Goal: Transaction & Acquisition: Purchase product/service

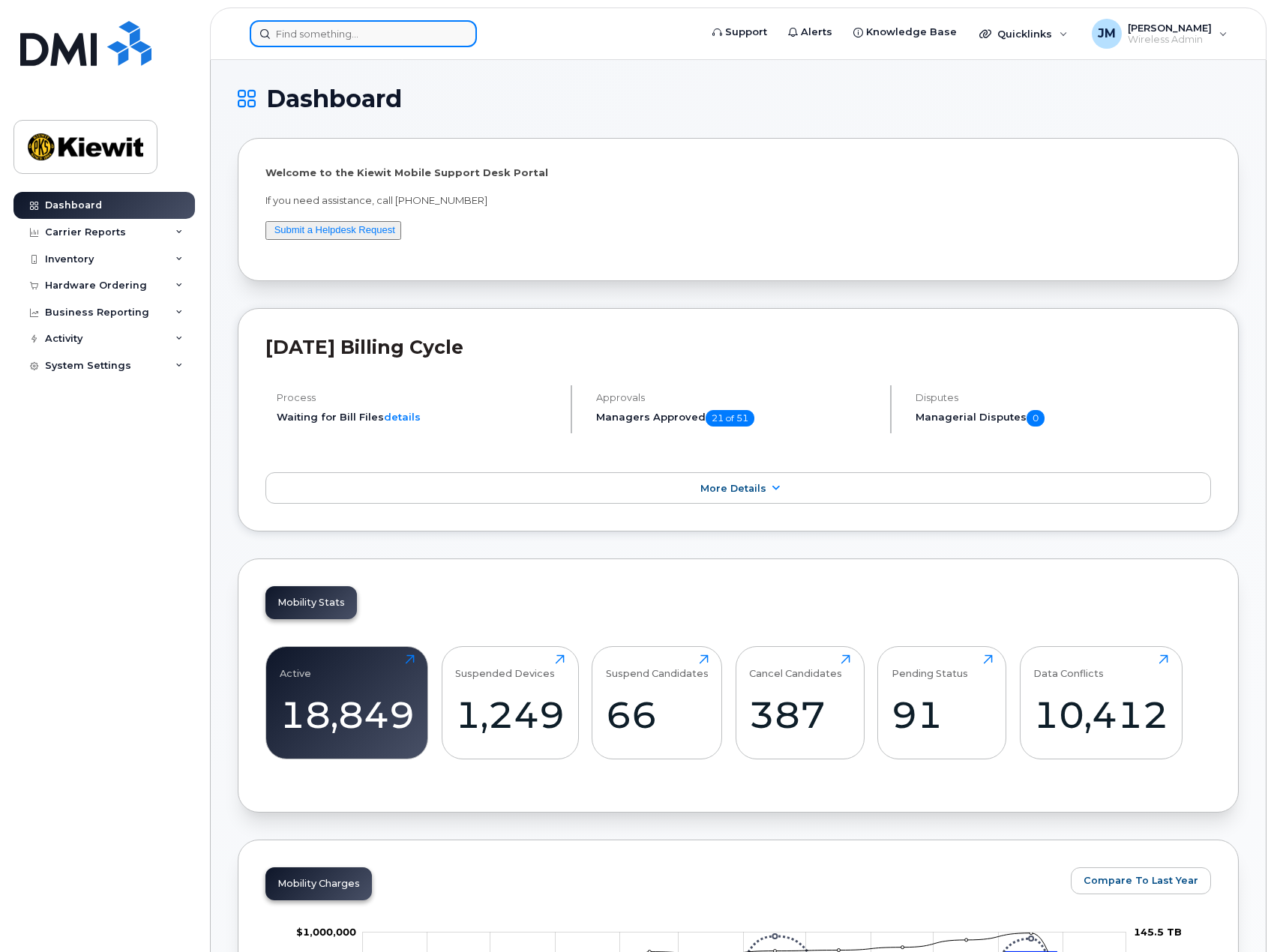
click at [382, 36] on input at bounding box center [363, 34] width 227 height 27
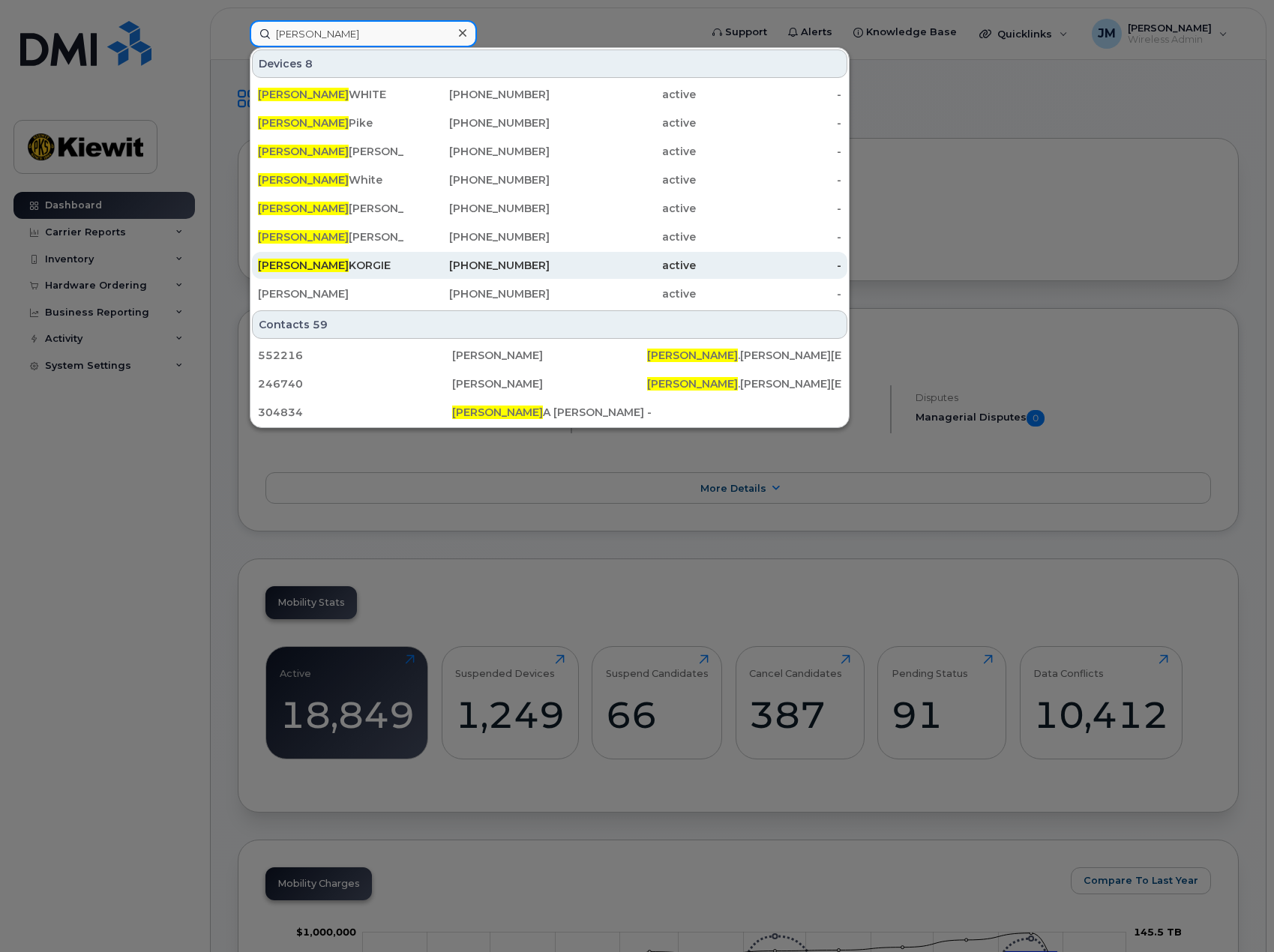
type input "tammy"
click at [297, 264] on span "TAMMY" at bounding box center [303, 266] width 91 height 13
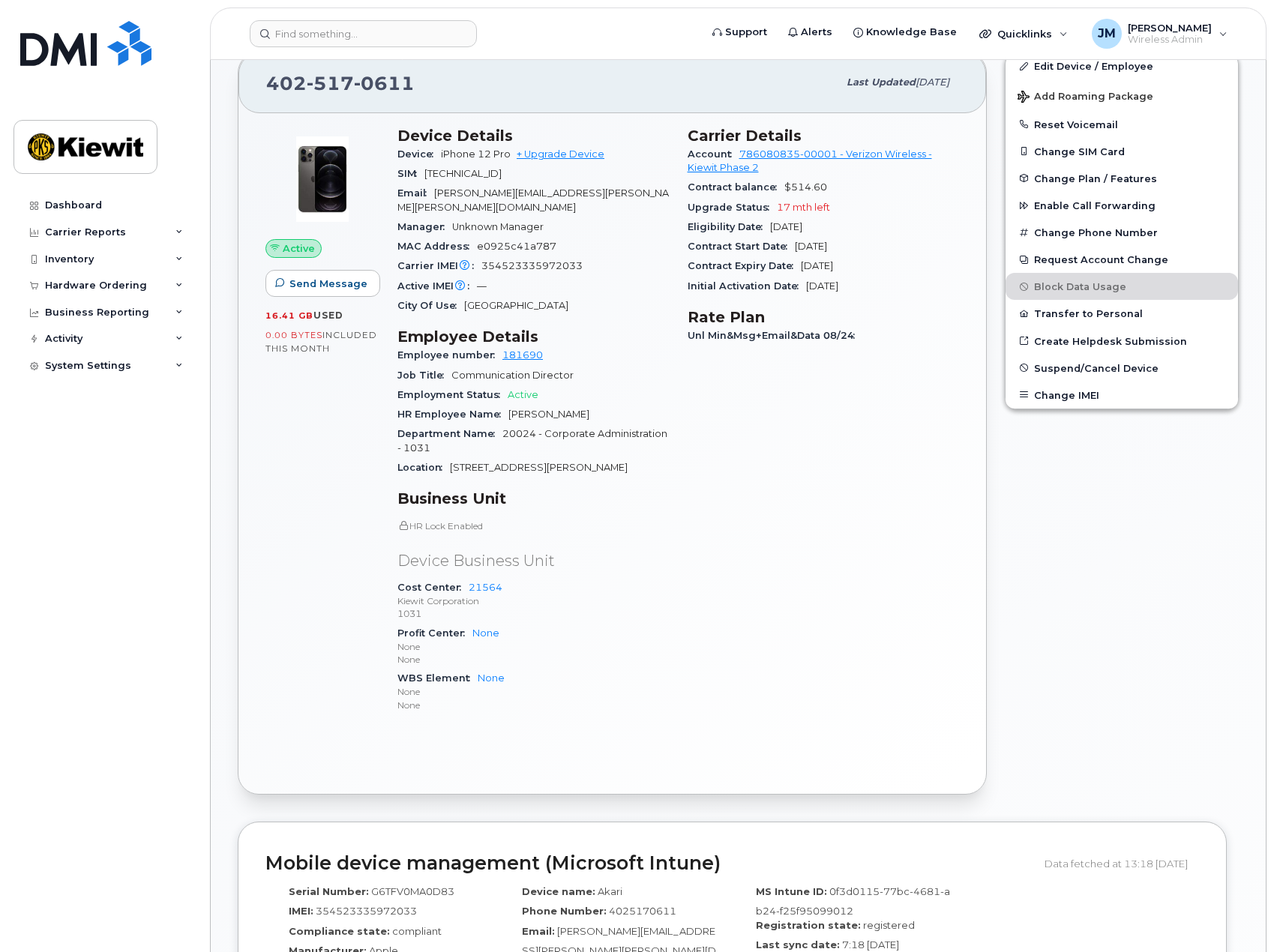
scroll to position [225, 0]
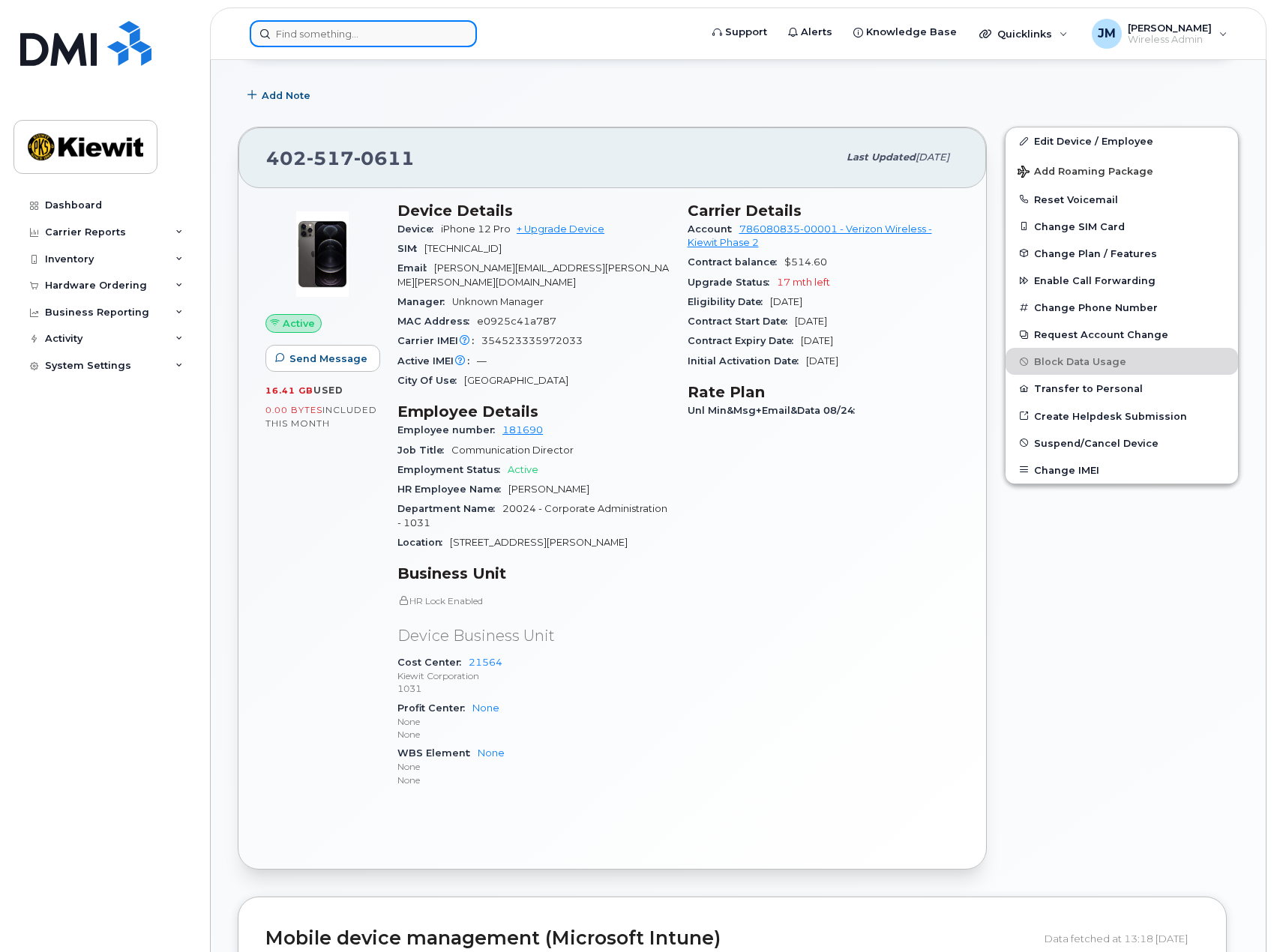
click at [356, 32] on input at bounding box center [363, 34] width 227 height 27
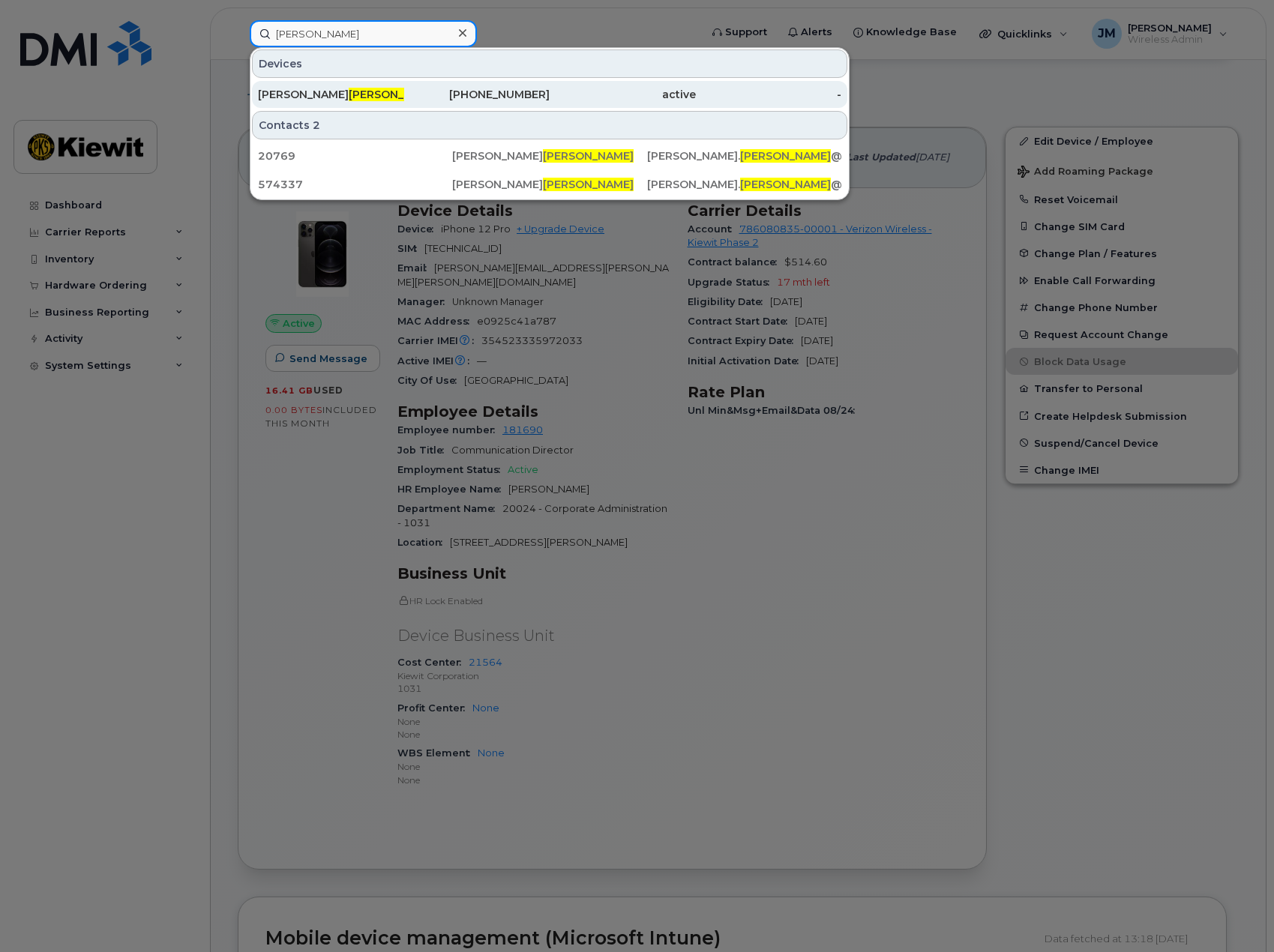
type input "tobaben"
click at [330, 91] on div "William Thad Tobaben" at bounding box center [331, 94] width 146 height 15
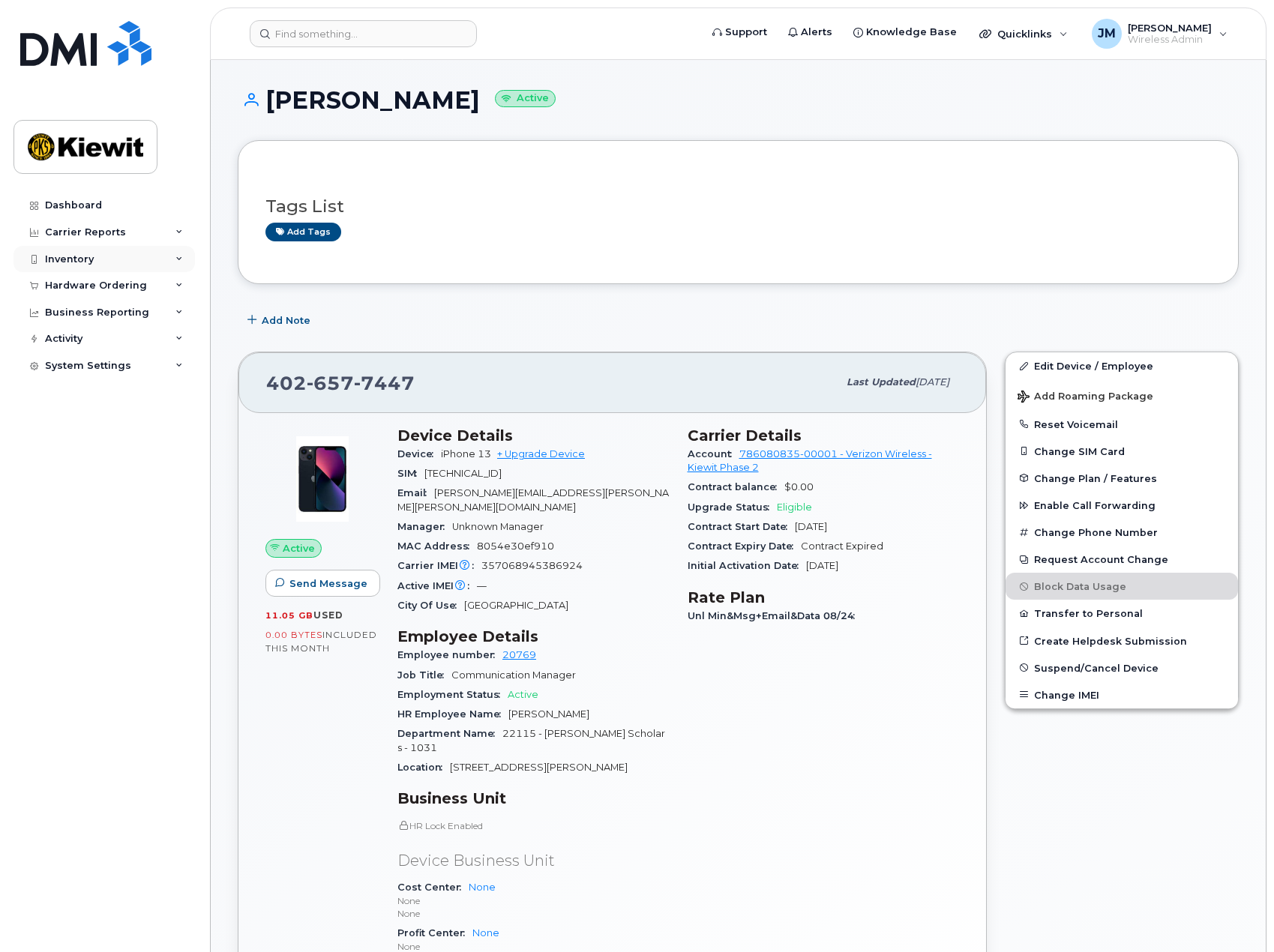
click at [77, 265] on div "Inventory" at bounding box center [69, 259] width 49 height 12
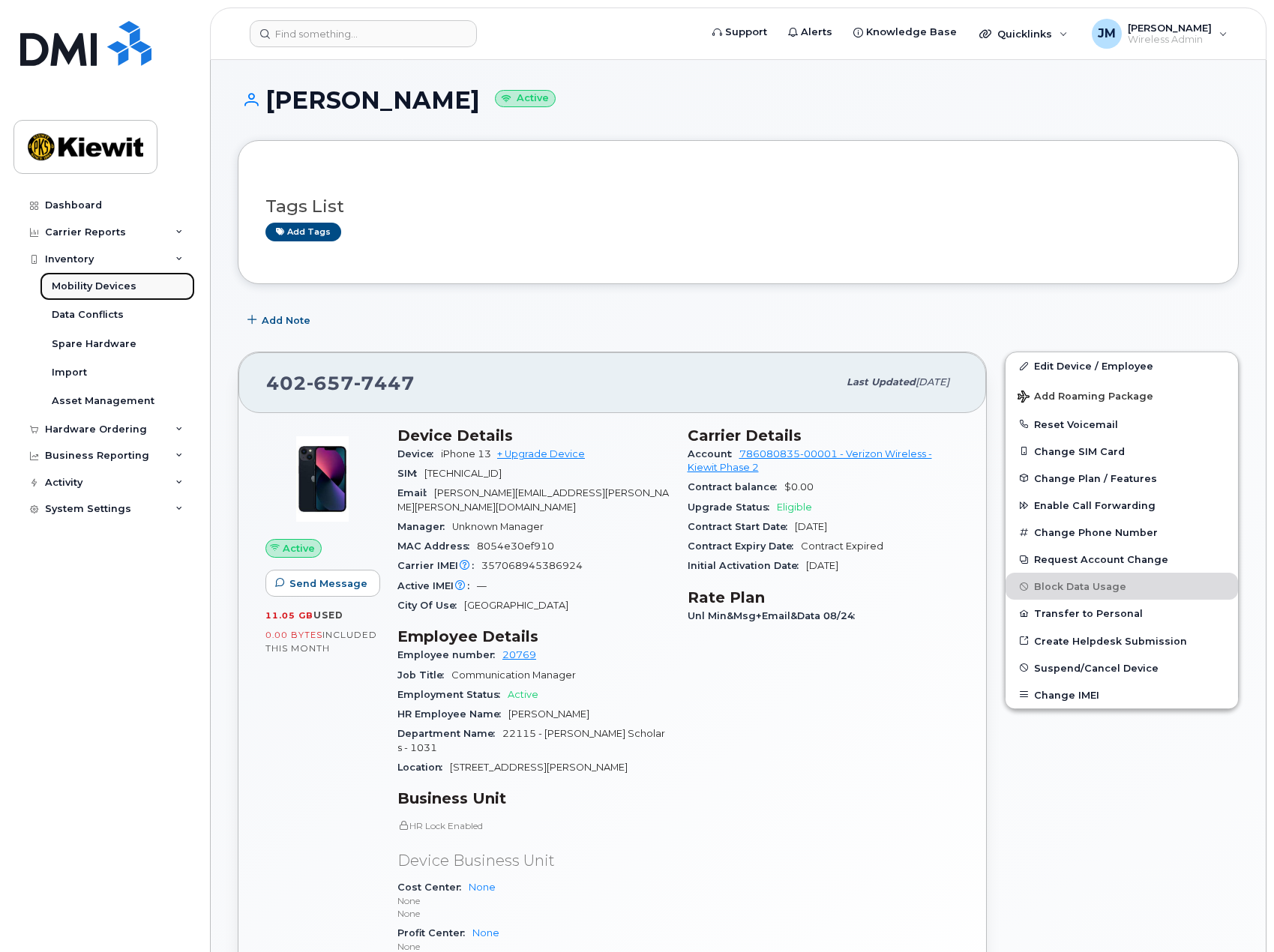
click at [77, 280] on div "Mobility Devices" at bounding box center [94, 286] width 85 height 13
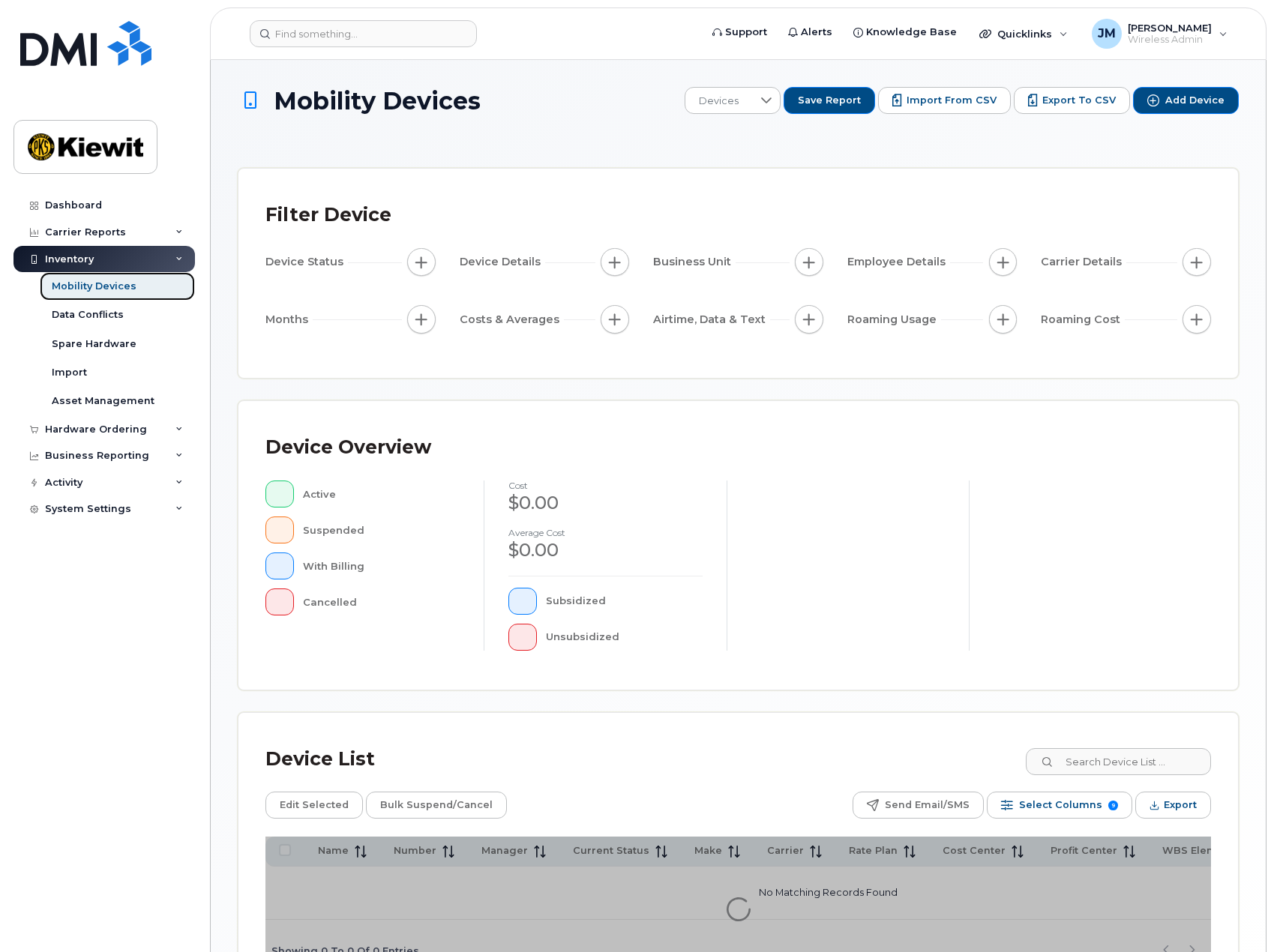
scroll to position [110, 0]
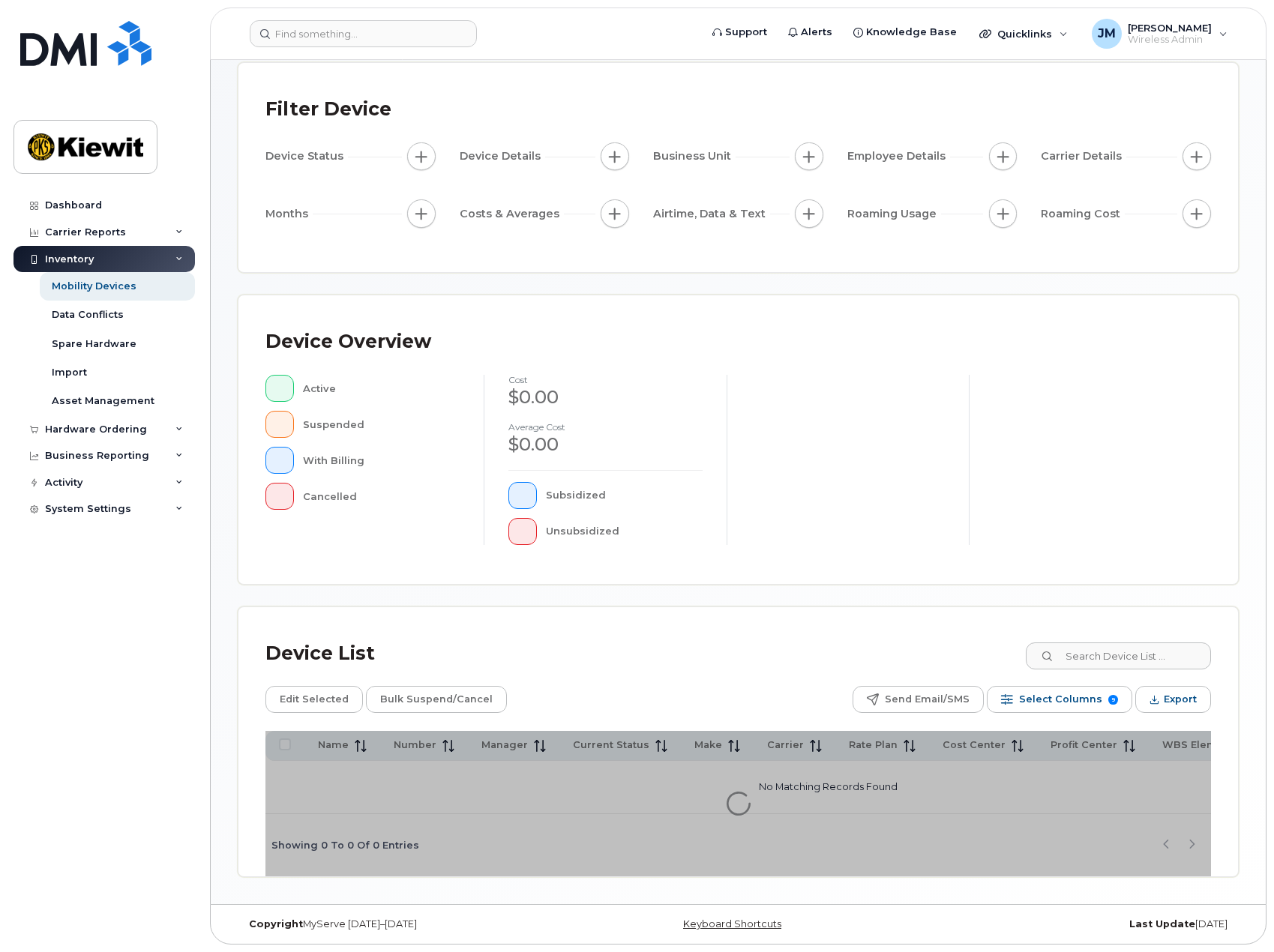
click at [705, 654] on div "Device List" at bounding box center [738, 654] width 946 height 39
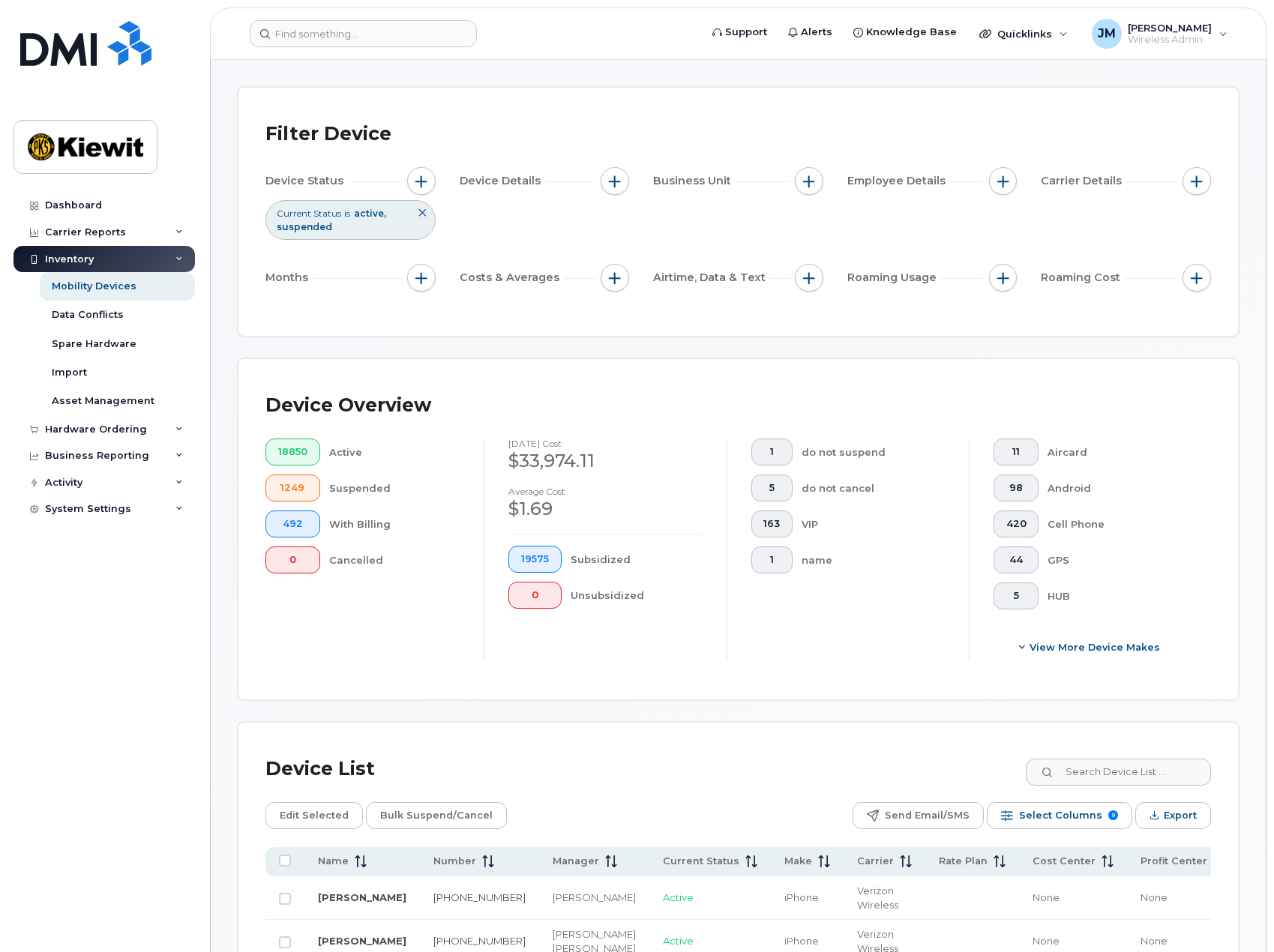
scroll to position [36, 0]
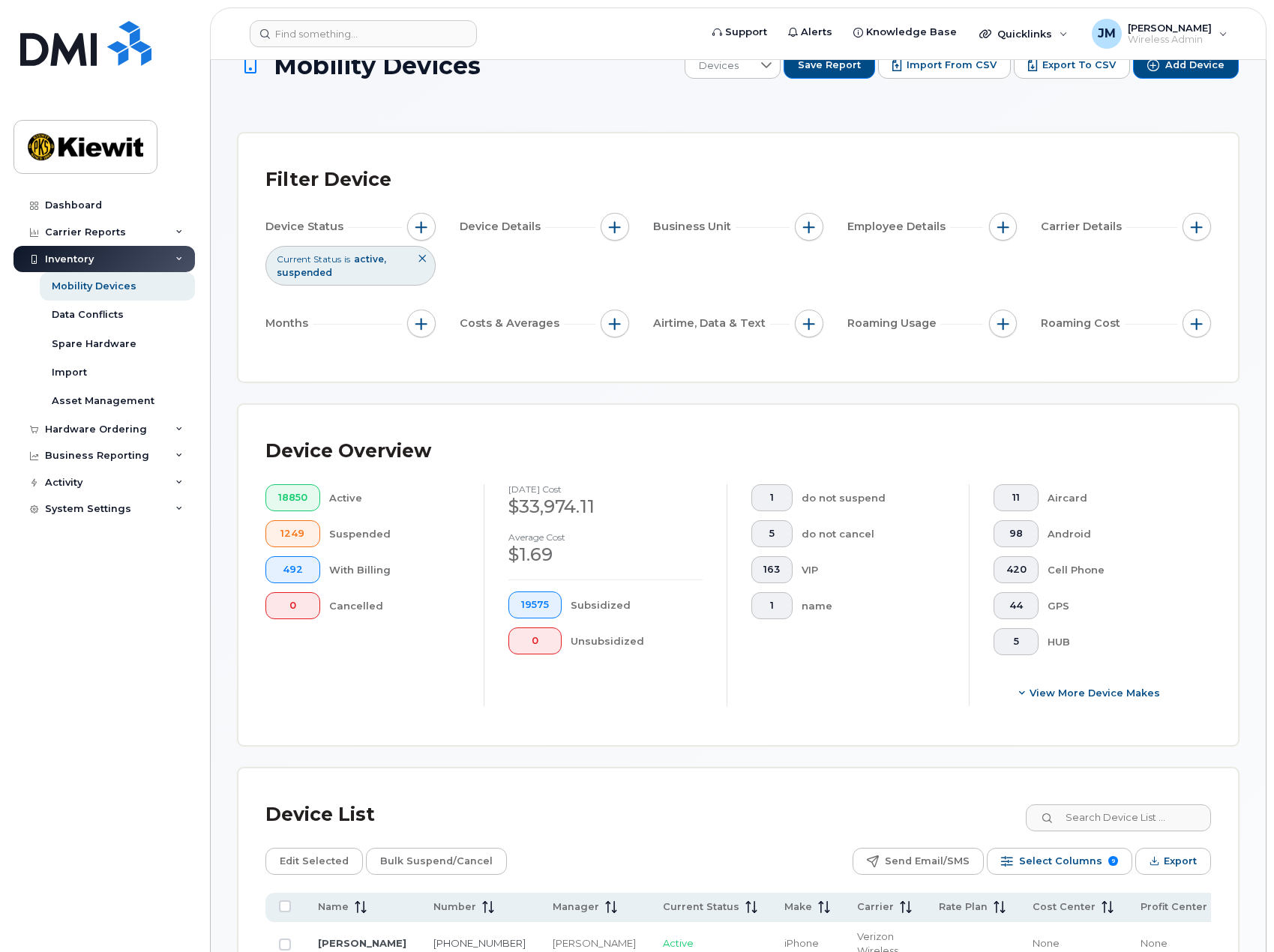
click at [361, 532] on div "Suspended" at bounding box center [395, 533] width 131 height 27
click at [293, 539] on span "1249" at bounding box center [292, 533] width 29 height 12
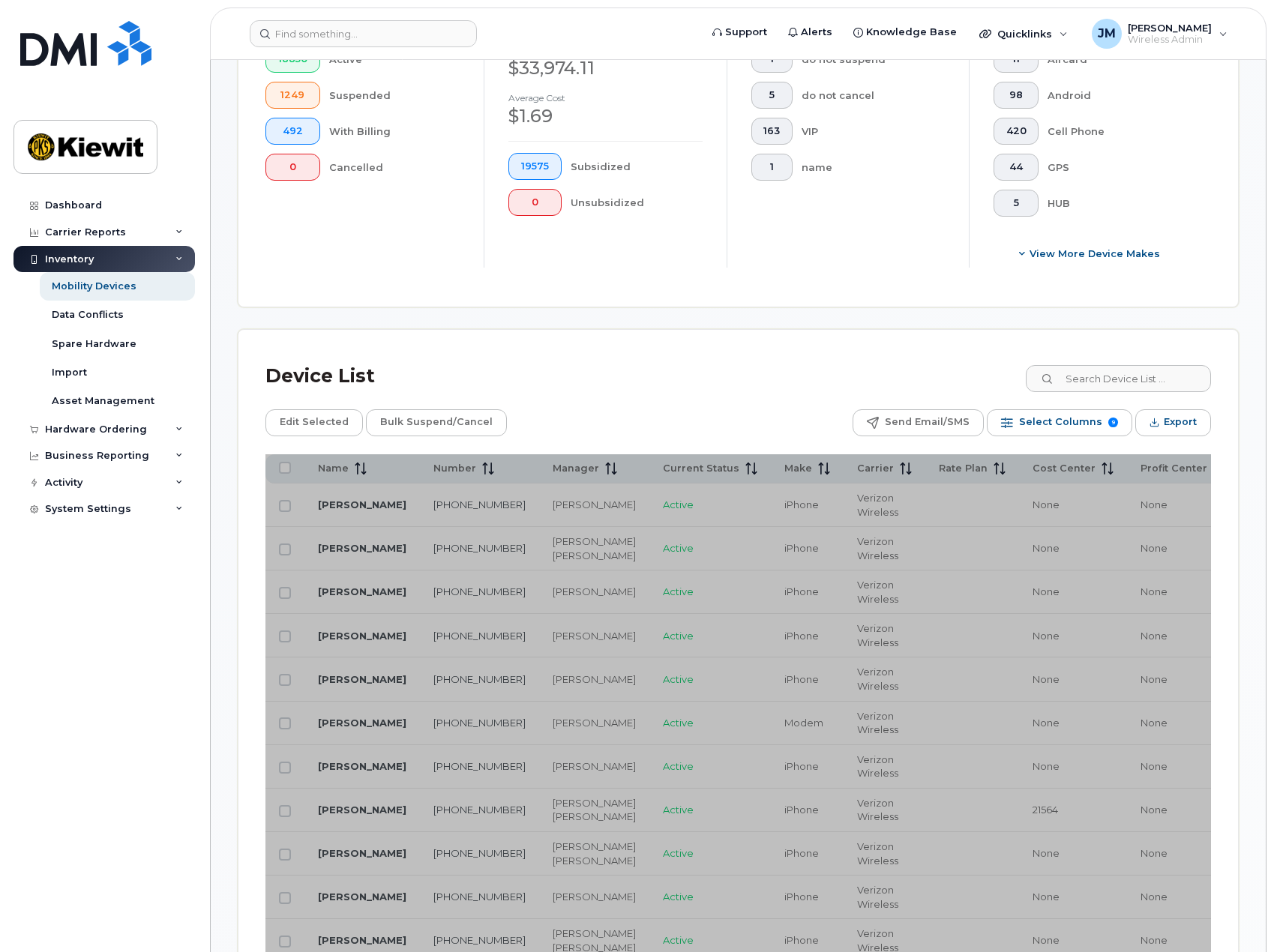
scroll to position [560, 0]
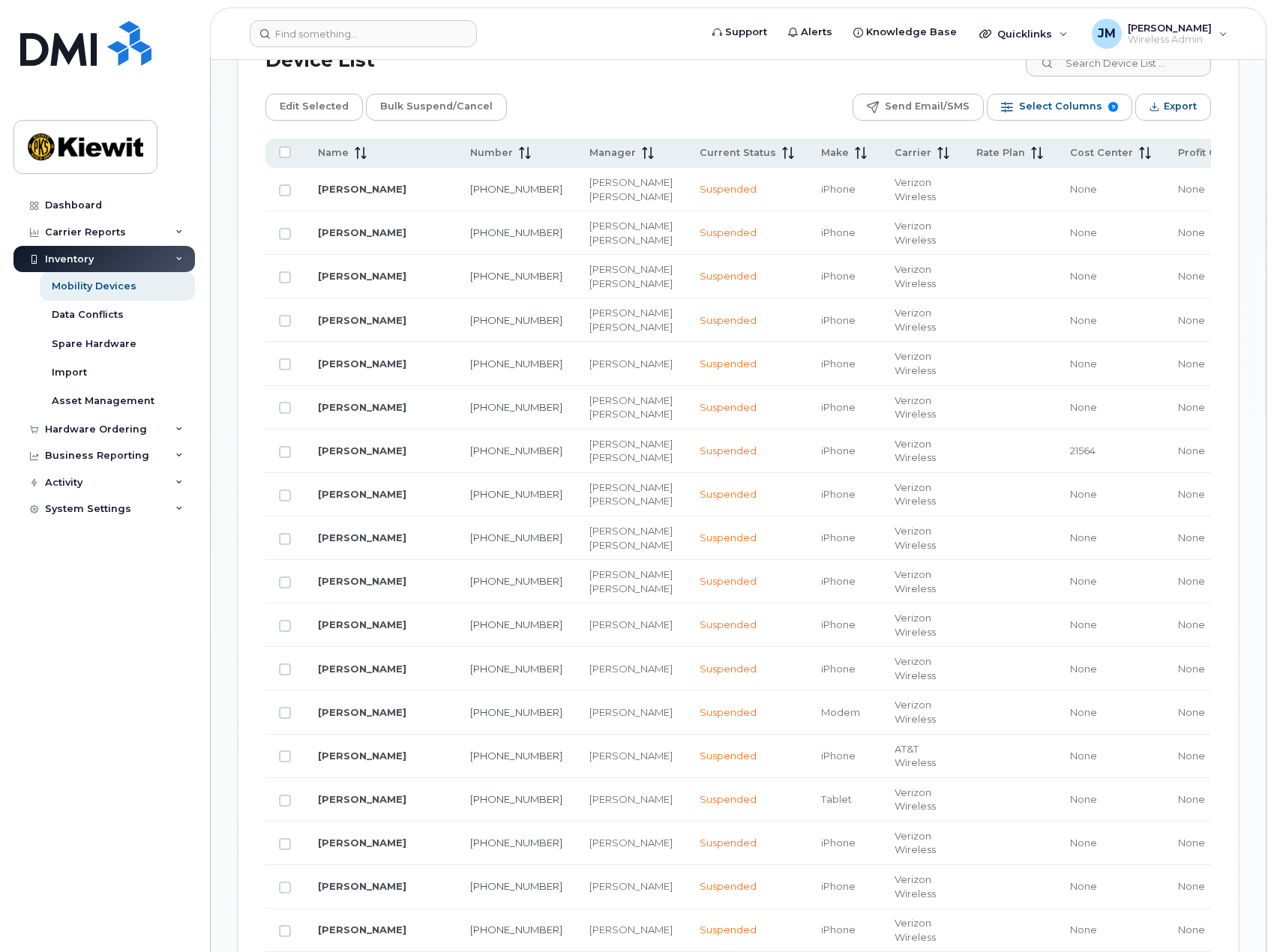
scroll to position [485, 0]
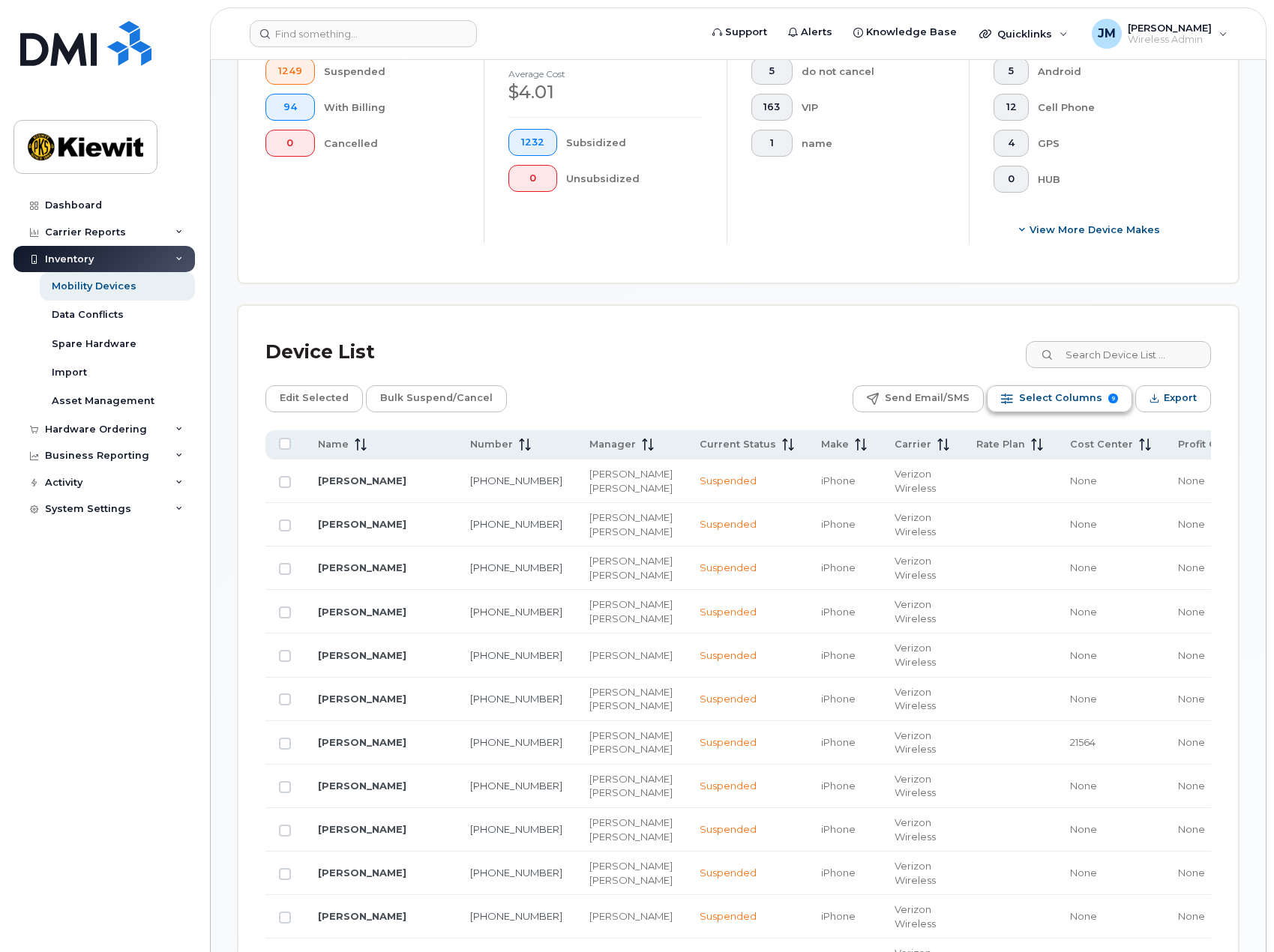
click at [1046, 399] on span "Select Columns" at bounding box center [1060, 398] width 83 height 22
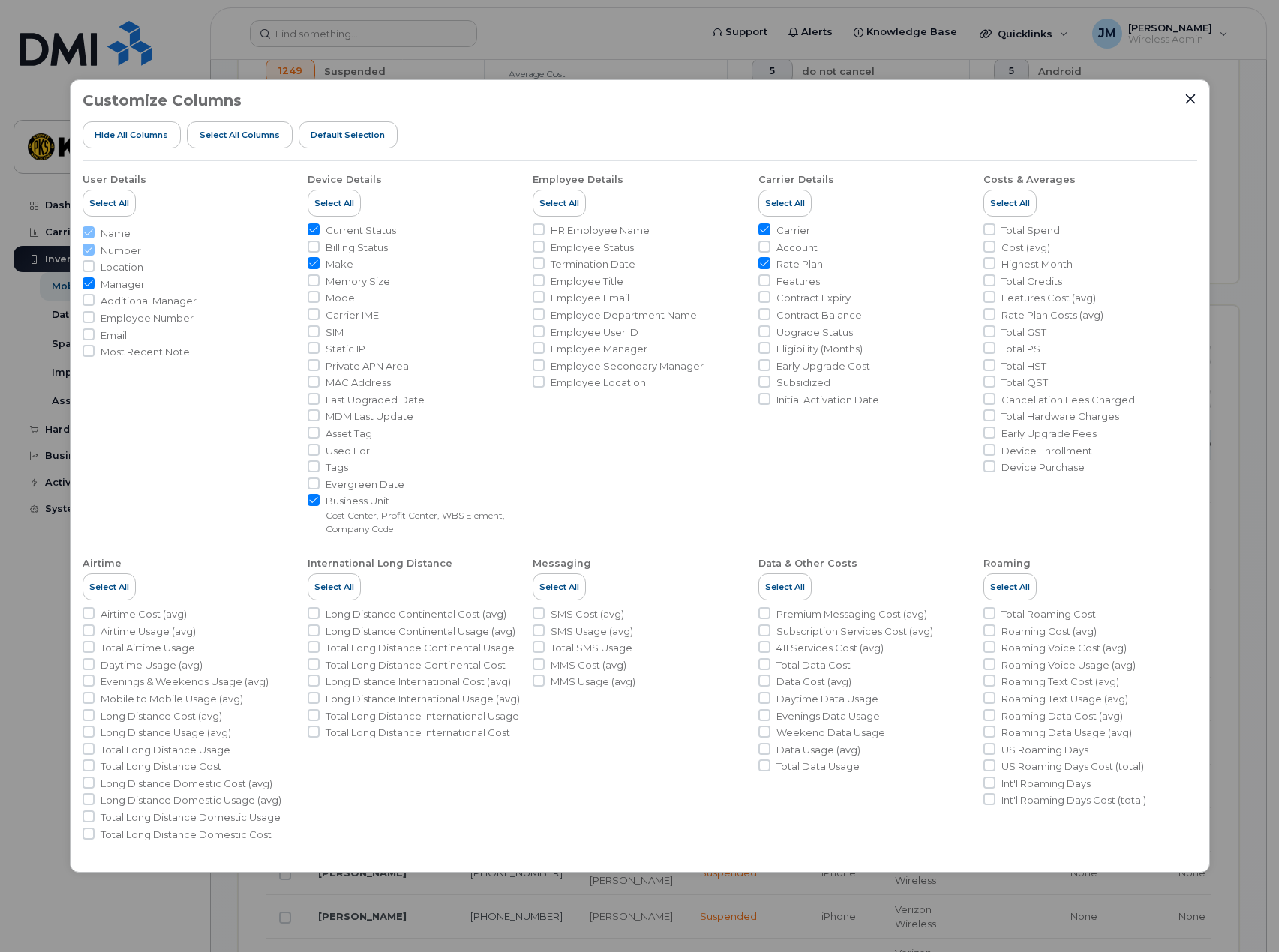
click at [766, 264] on input "Rate Plan" at bounding box center [763, 263] width 12 height 12
checkbox input "false"
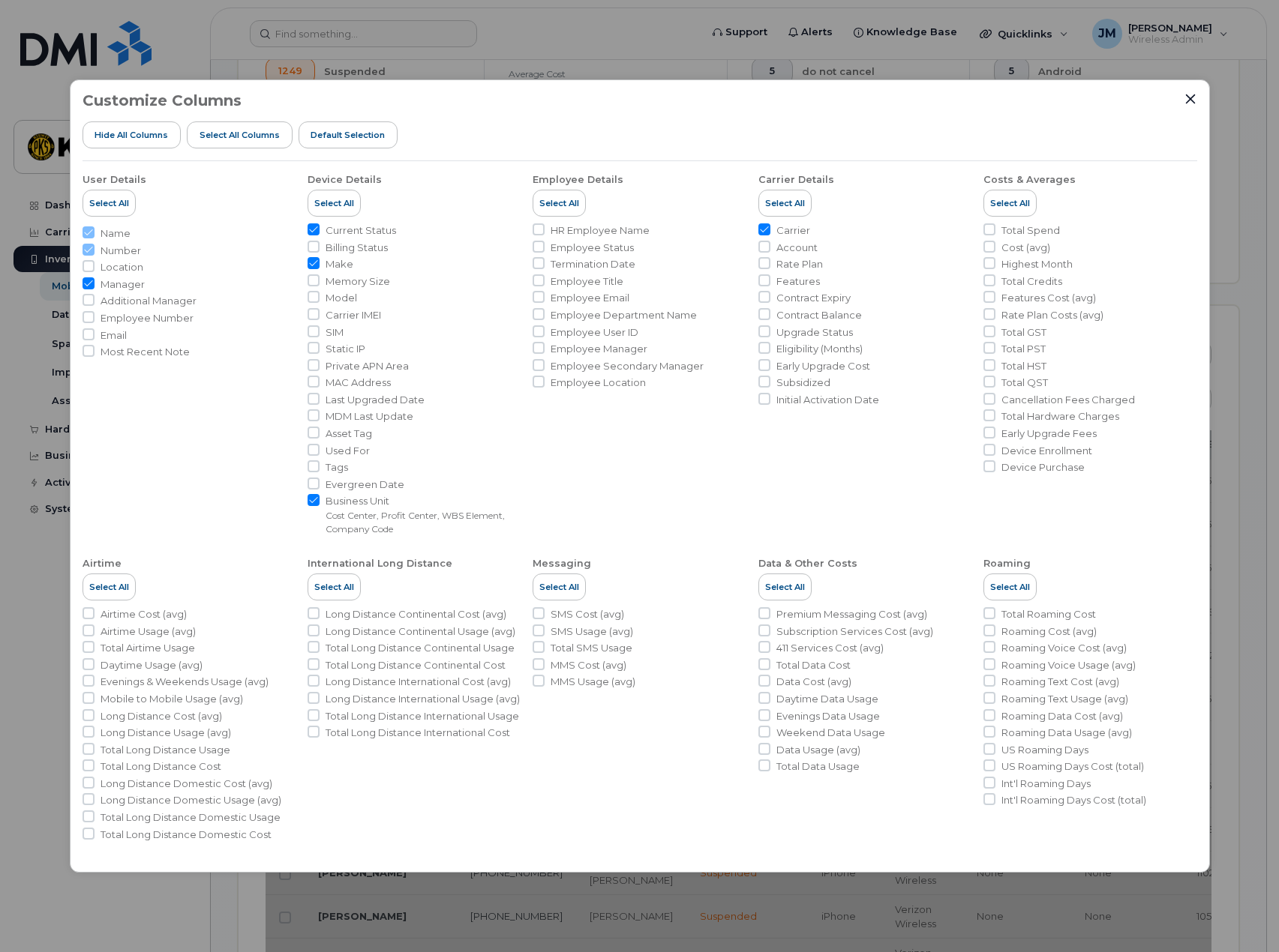
click at [320, 295] on li "Model" at bounding box center [414, 297] width 213 height 14
click at [316, 296] on input "Model" at bounding box center [313, 296] width 12 height 12
checkbox input "true"
click at [1193, 96] on icon "Close" at bounding box center [1190, 99] width 9 height 9
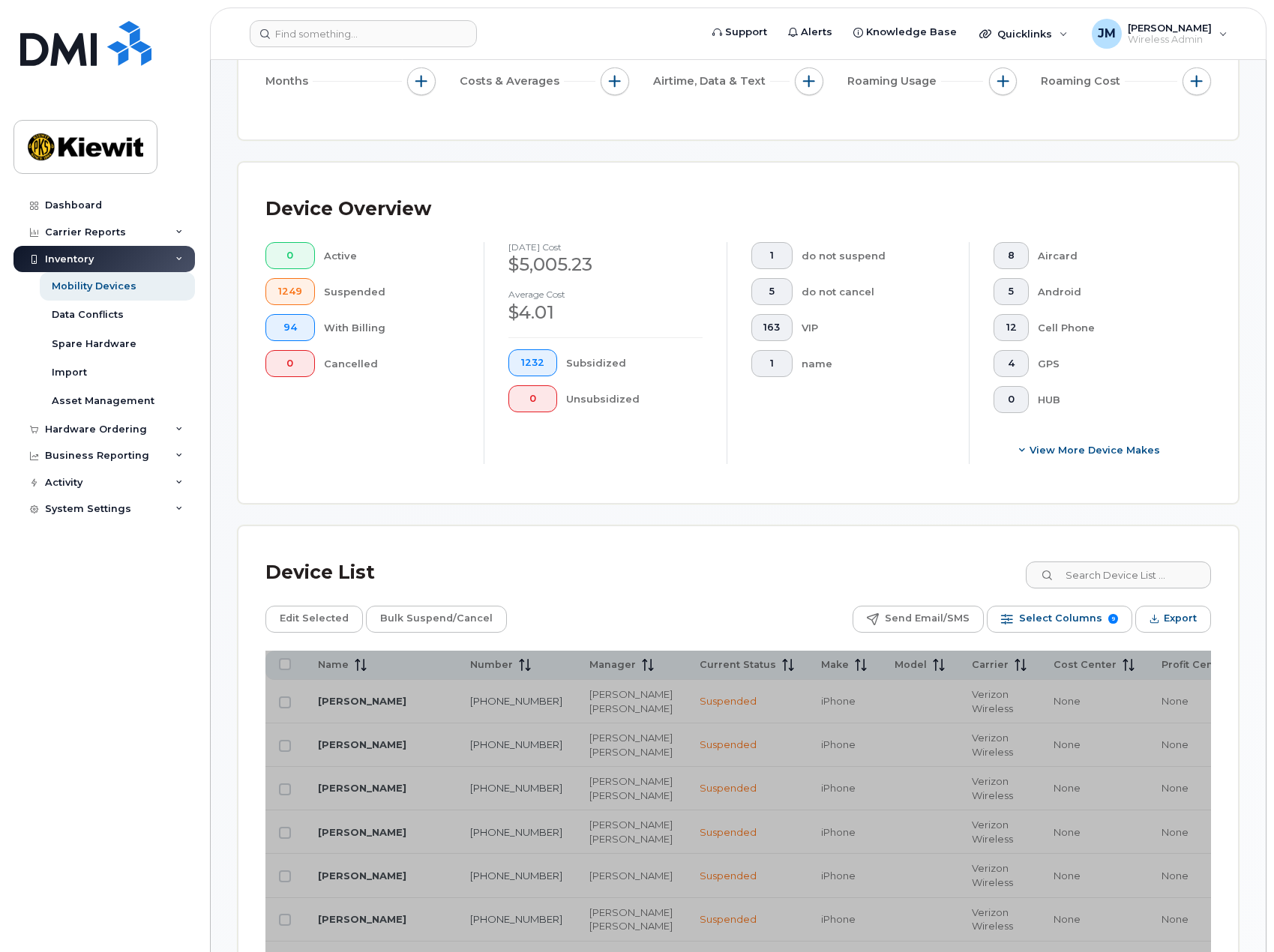
scroll to position [411, 0]
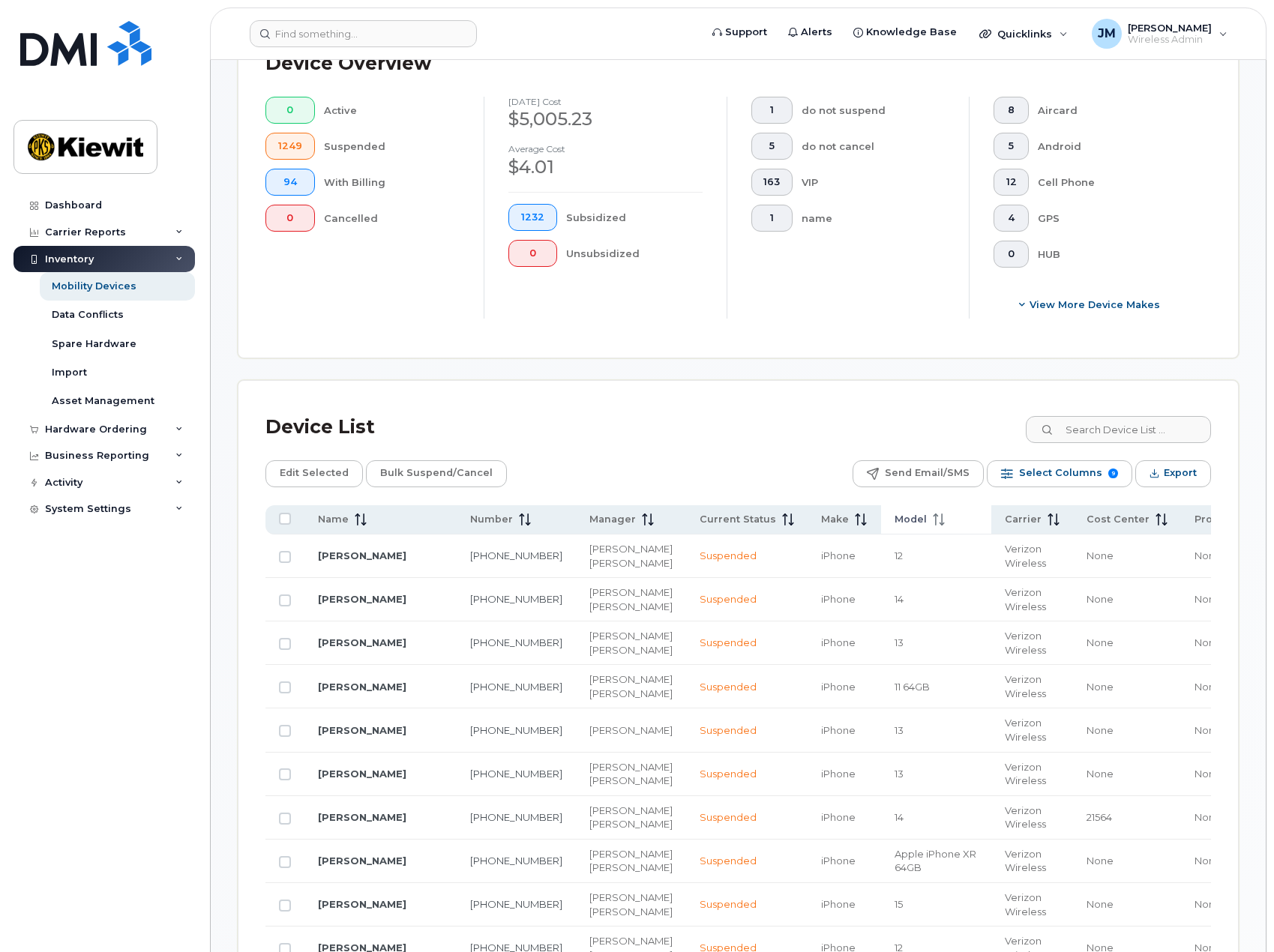
click at [933, 522] on icon at bounding box center [938, 519] width 12 height 12
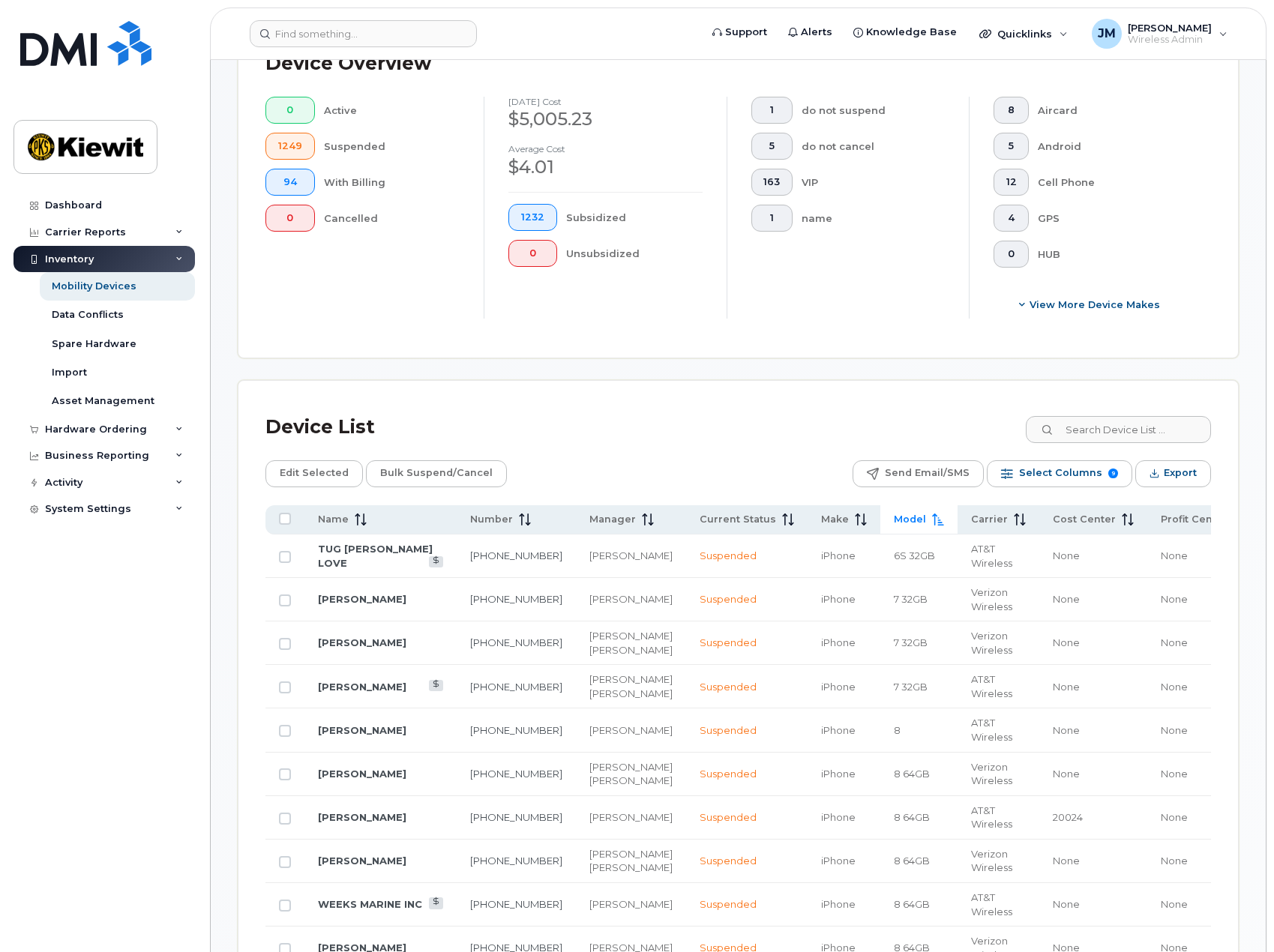
click at [880, 522] on th "Model" at bounding box center [919, 519] width 78 height 29
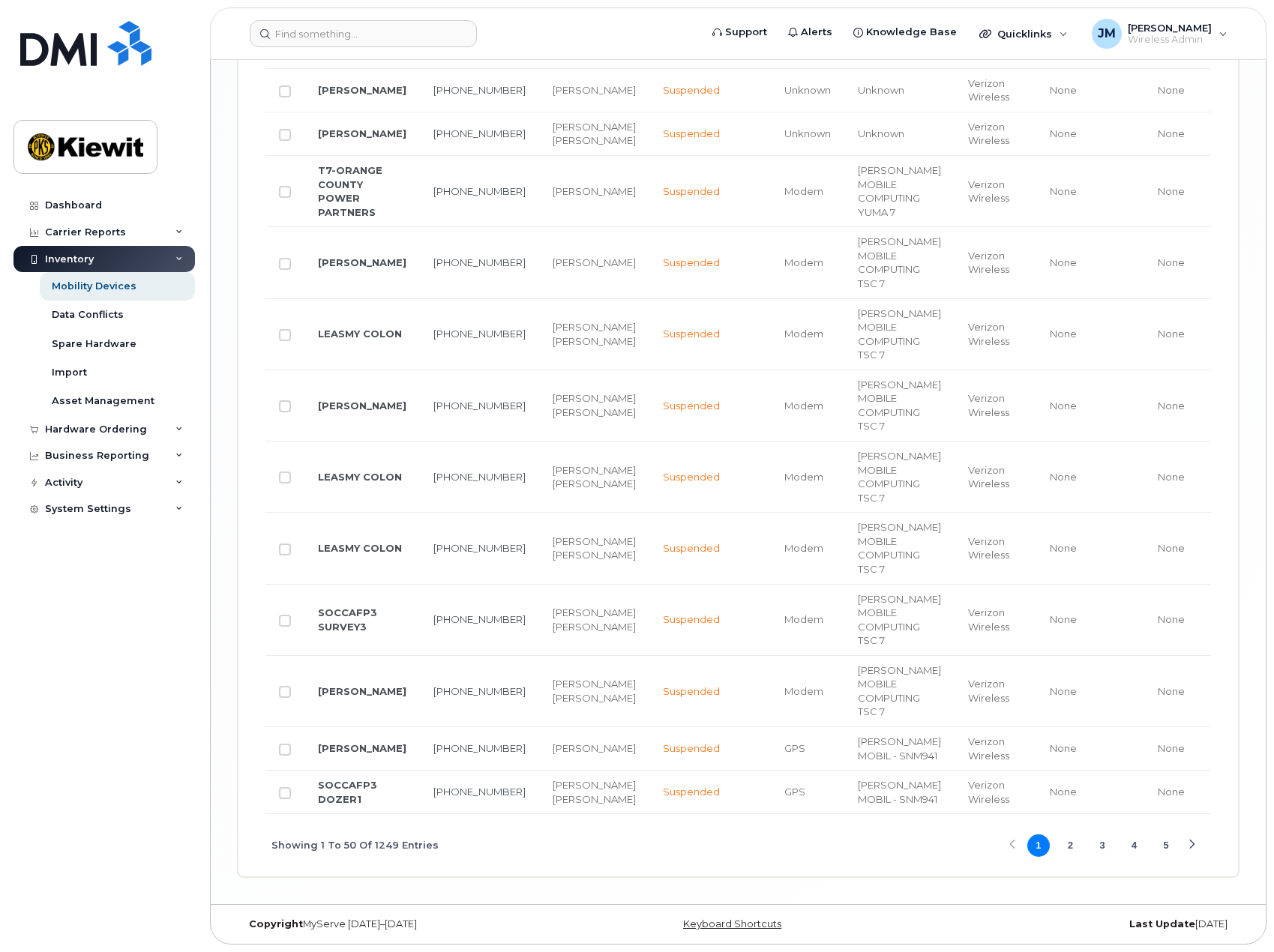
scroll to position [3149, 0]
click at [1068, 841] on button "2" at bounding box center [1070, 845] width 22 height 22
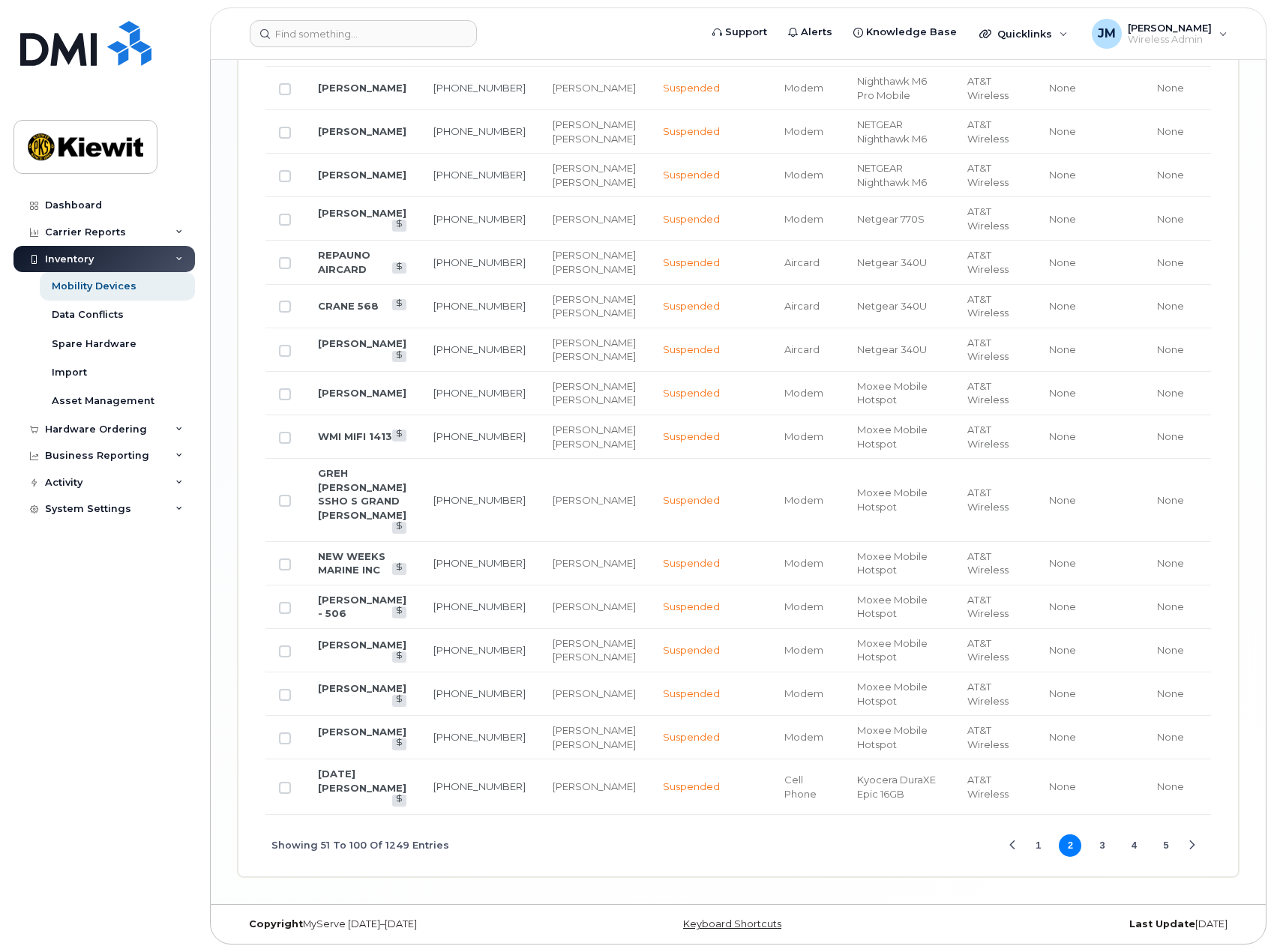
scroll to position [2932, 0]
click at [1109, 857] on button "3" at bounding box center [1102, 845] width 22 height 22
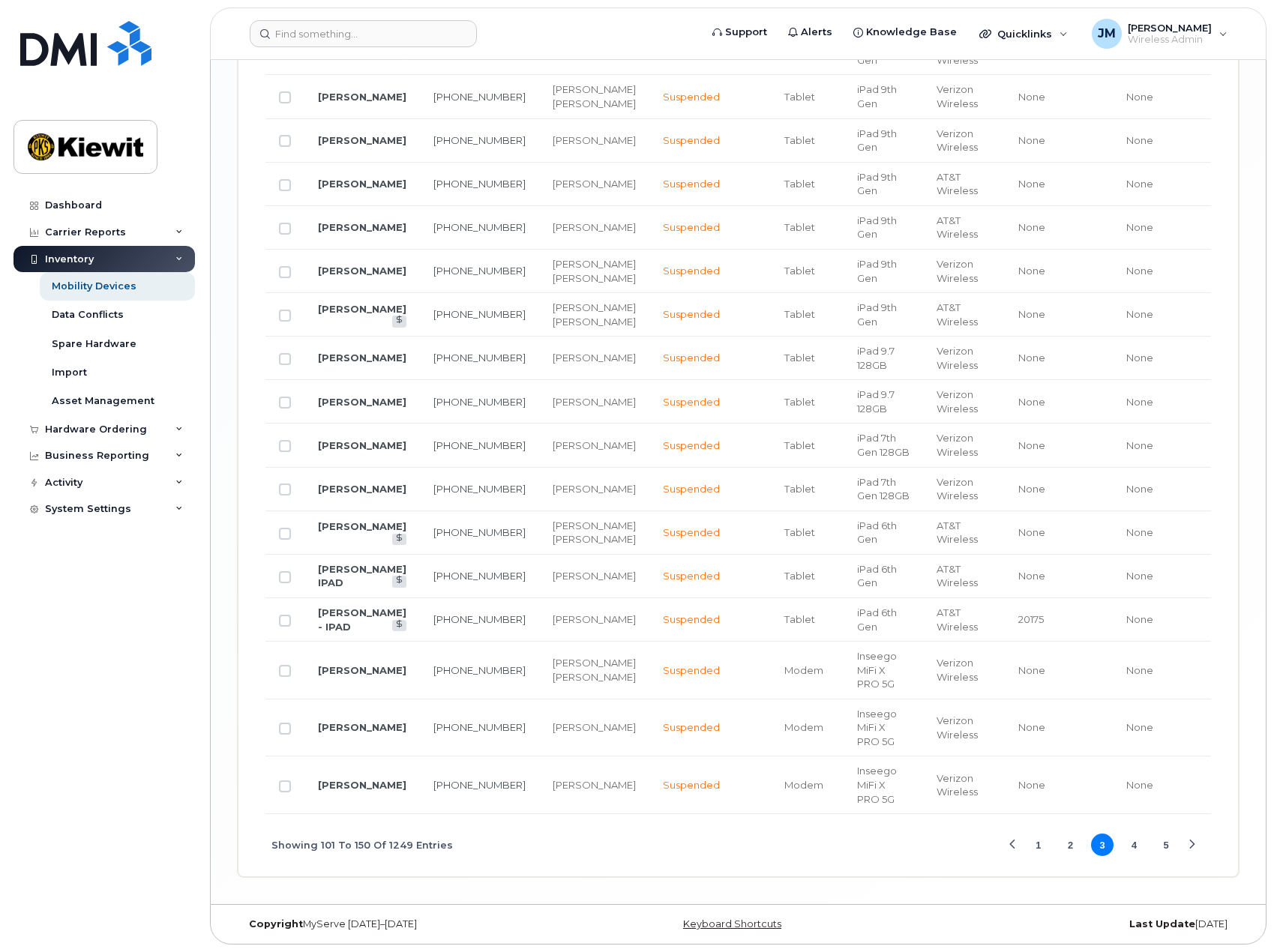
scroll to position [2895, 0]
click at [1135, 847] on button "4" at bounding box center [1135, 844] width 22 height 22
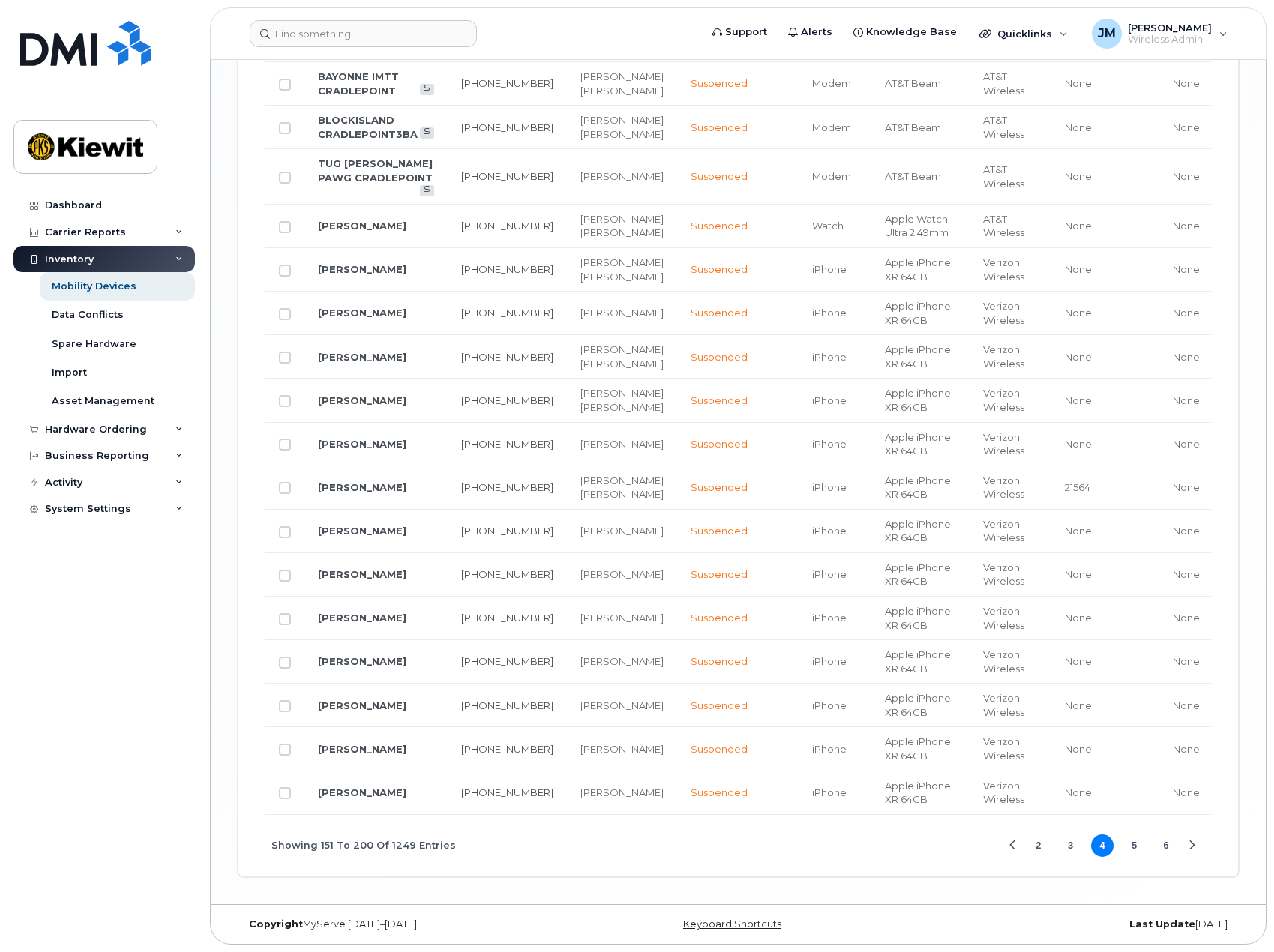
click at [1131, 851] on button "5" at bounding box center [1135, 845] width 22 height 22
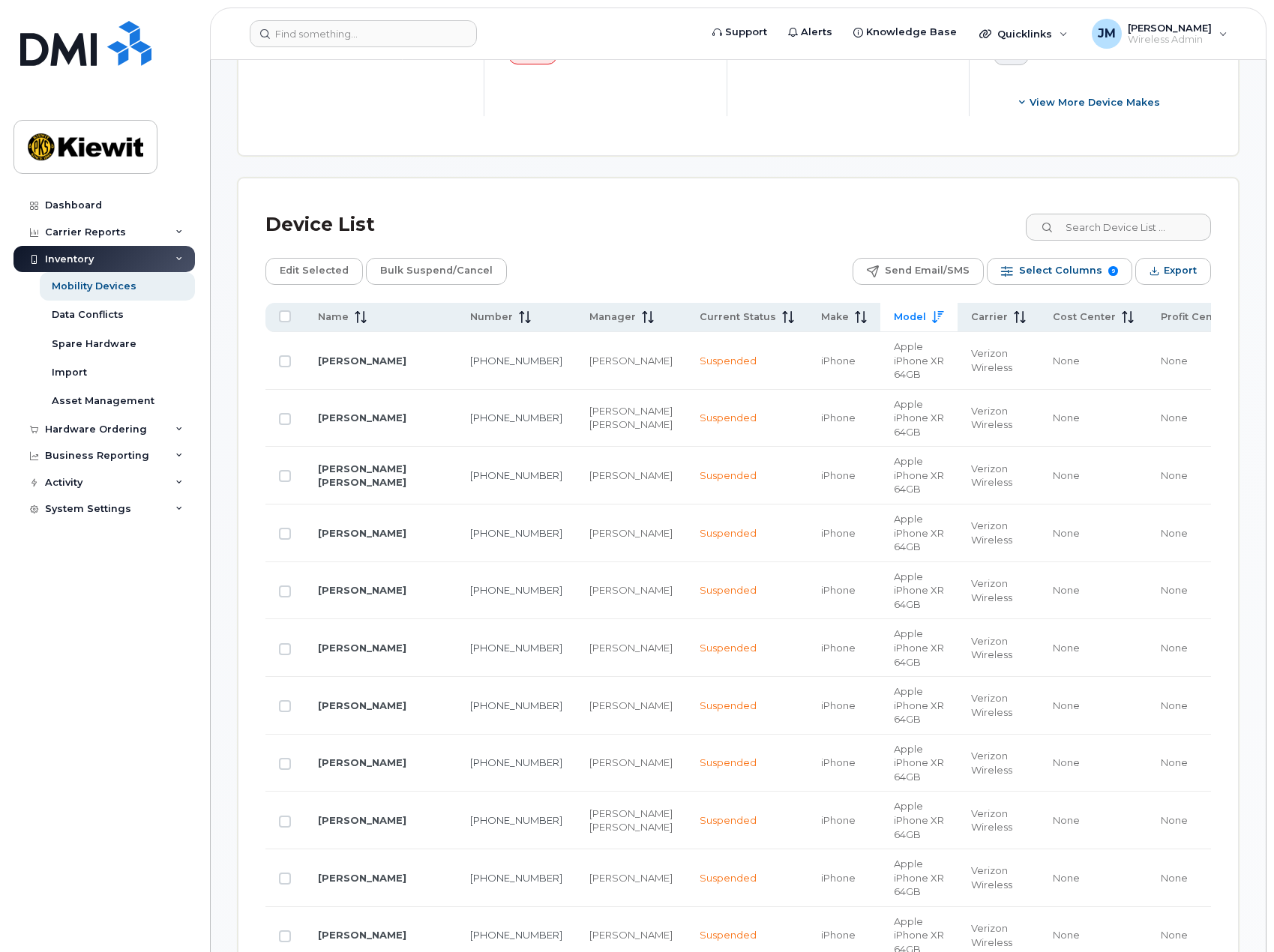
scroll to position [346, 0]
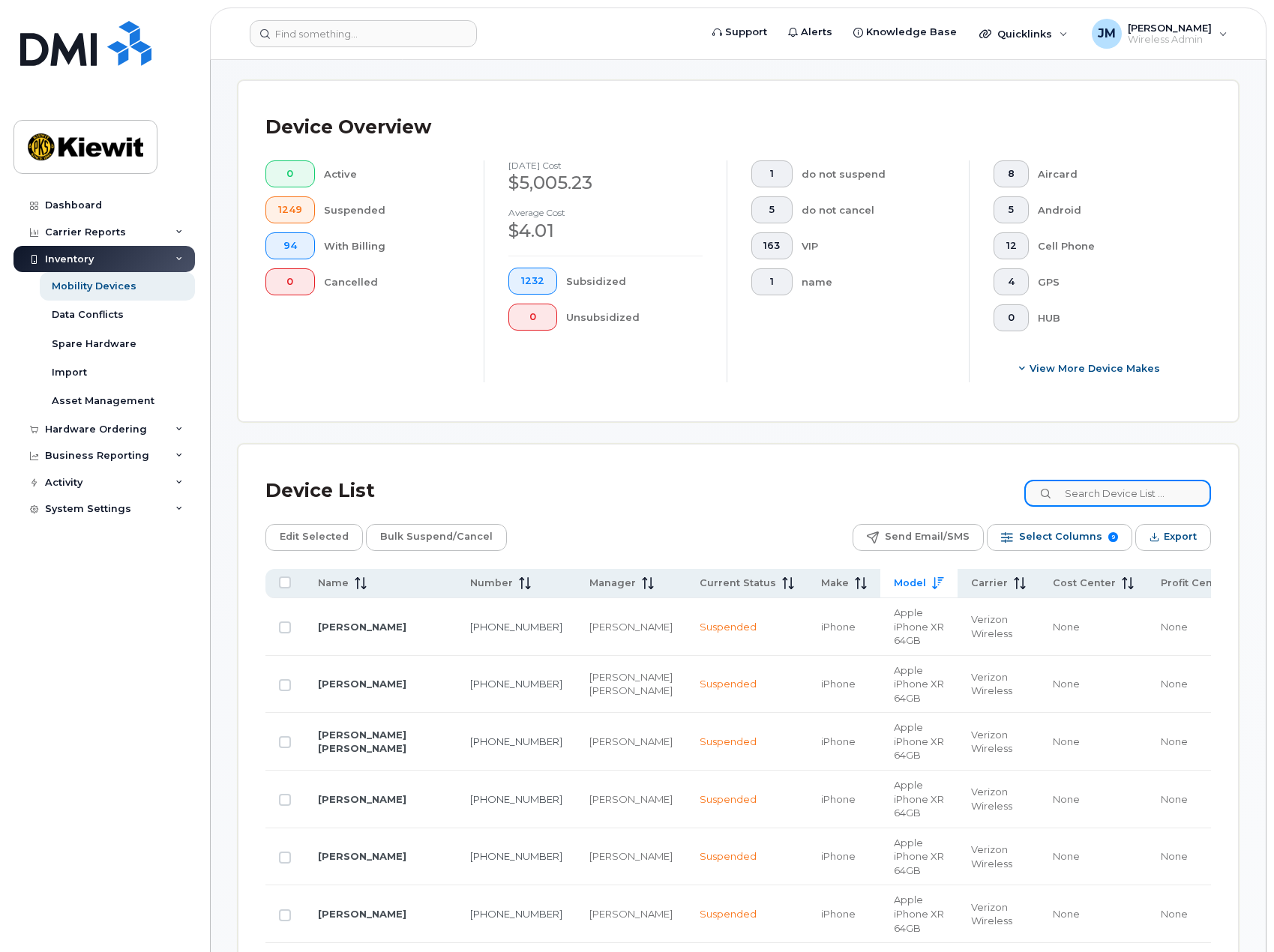
click at [1116, 496] on input at bounding box center [1118, 493] width 187 height 27
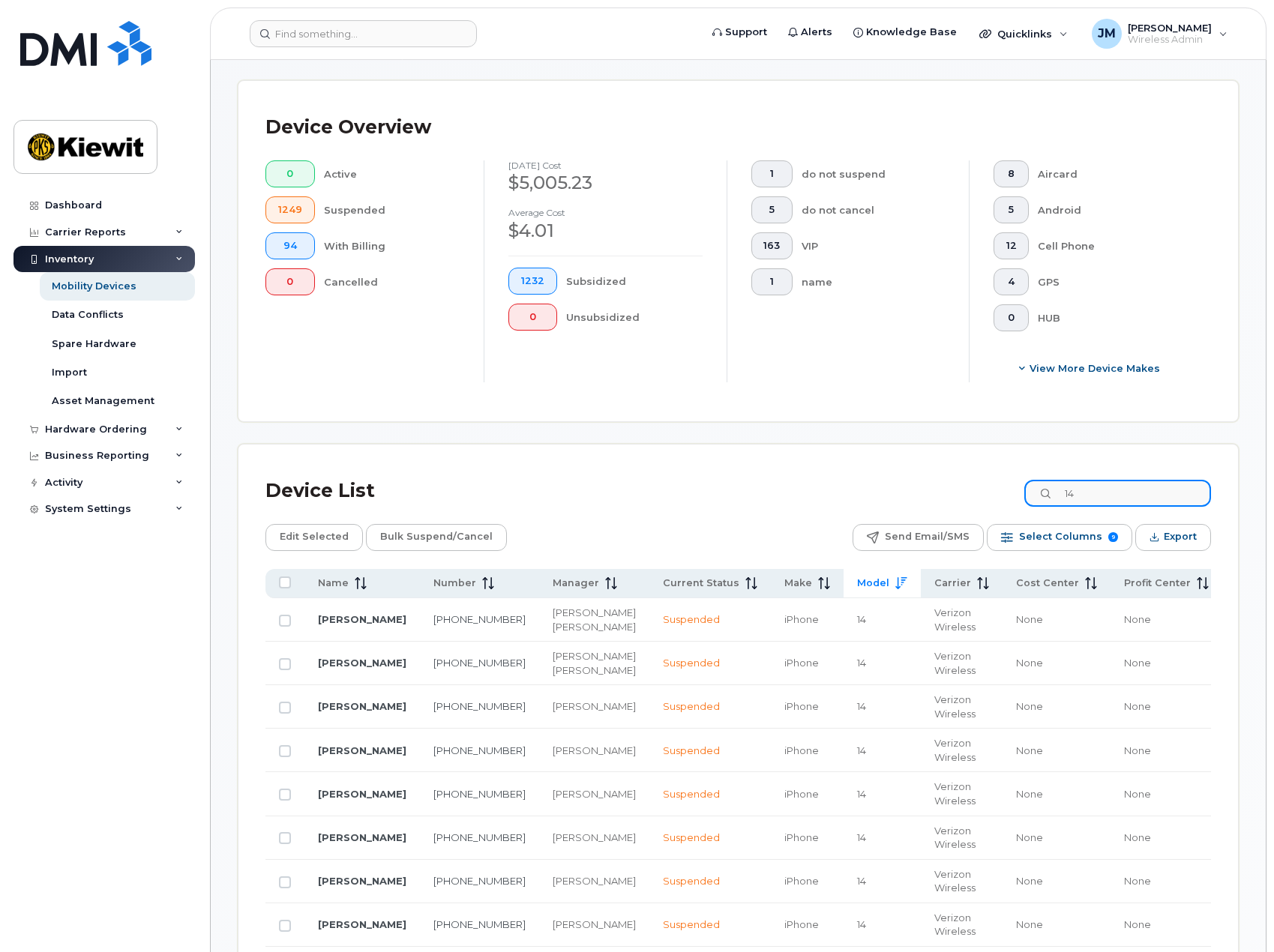
drag, startPoint x: 1103, startPoint y: 498, endPoint x: 1038, endPoint y: 498, distance: 65.0
click at [1039, 498] on input "14" at bounding box center [1118, 493] width 187 height 27
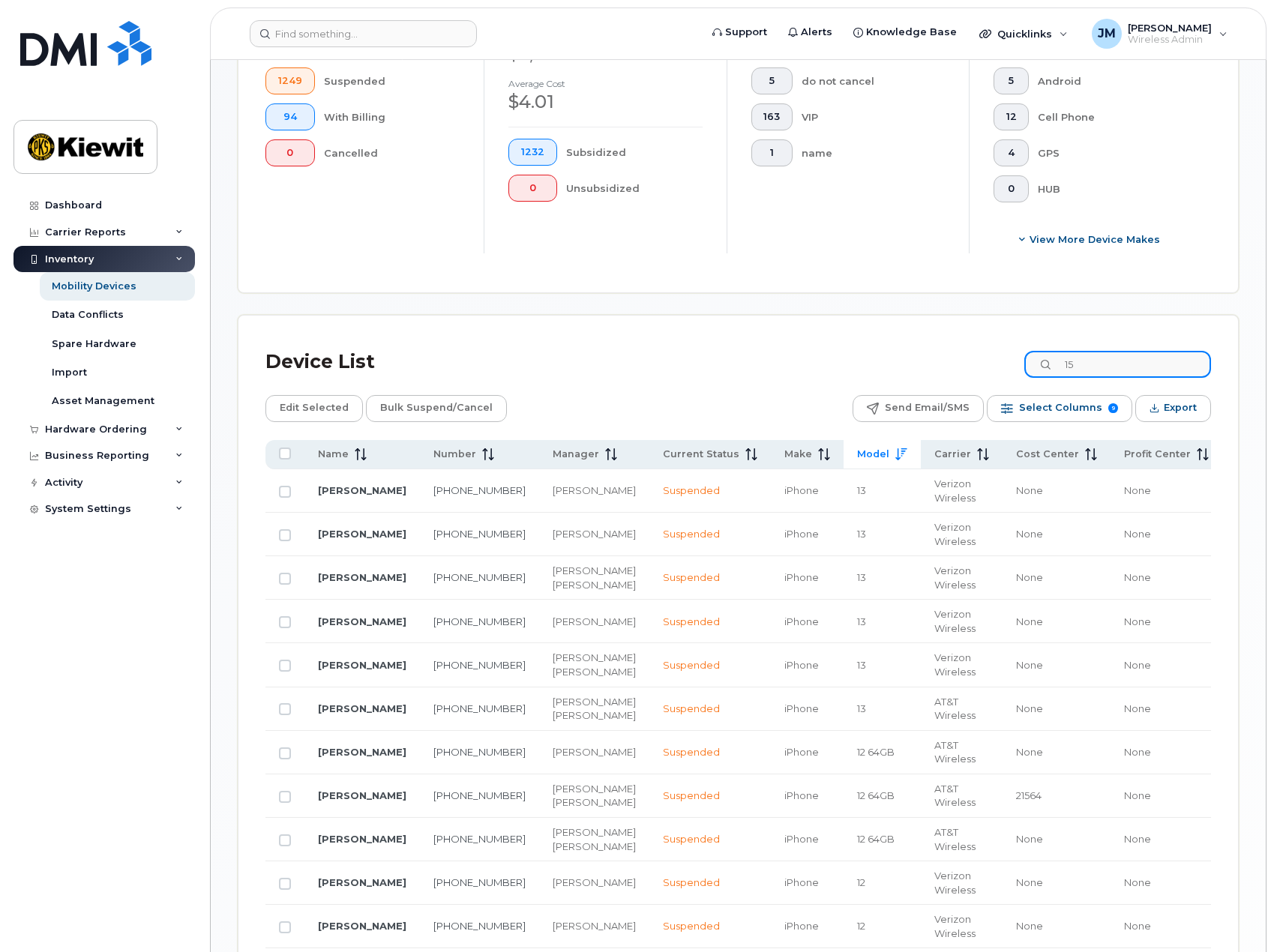
scroll to position [178, 0]
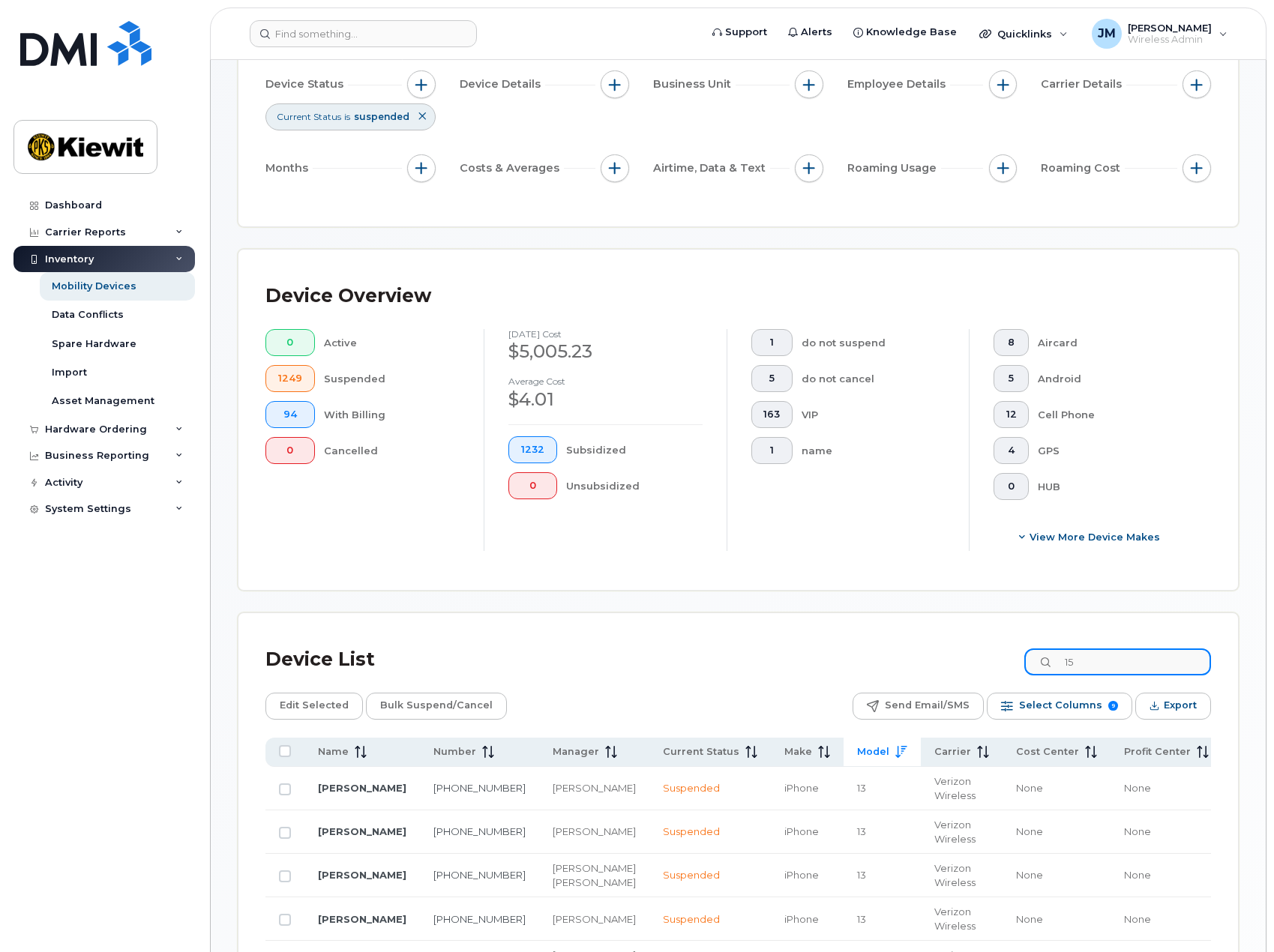
drag, startPoint x: 1115, startPoint y: 658, endPoint x: 1010, endPoint y: 670, distance: 105.7
click at [1010, 670] on div "Device List 15" at bounding box center [738, 660] width 946 height 39
type input "14"
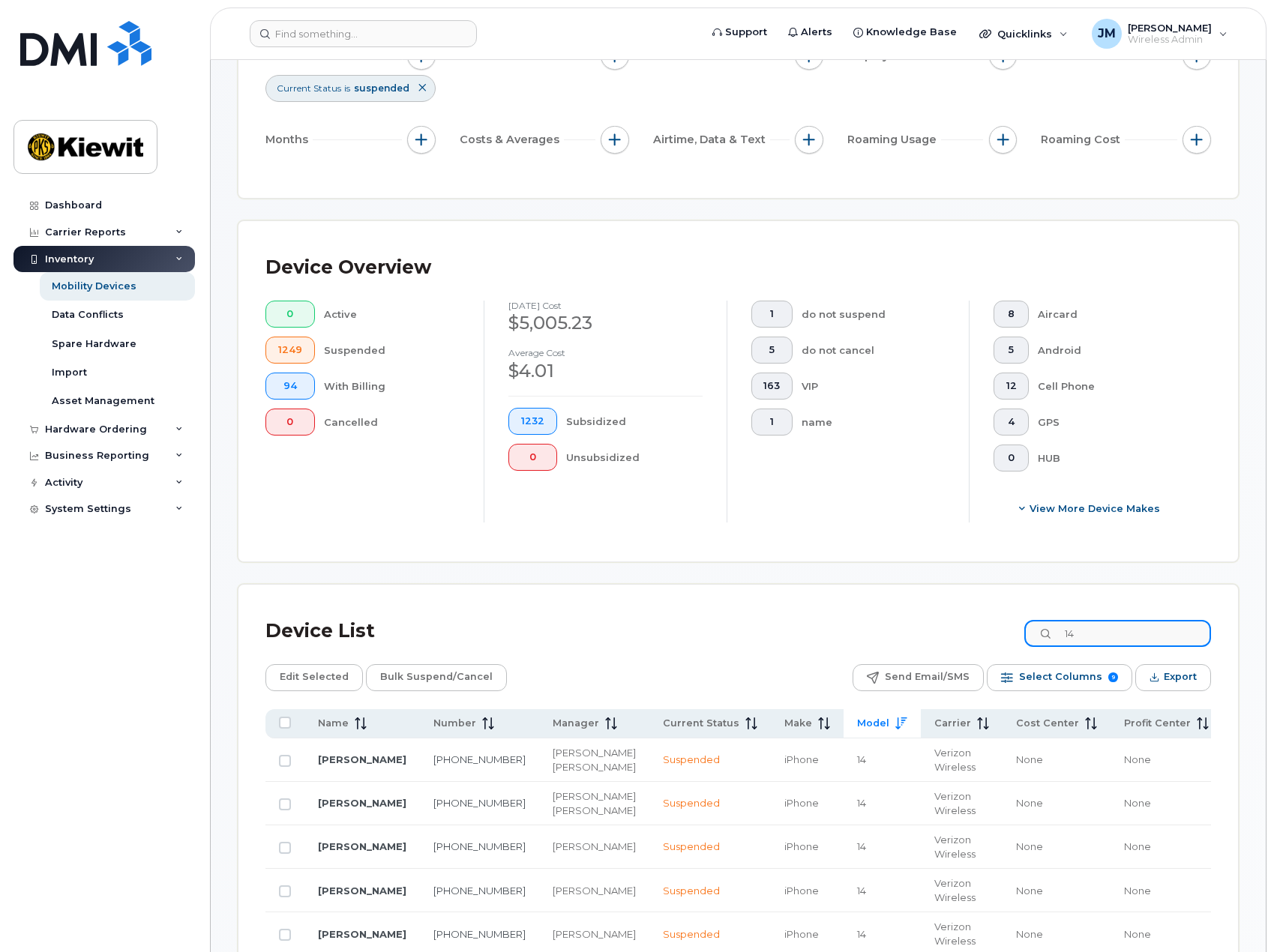
scroll to position [553, 0]
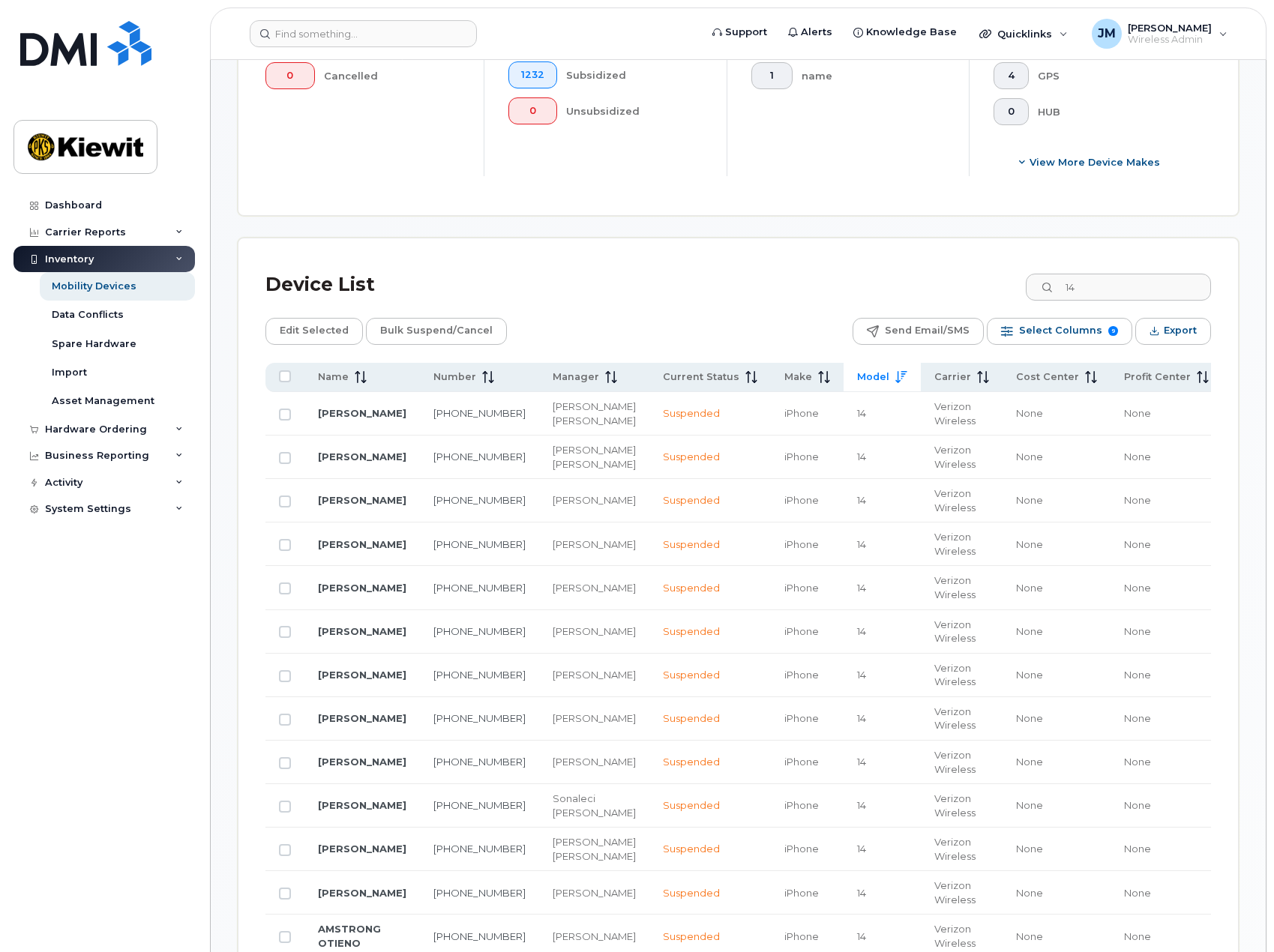
click at [1236, 379] on span "WBS Element" at bounding box center [1271, 377] width 72 height 13
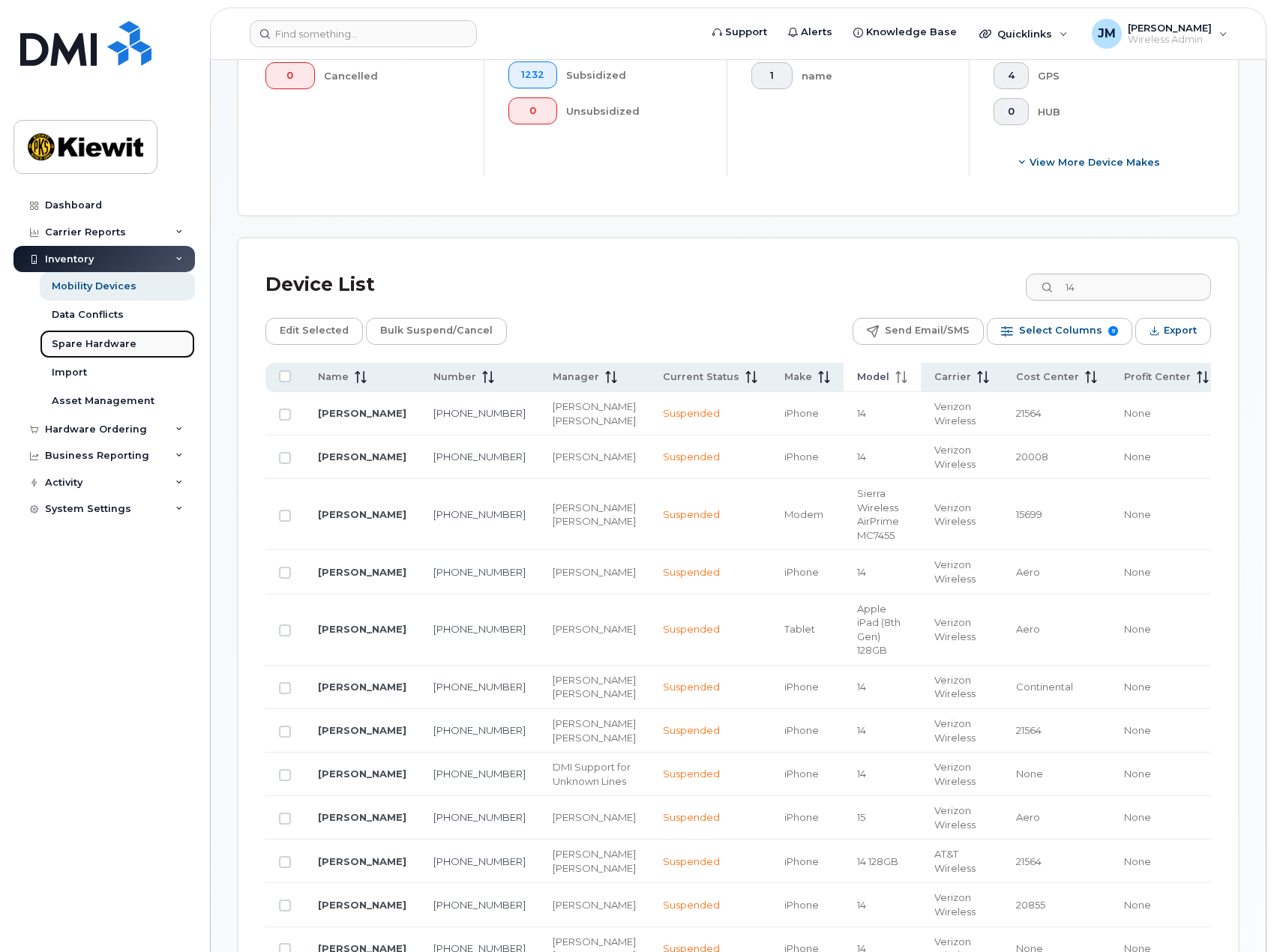
click at [81, 340] on div "Spare Hardware" at bounding box center [94, 344] width 85 height 13
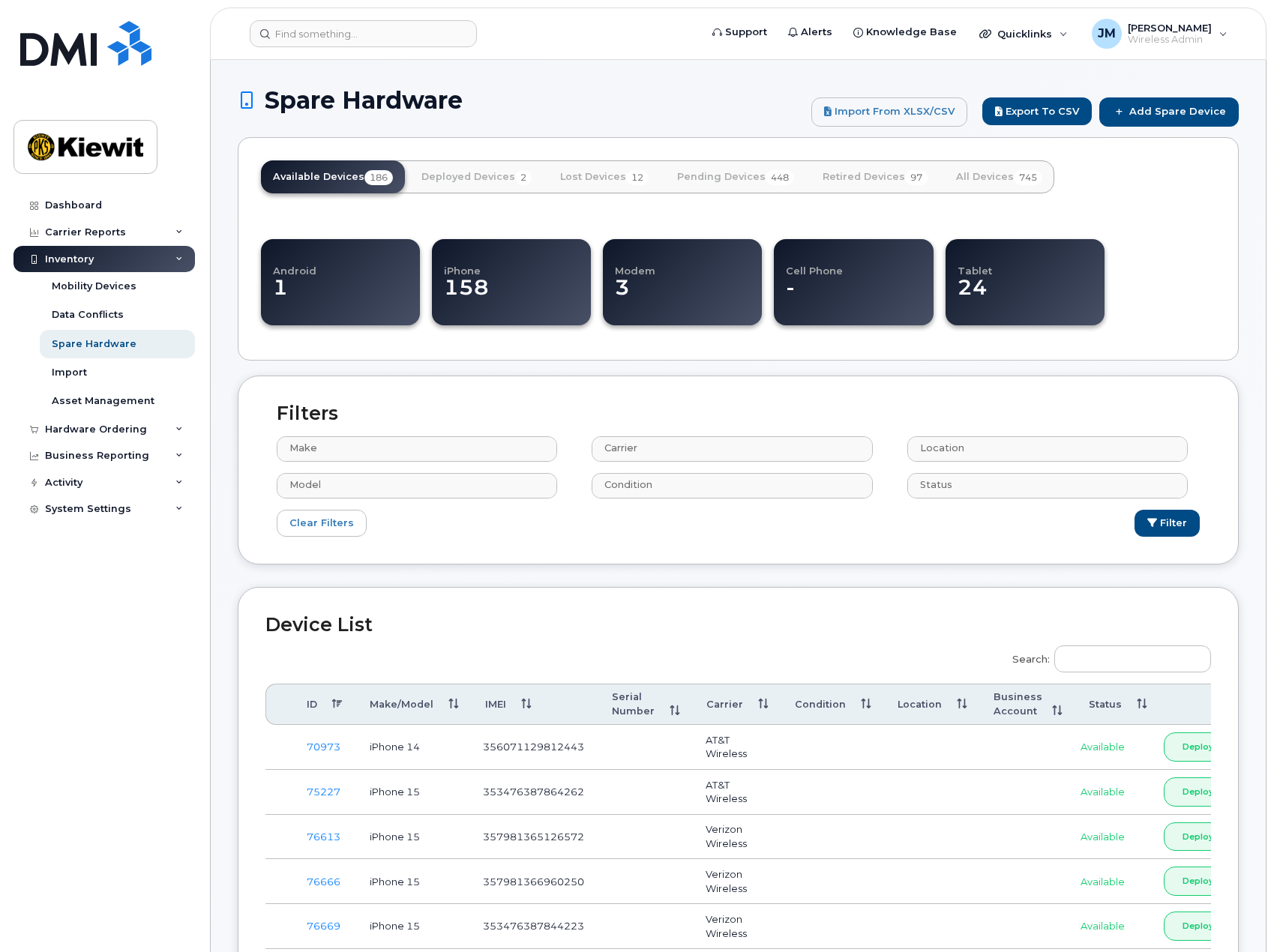
select select
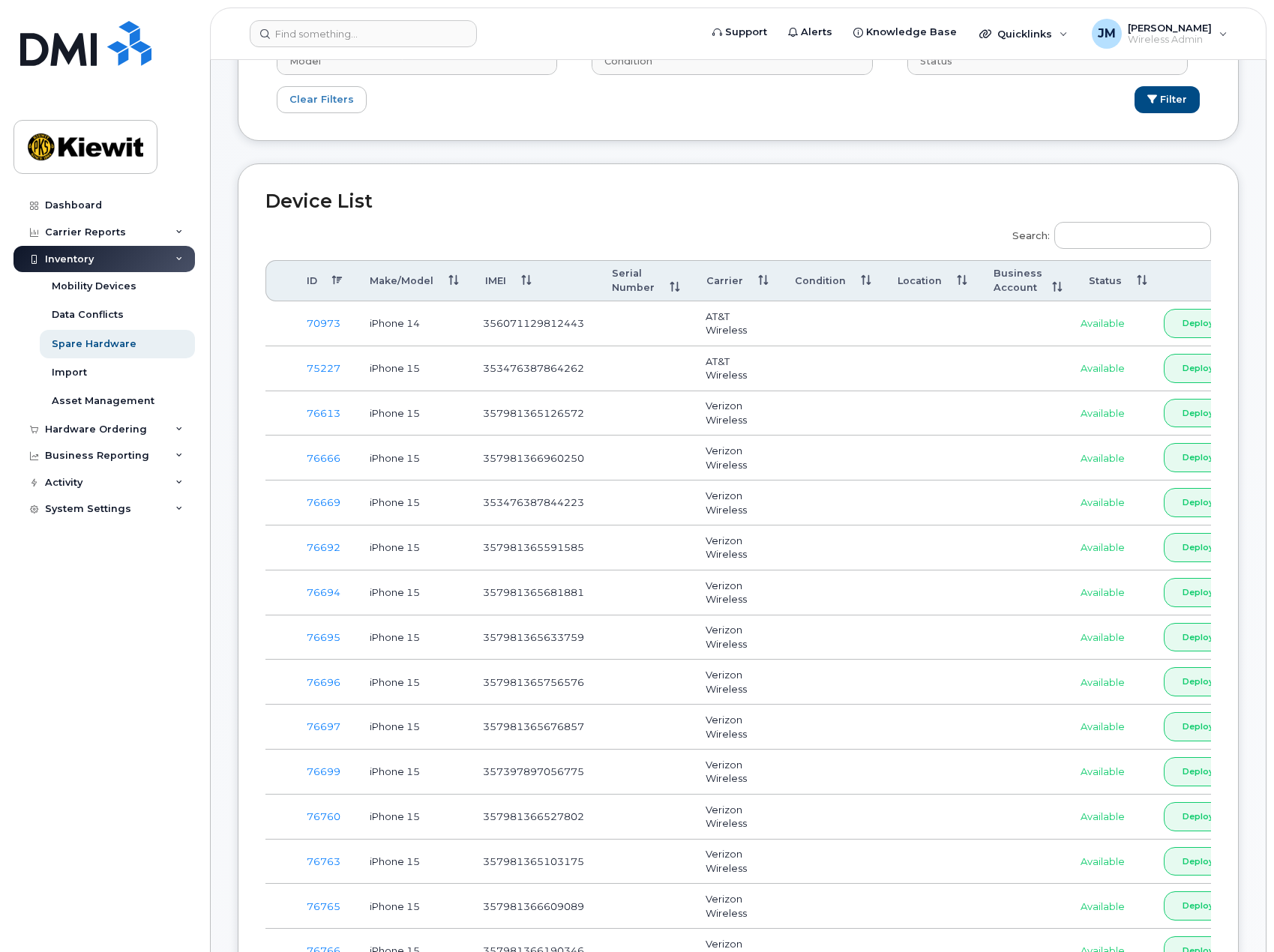
scroll to position [450, 0]
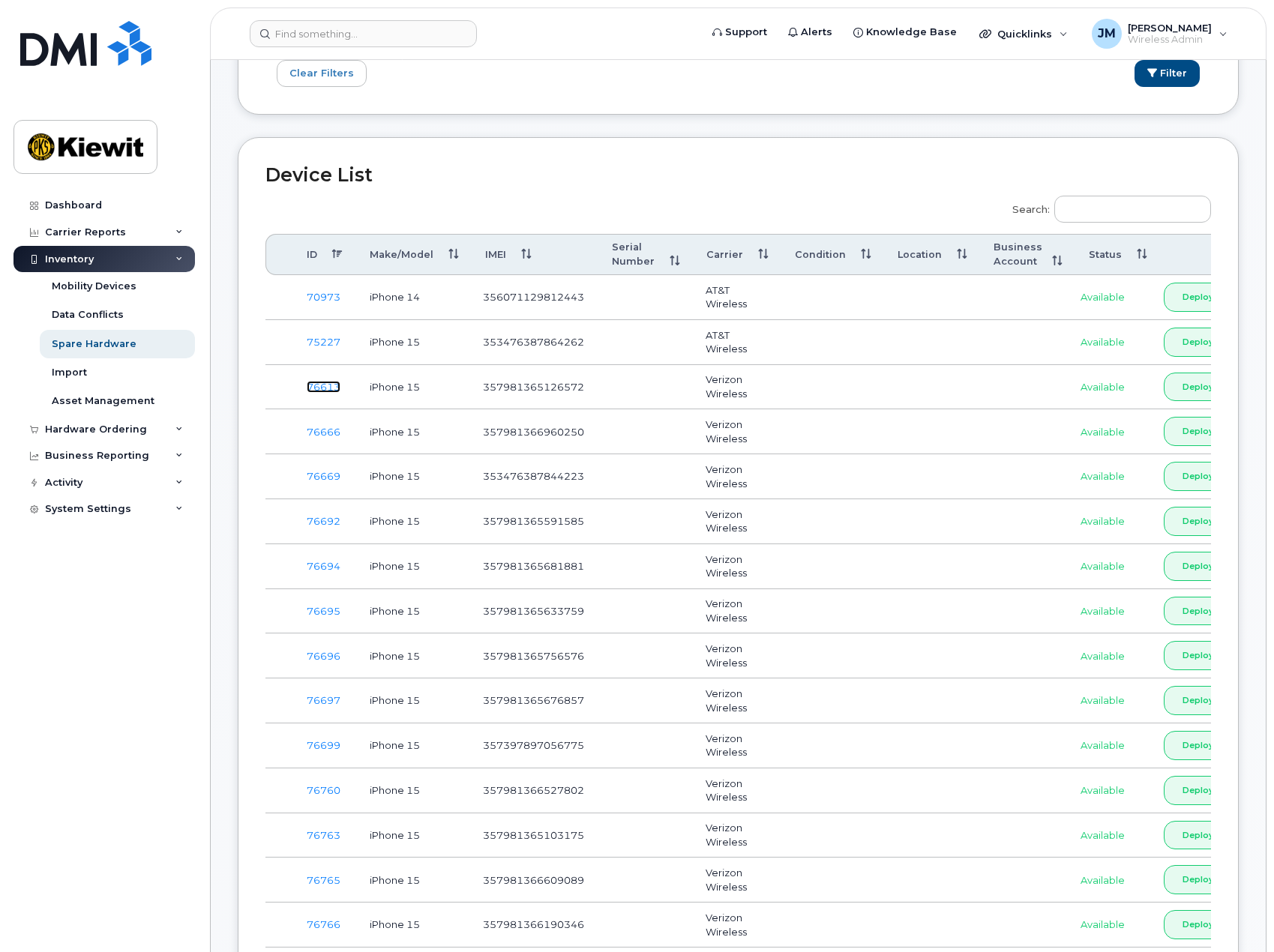
click at [327, 389] on link "76613" at bounding box center [324, 386] width 34 height 12
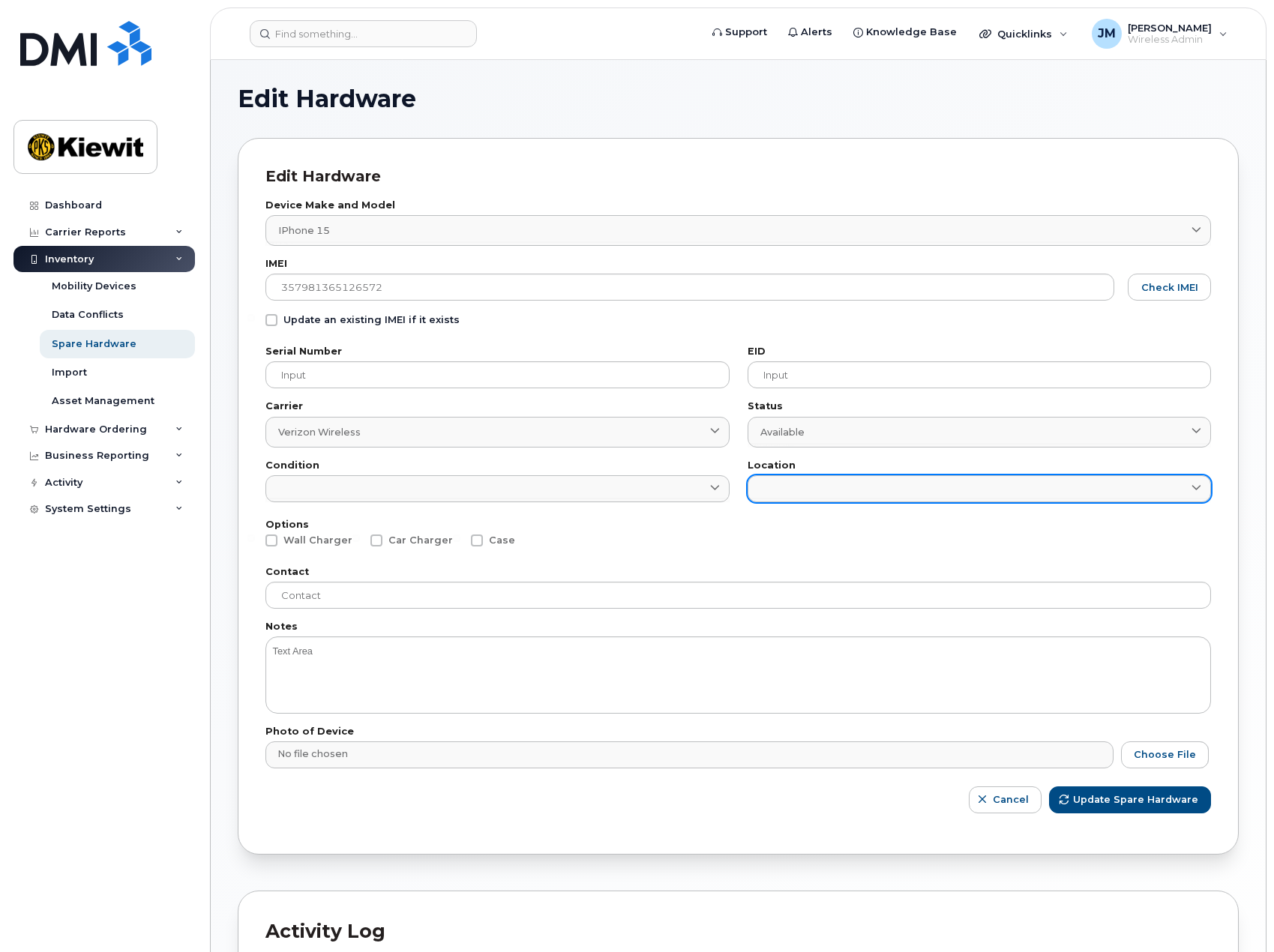
click at [870, 491] on link at bounding box center [979, 488] width 464 height 27
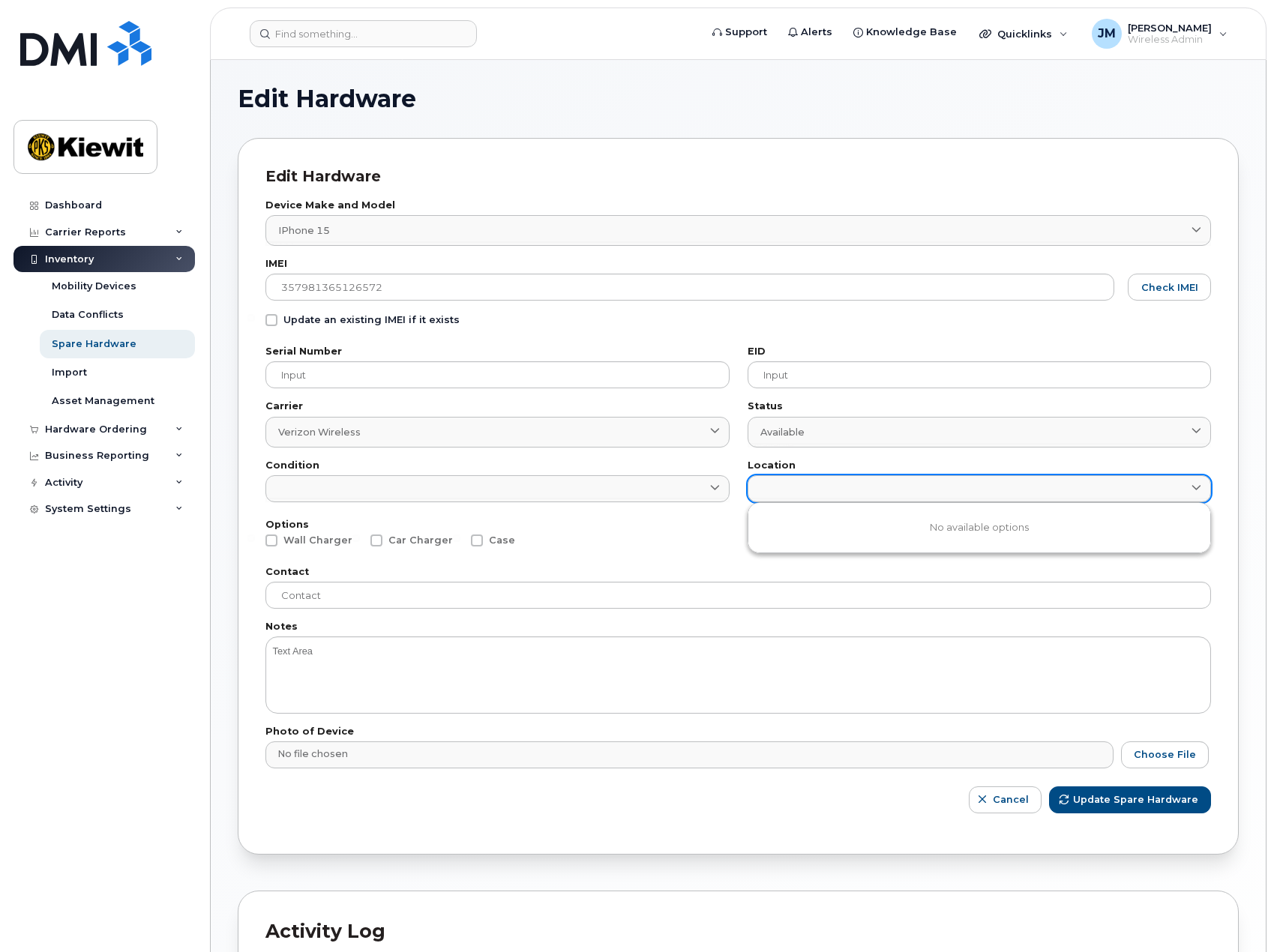
click at [872, 485] on link at bounding box center [979, 488] width 464 height 27
click at [630, 549] on div "Options Wall Charger Car Charger Case" at bounding box center [738, 537] width 946 height 34
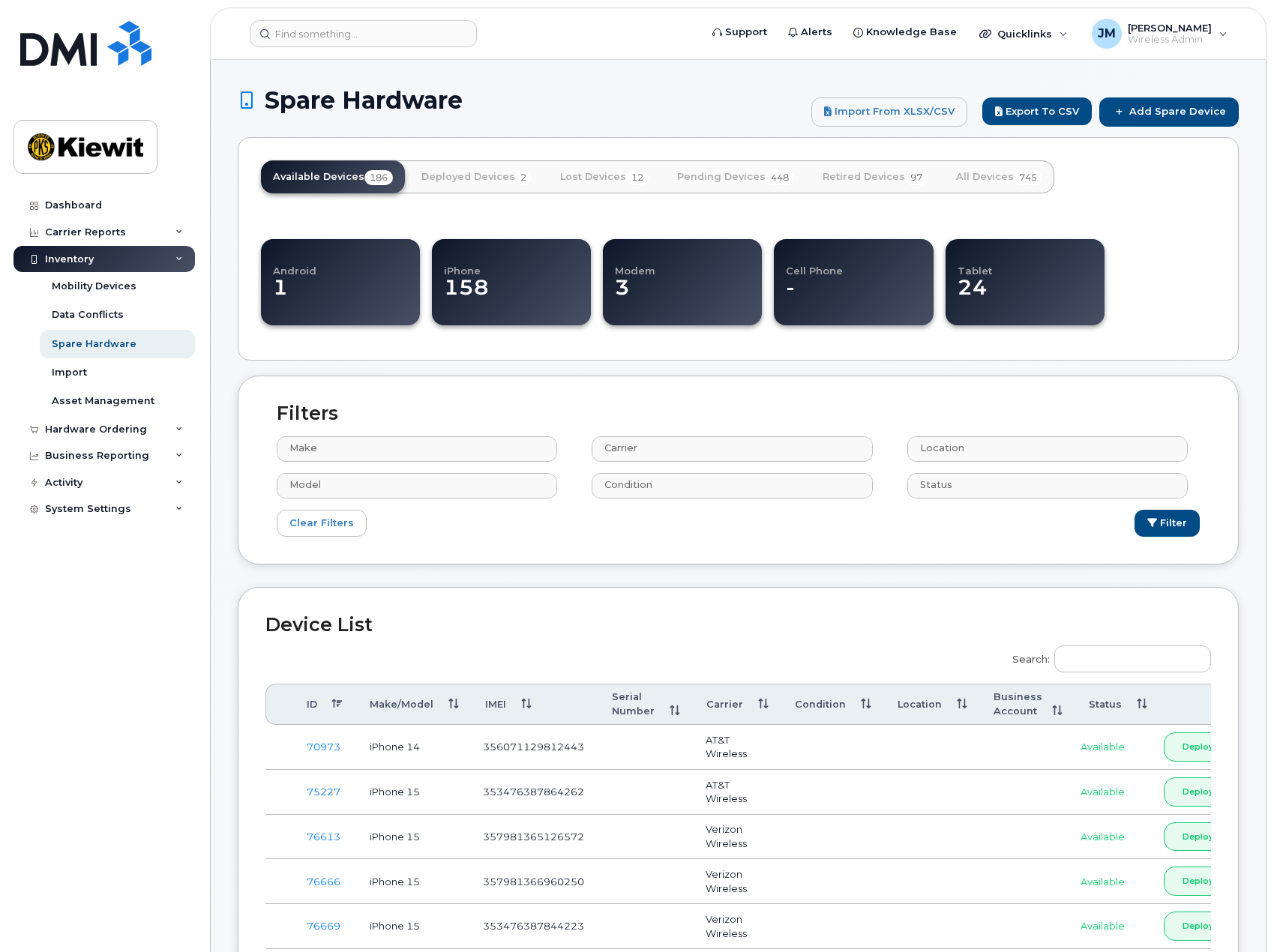
select select
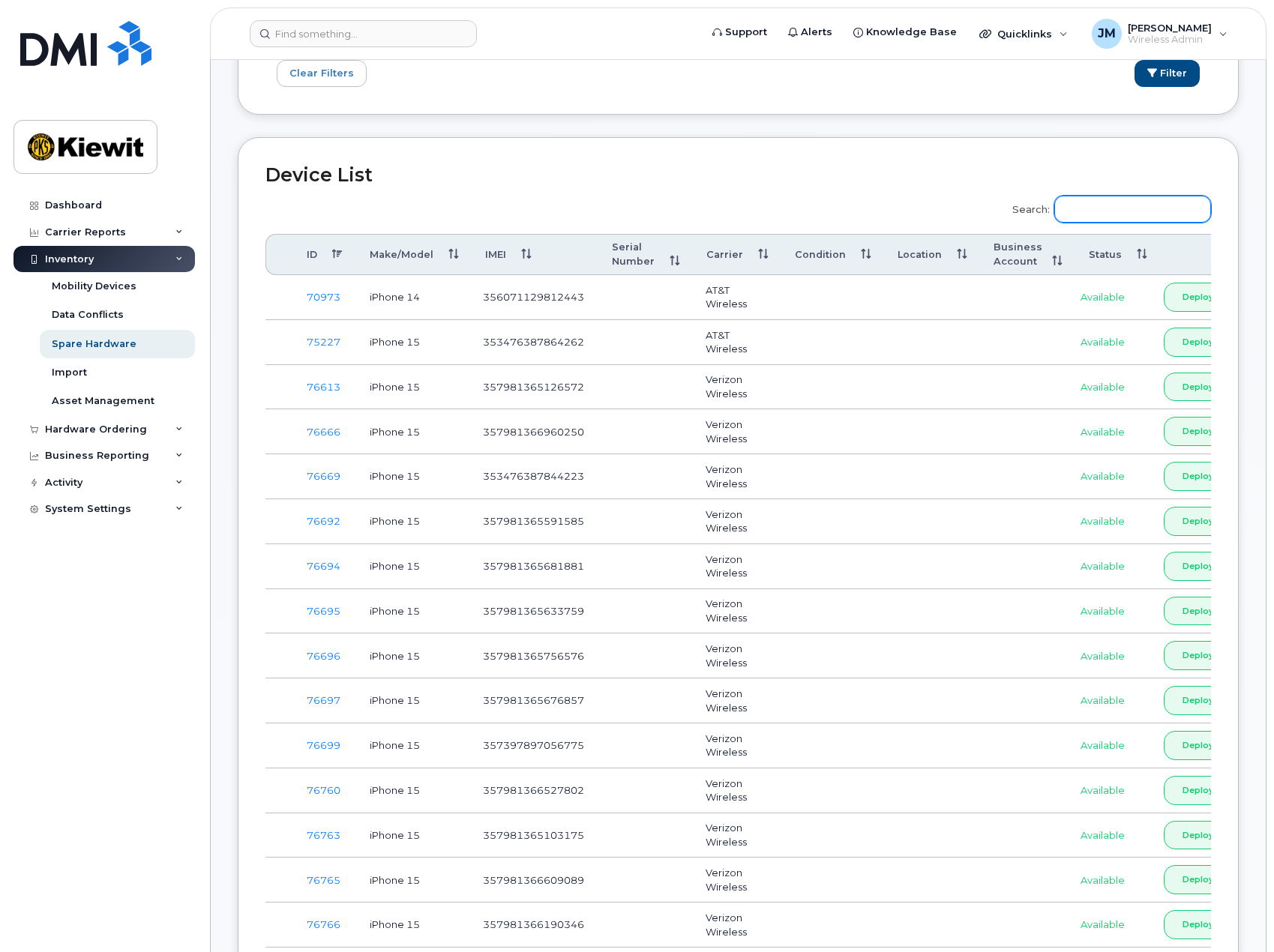
click at [1110, 209] on input "Search:" at bounding box center [1133, 209] width 157 height 27
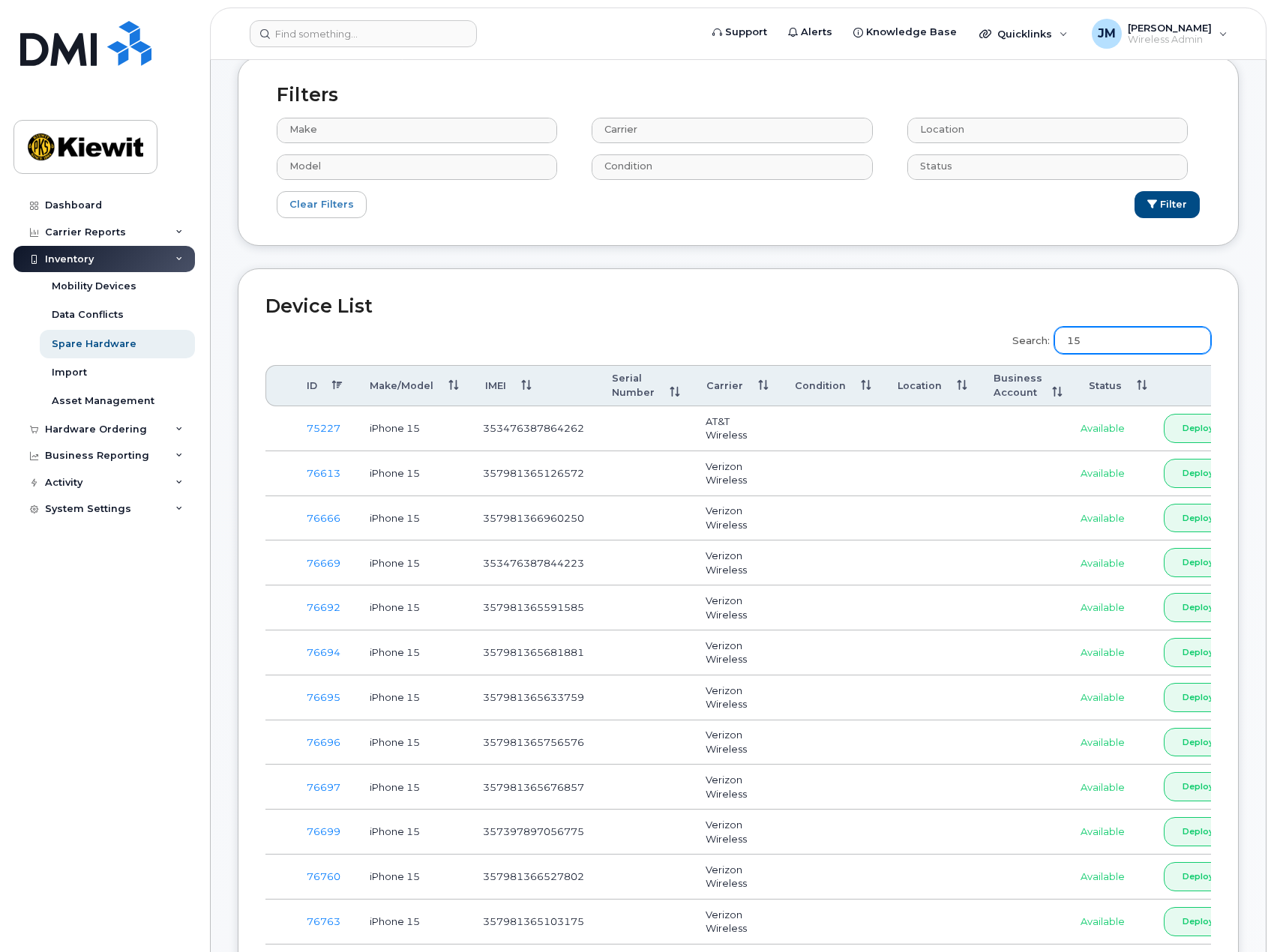
scroll to position [0, 0]
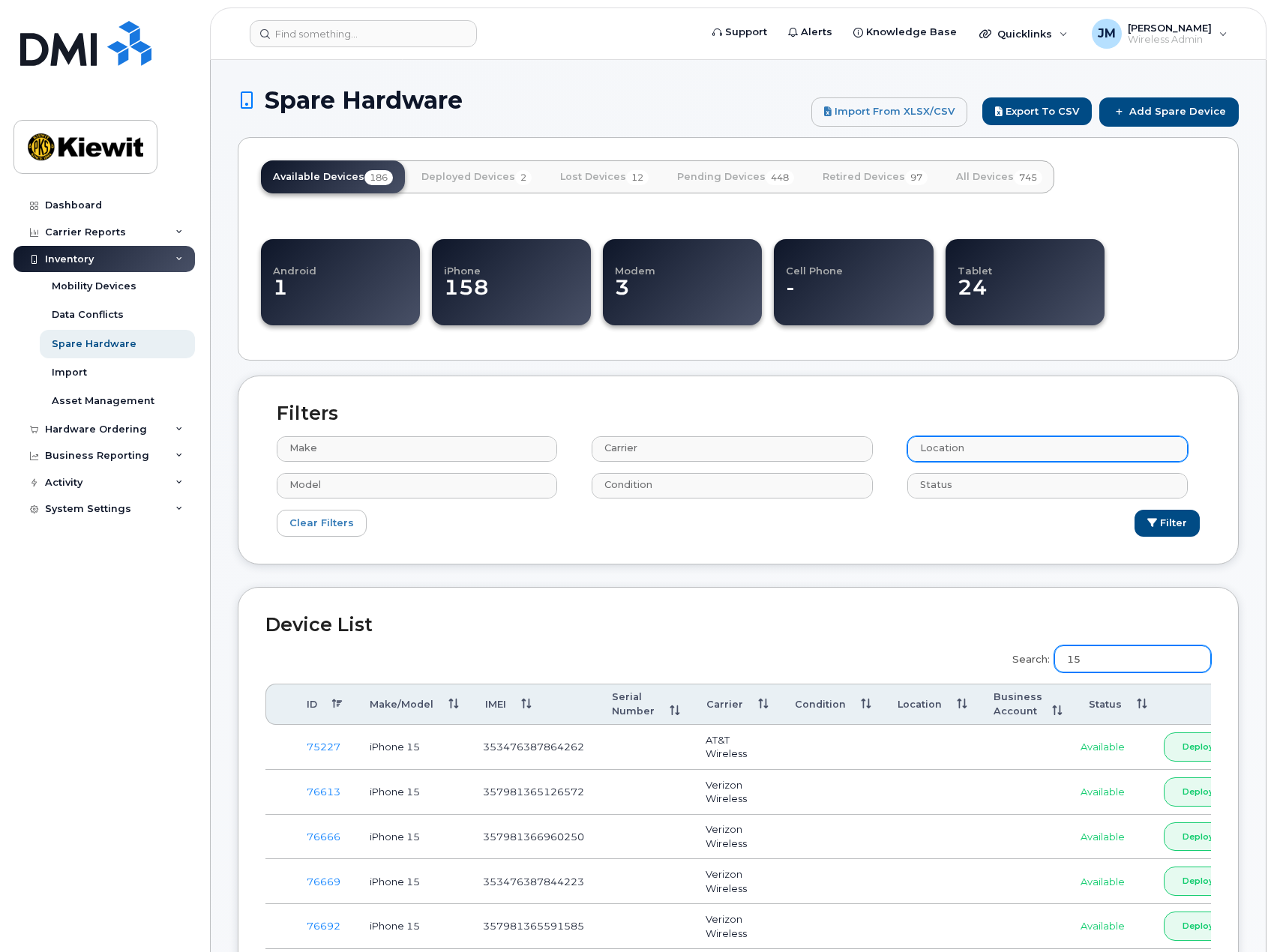
type input "15"
click at [967, 456] on input "text" at bounding box center [1050, 448] width 267 height 21
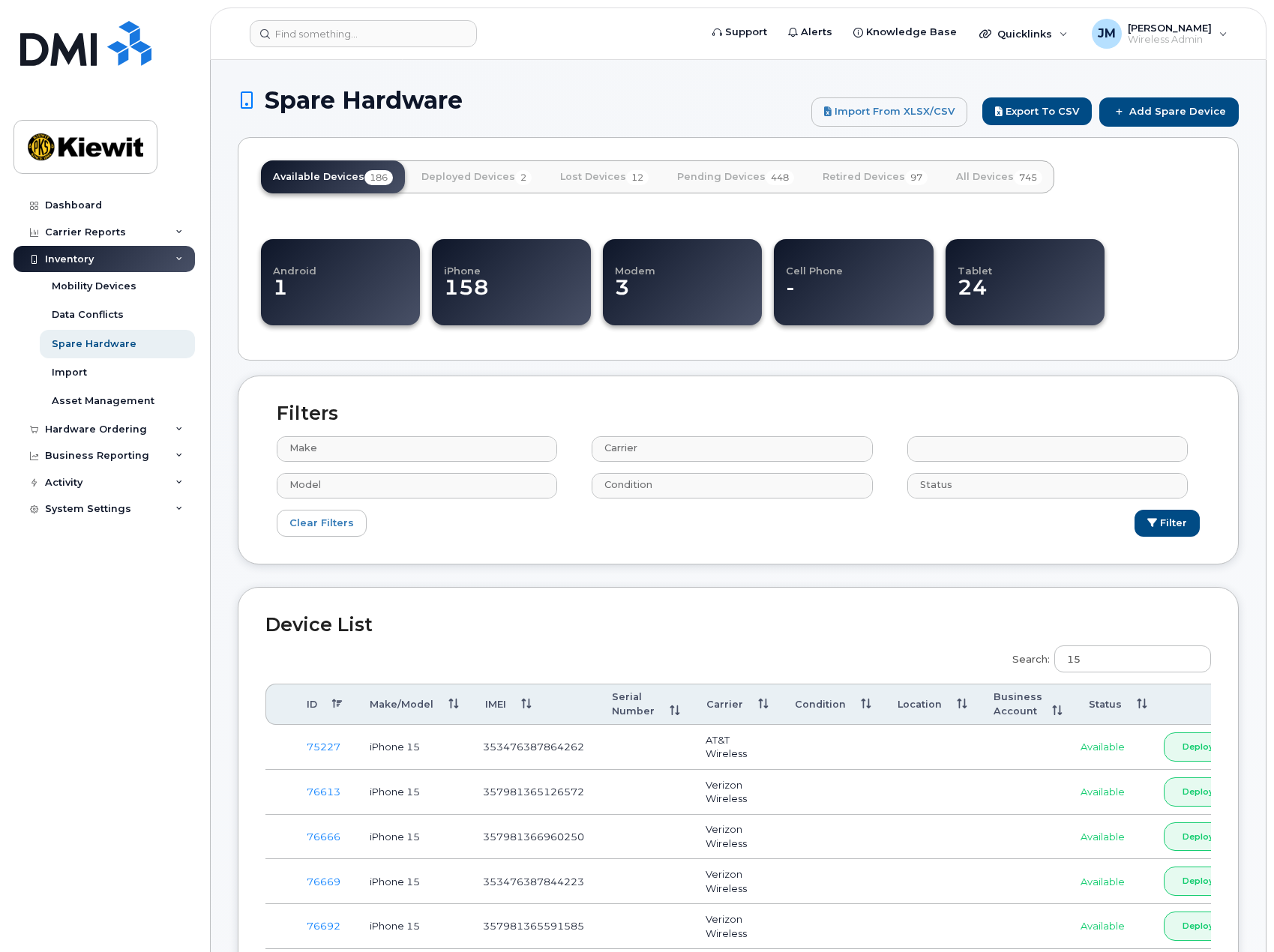
type input "Location"
click at [841, 535] on div "Clear Filters Filter" at bounding box center [738, 524] width 946 height 28
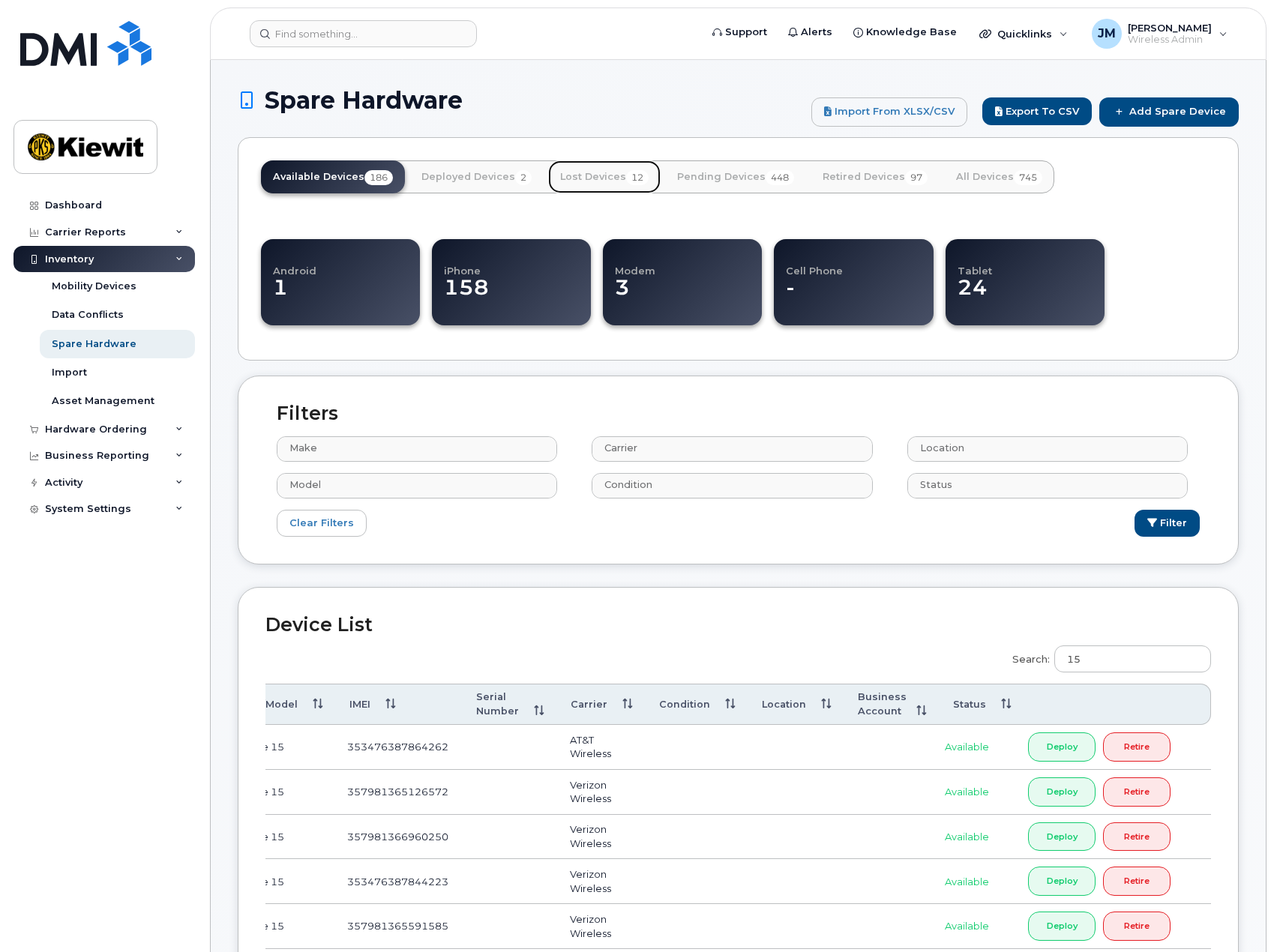
click at [596, 180] on link "Lost Devices 12" at bounding box center [604, 177] width 112 height 33
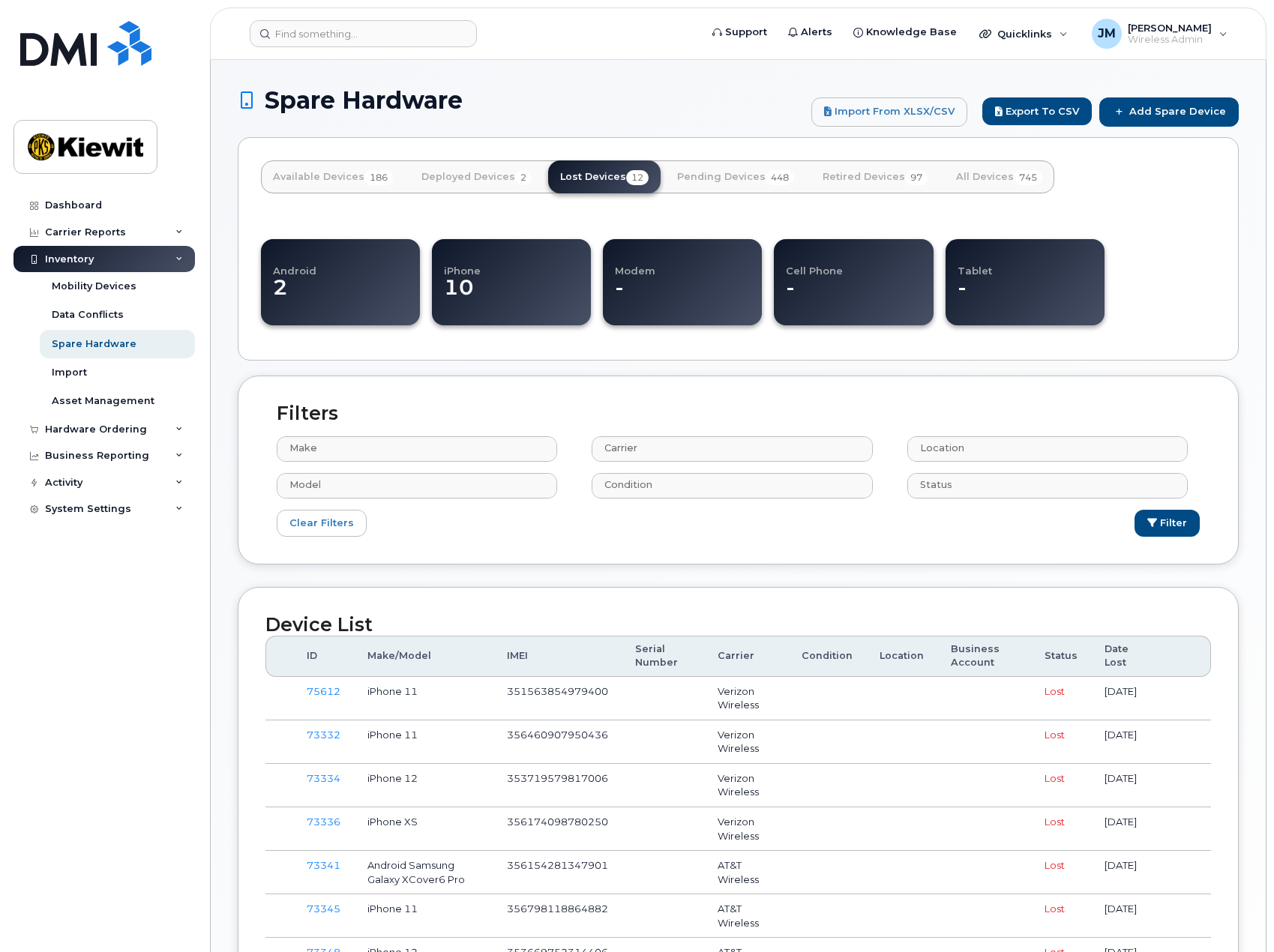
select select
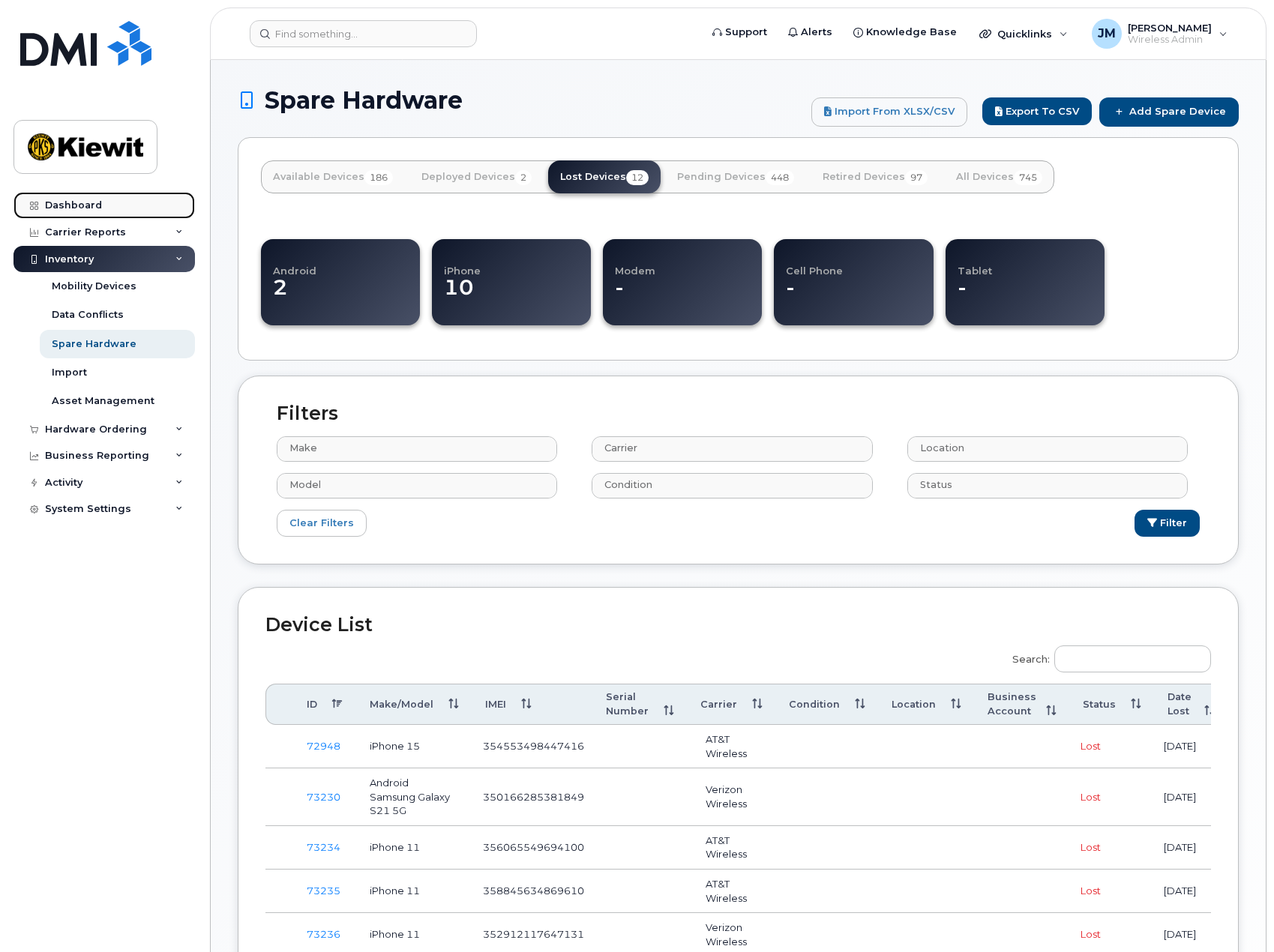
click at [63, 213] on link "Dashboard" at bounding box center [104, 205] width 181 height 27
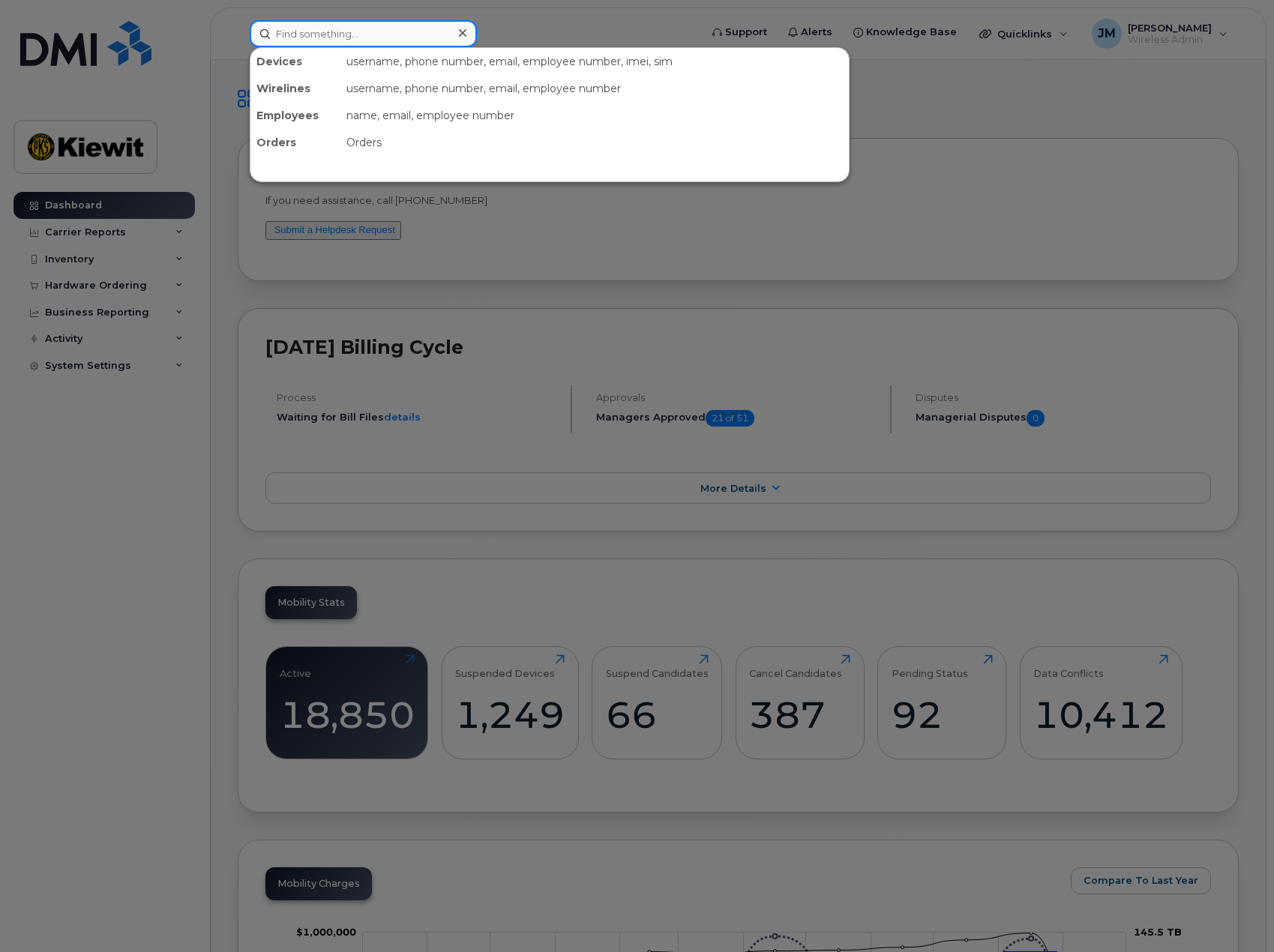
click at [369, 43] on input at bounding box center [363, 34] width 227 height 27
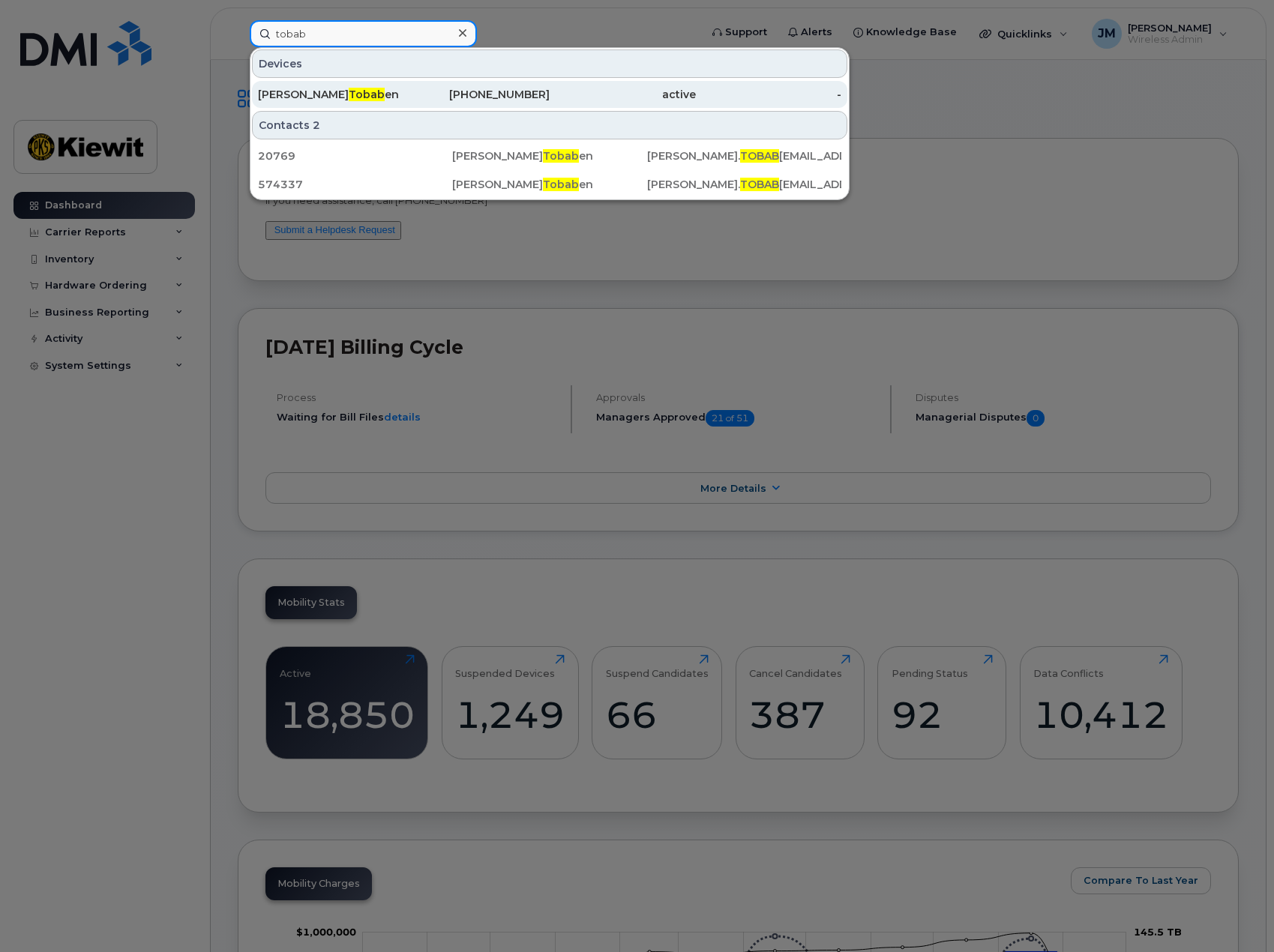
type input "tobab"
click at [349, 97] on span "Tobab" at bounding box center [367, 94] width 36 height 13
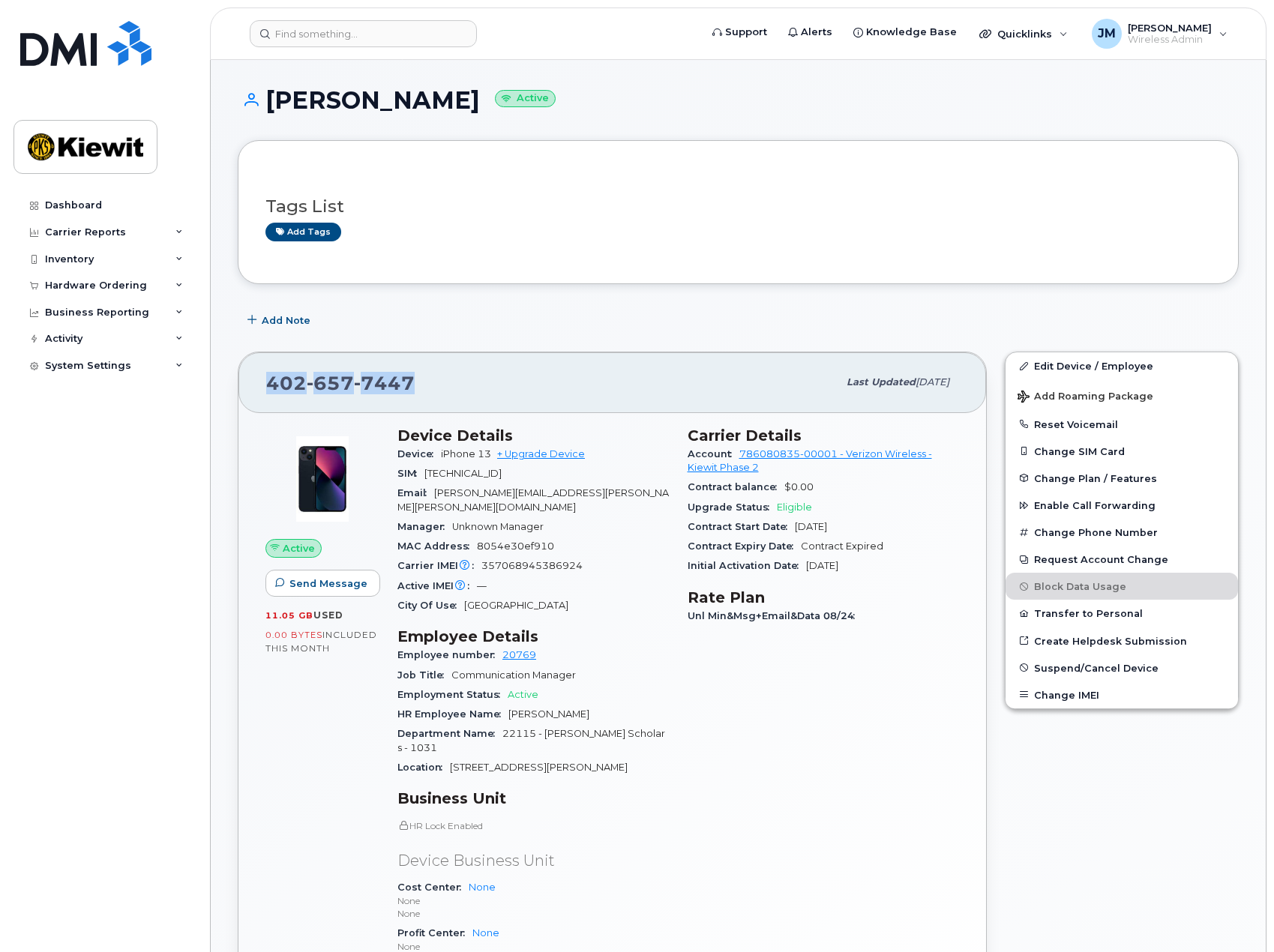
drag, startPoint x: 389, startPoint y: 381, endPoint x: 263, endPoint y: 387, distance: 126.1
click at [263, 387] on div "[PHONE_NUMBER] Last updated [DATE]" at bounding box center [612, 382] width 747 height 60
copy span "[PHONE_NUMBER]"
click at [94, 286] on div "Hardware Ordering" at bounding box center [95, 285] width 102 height 12
click at [80, 342] on div "Orders" at bounding box center [69, 341] width 36 height 13
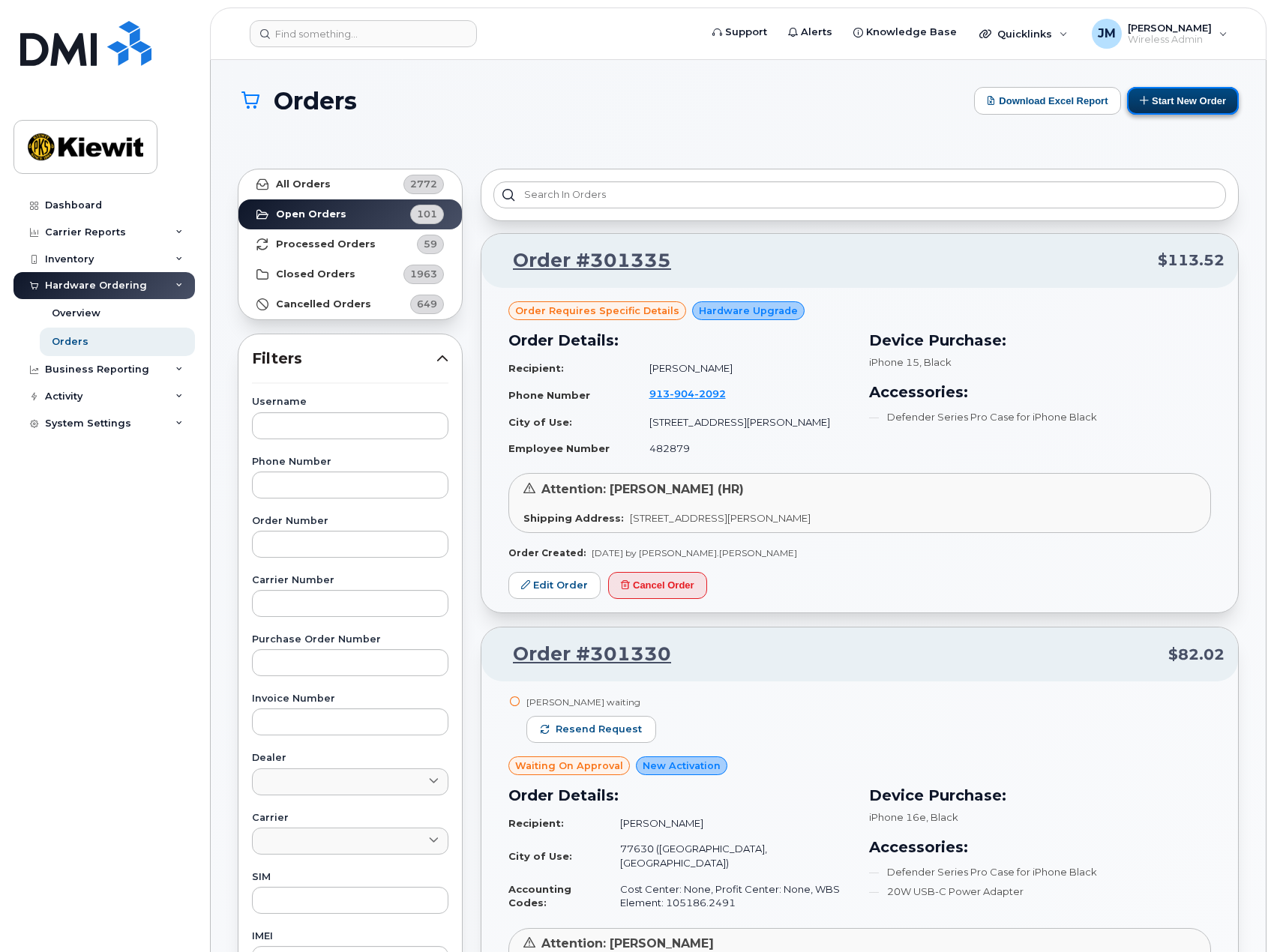
click at [1196, 110] on button "Start New Order" at bounding box center [1182, 101] width 111 height 28
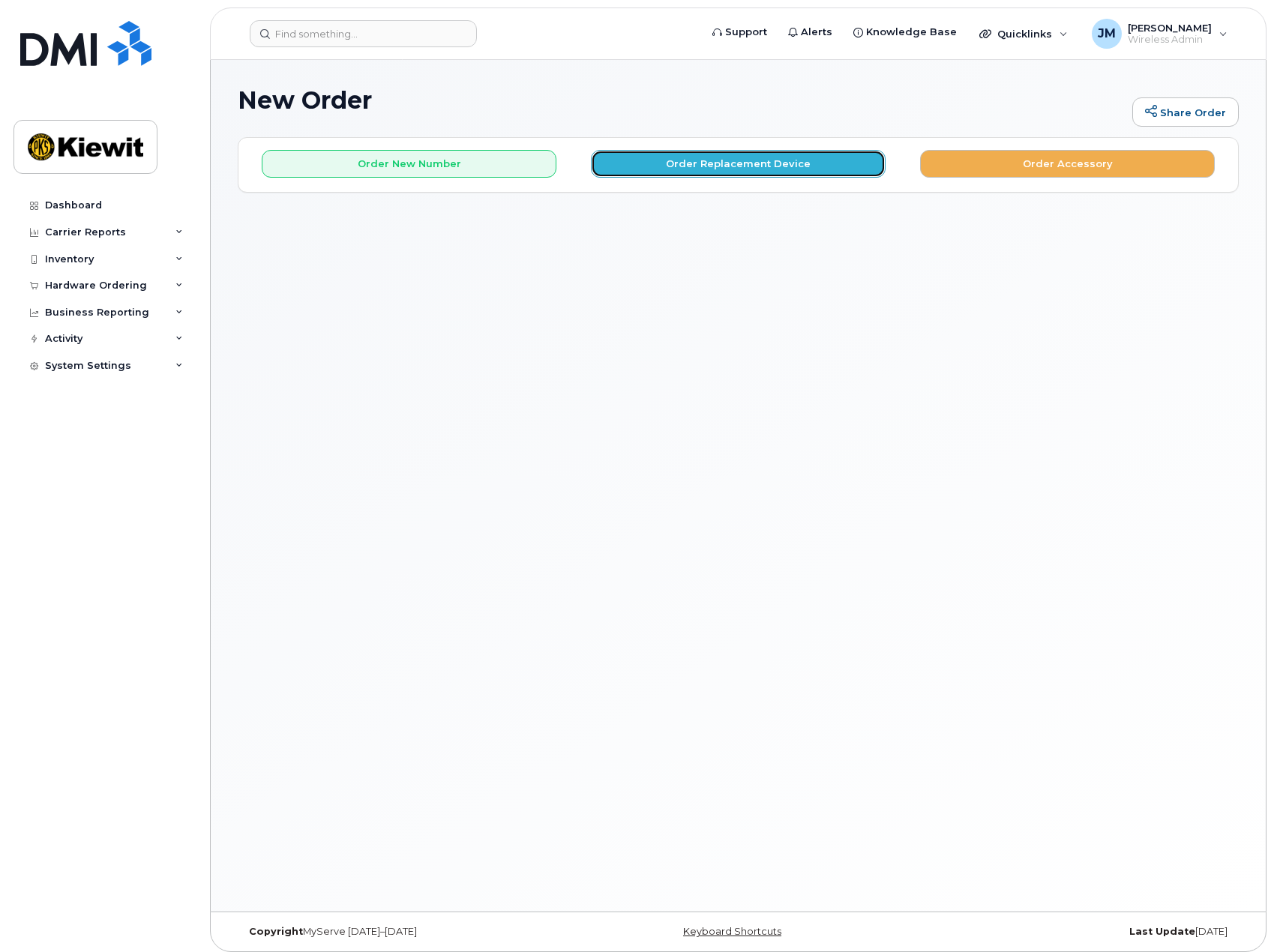
click at [702, 165] on button "Order Replacement Device" at bounding box center [738, 164] width 295 height 28
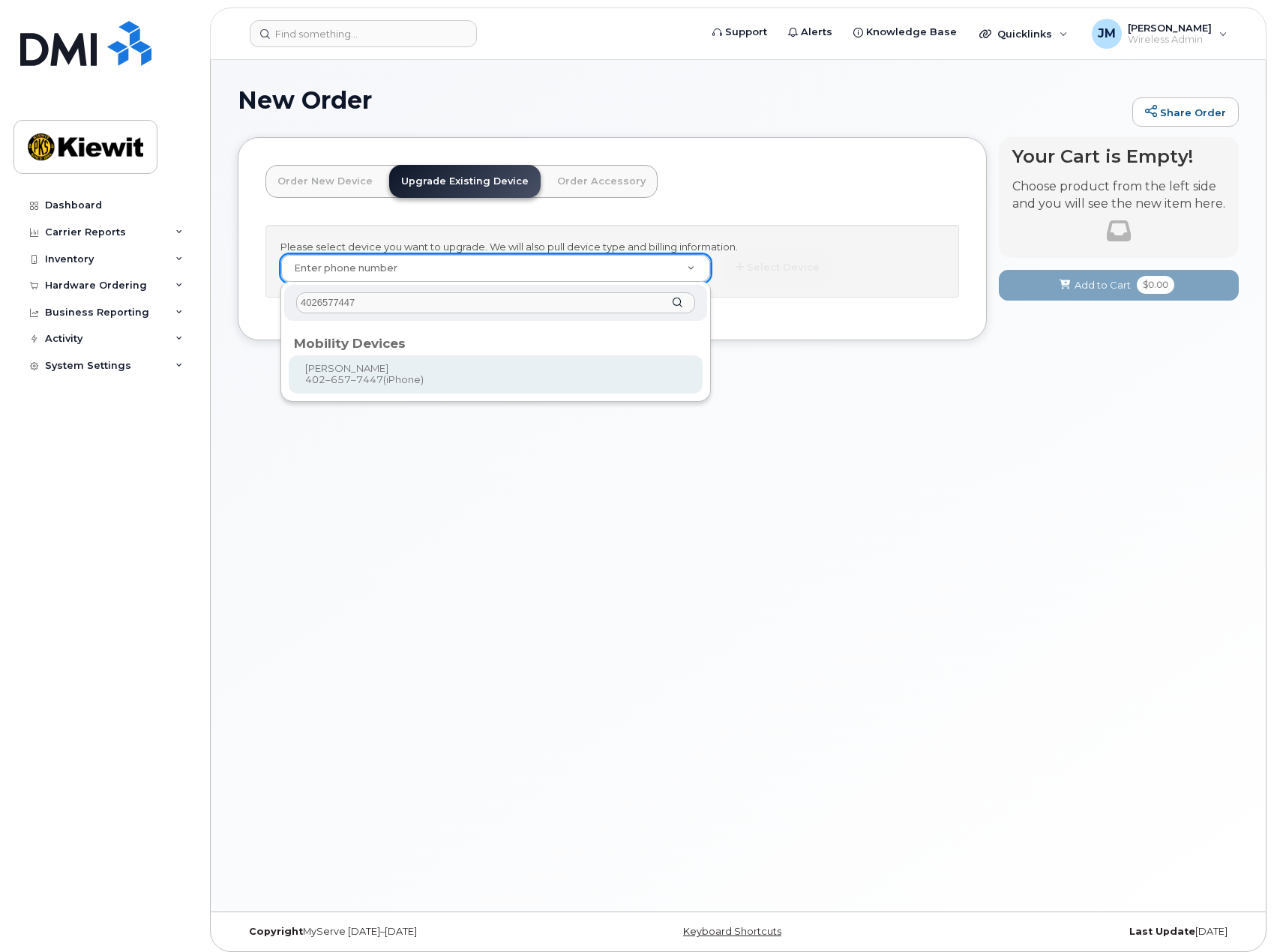
type input "4026577447"
type input "1167745"
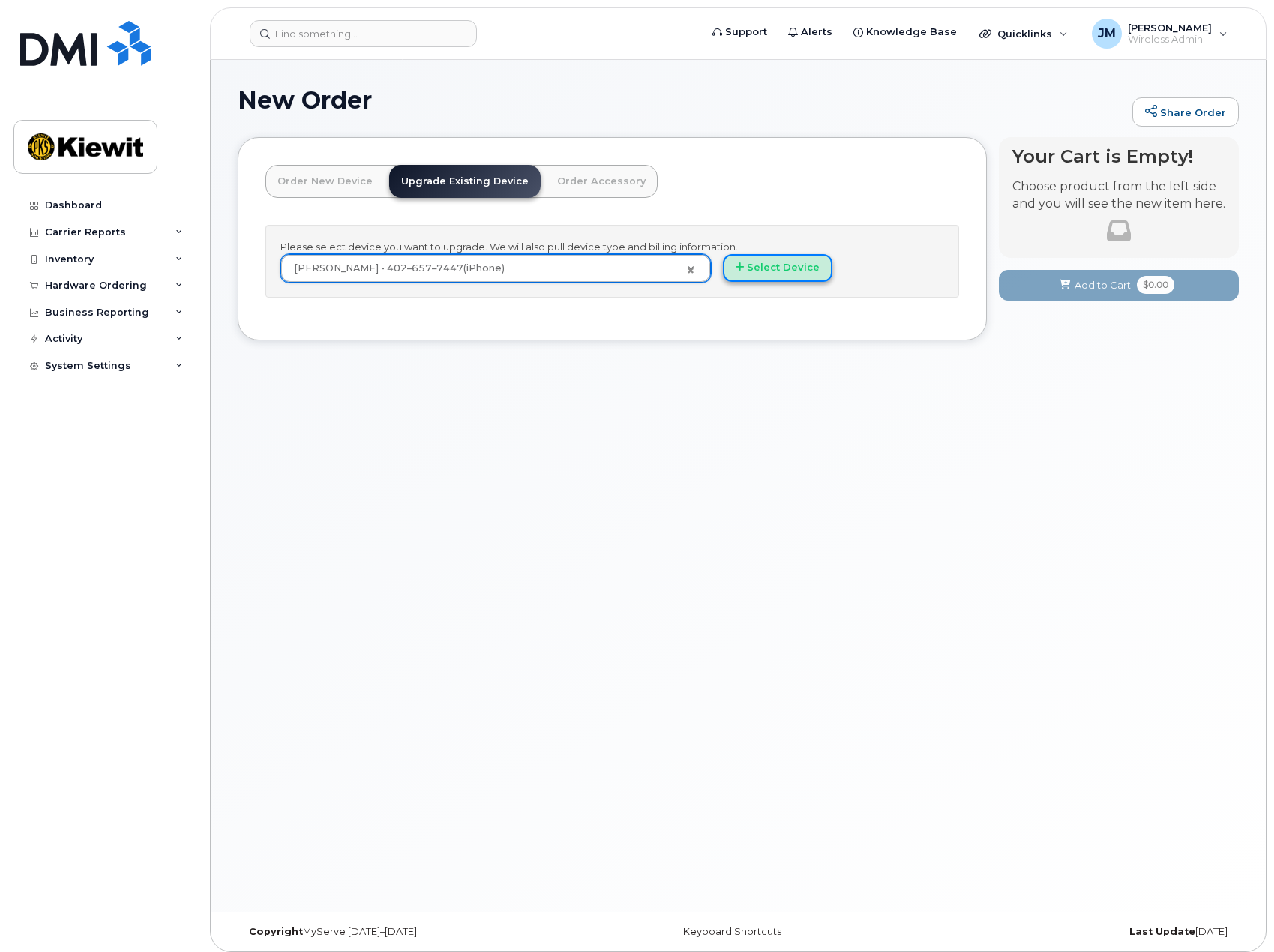
click at [796, 270] on button "Select Device" at bounding box center [777, 268] width 109 height 28
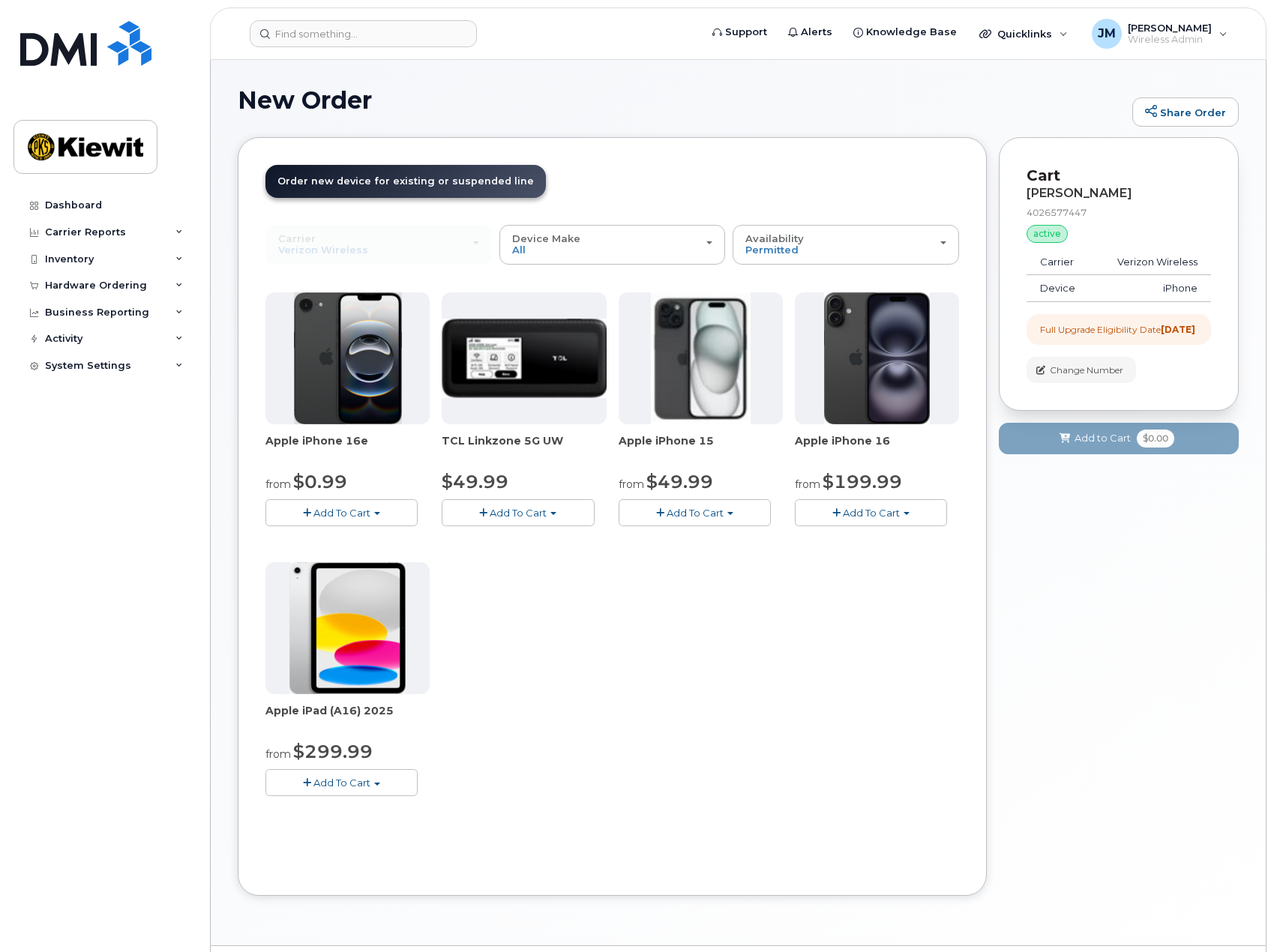
click at [344, 516] on span "Add To Cart" at bounding box center [341, 512] width 57 height 12
click at [352, 541] on link "$0.99 - 2 Year Upgrade (128GB)" at bounding box center [363, 541] width 188 height 19
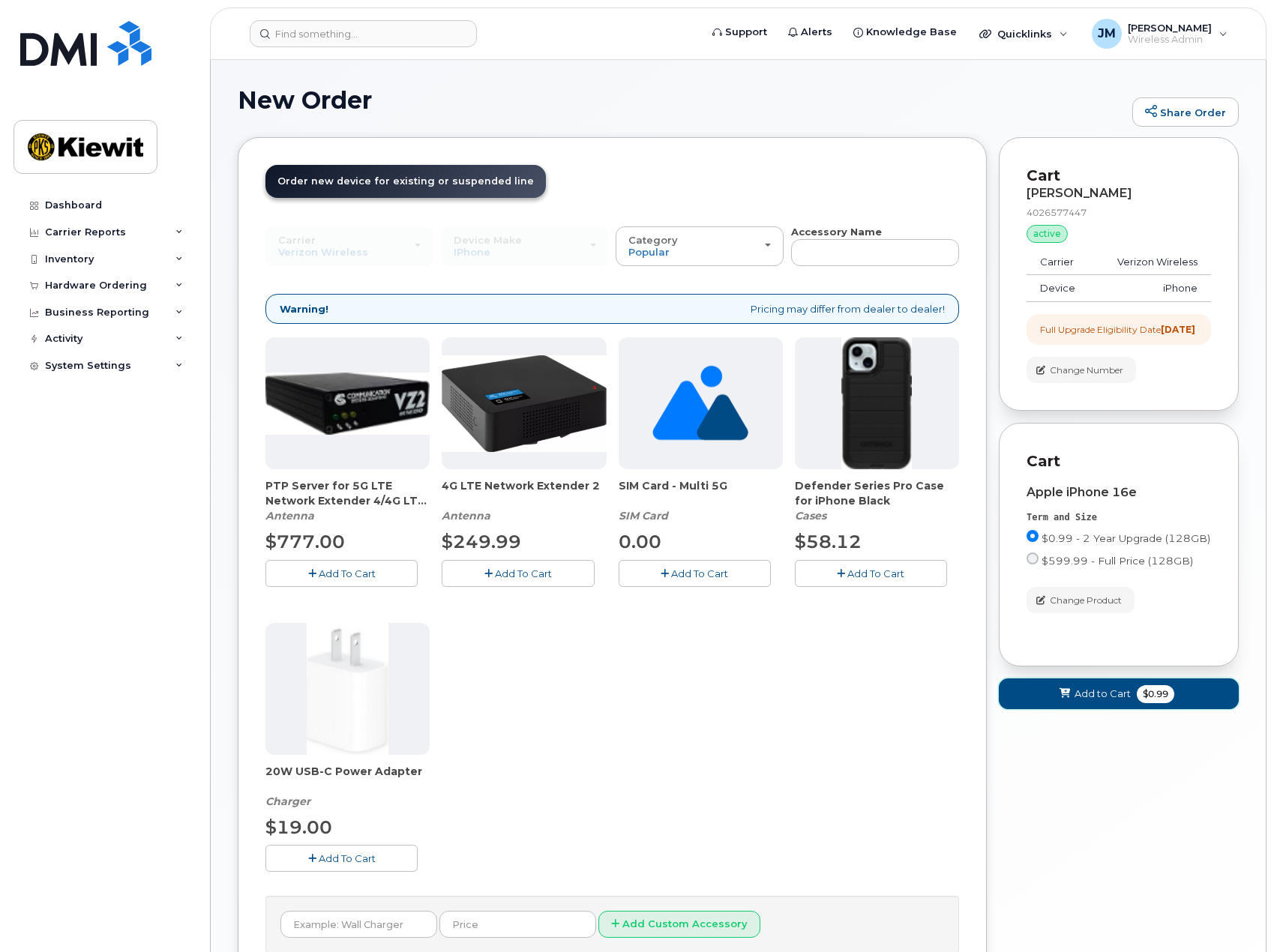
click at [1145, 709] on button "Add to Cart $0.99" at bounding box center [1119, 694] width 240 height 31
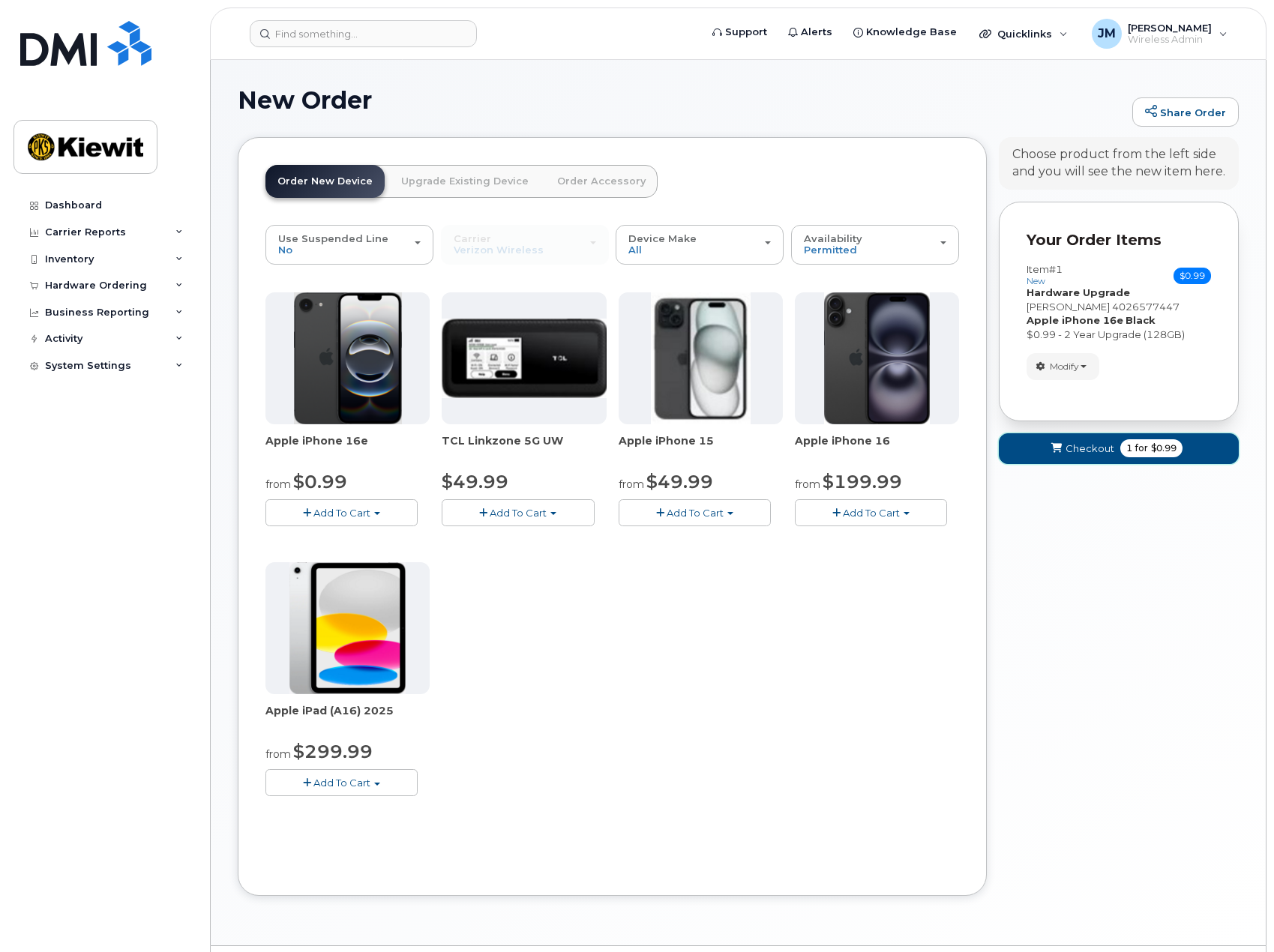
click at [1122, 452] on span "1 for $0.99" at bounding box center [1151, 448] width 63 height 18
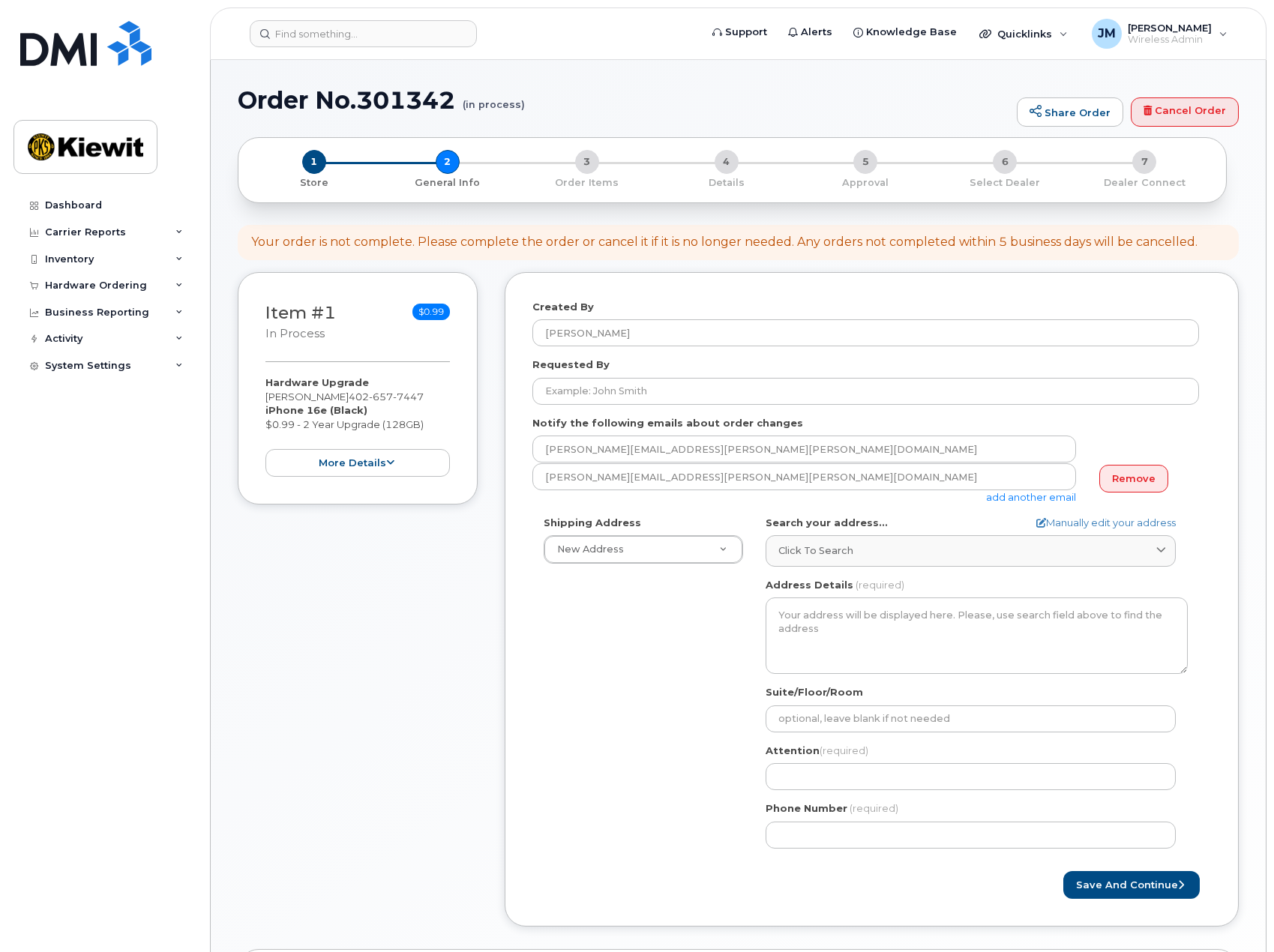
select select
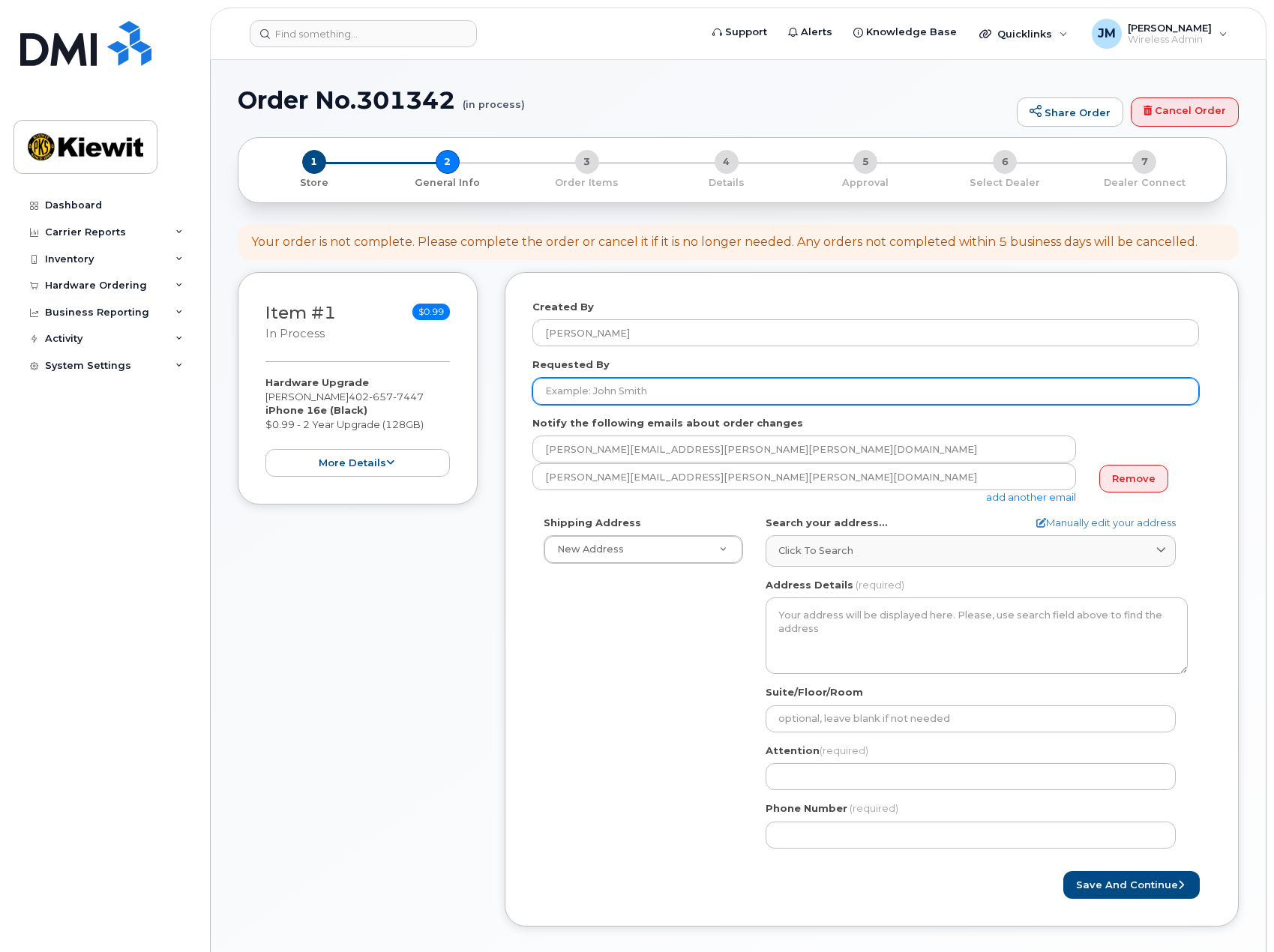
click at [617, 398] on input "Requested By" at bounding box center [865, 391] width 667 height 27
drag, startPoint x: 619, startPoint y: 394, endPoint x: 494, endPoint y: 395, distance: 125.0
click at [494, 395] on div "Item #1 in process $0.99 Hardware Upgrade William Thad Tobaben 402 657 7447 iPh…" at bounding box center [738, 611] width 1001 height 677
type input "W"
type input "[PERSON_NAME]"
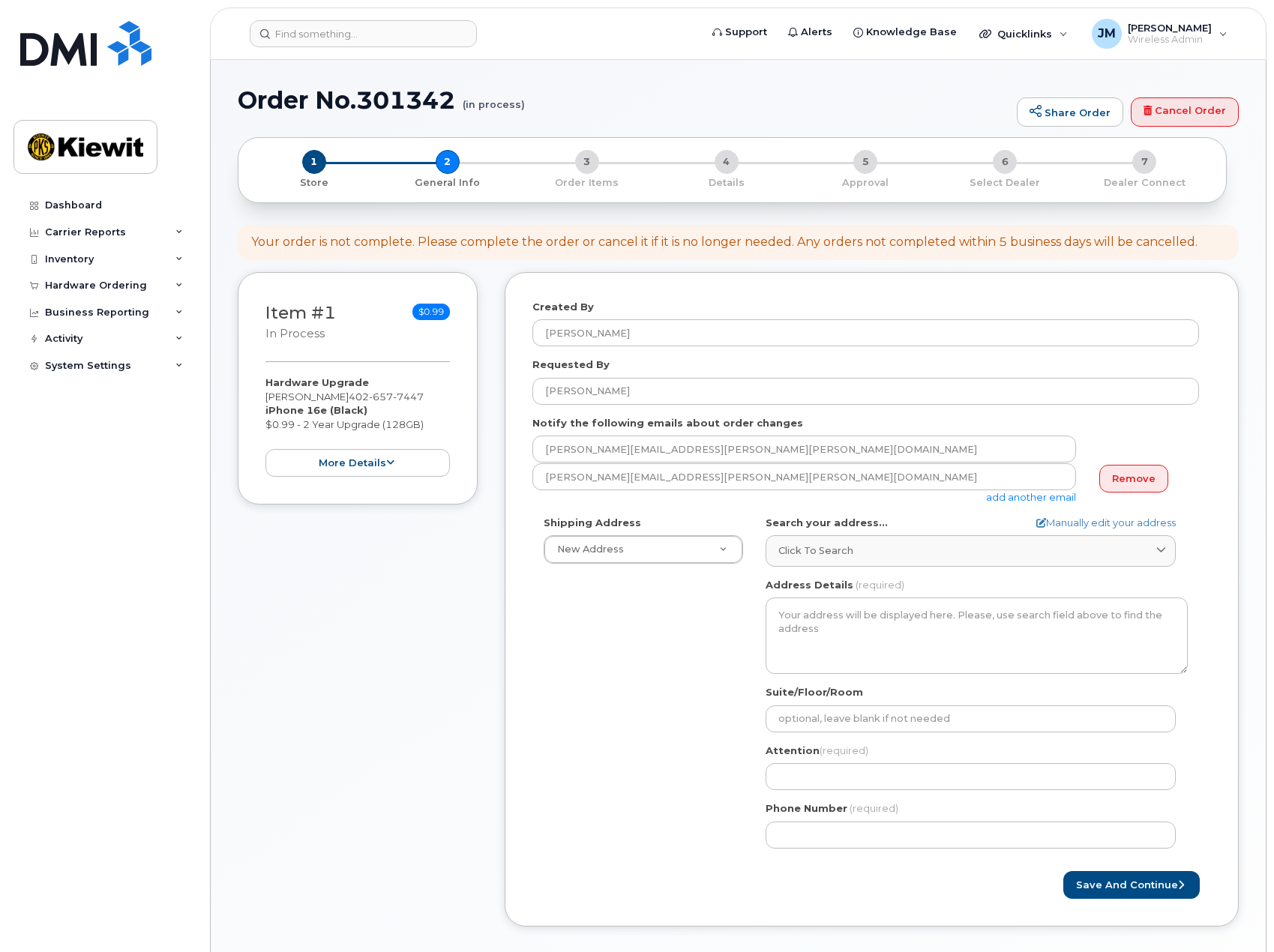
click at [677, 787] on div "Shipping Address New Address New Address 3709 Doolittle Plz 1550 Mike Fahey St …" at bounding box center [865, 688] width 667 height 344
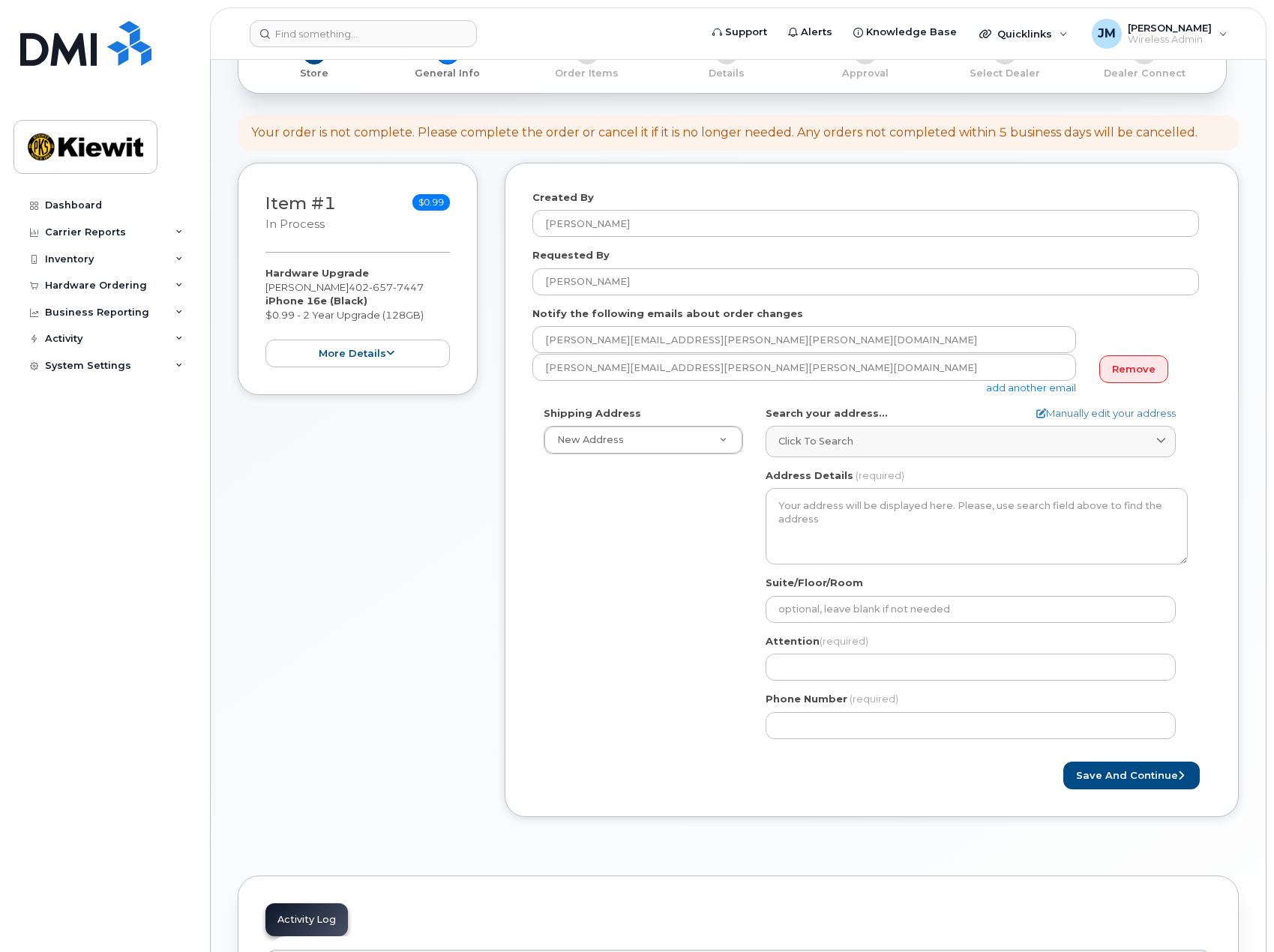
scroll to position [225, 0]
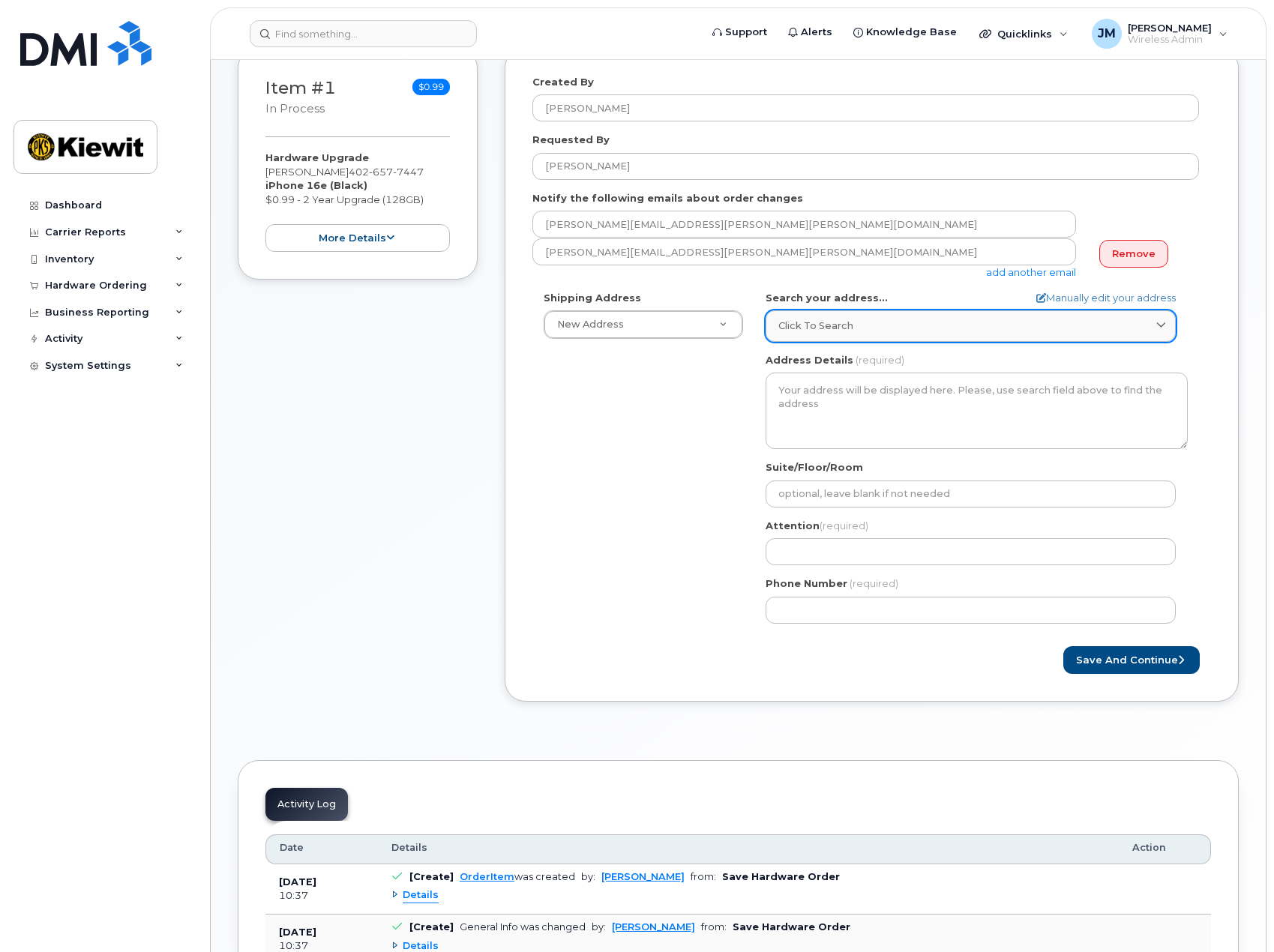
click at [844, 324] on span "Click to search" at bounding box center [816, 325] width 75 height 14
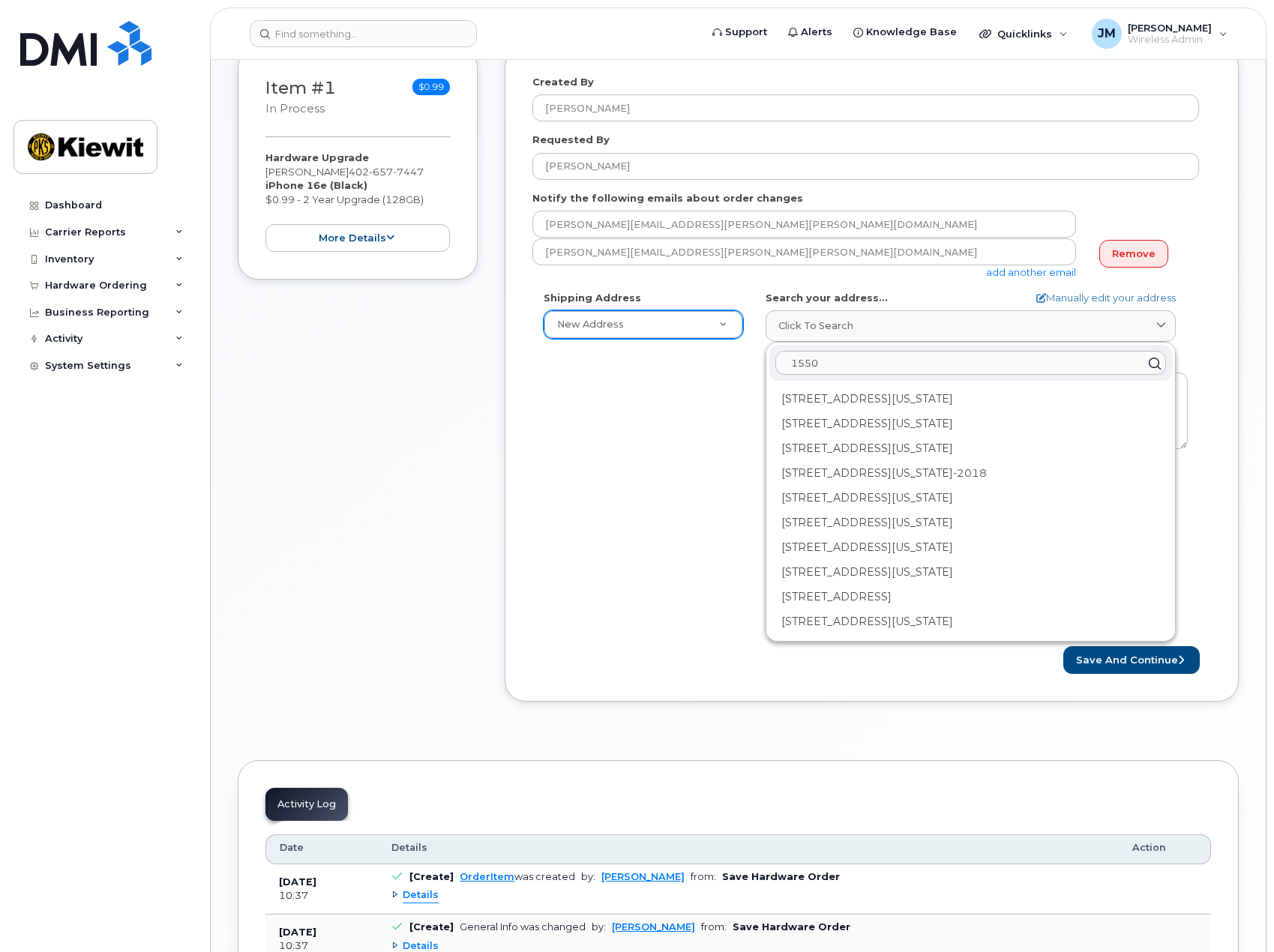
type input "1550"
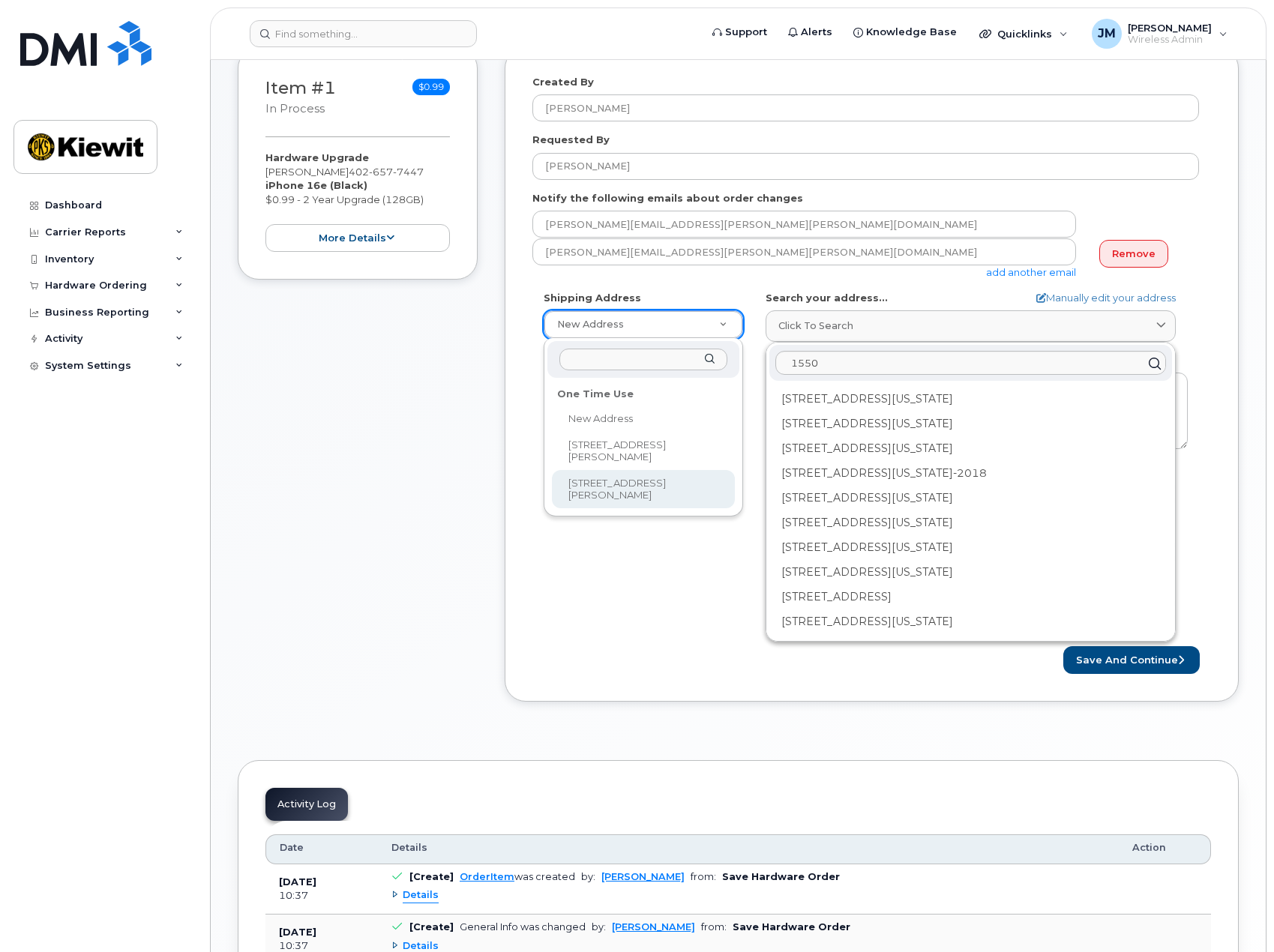
select select "1550 Mike Fahey St"
type textarea "1550 Mike Fahey St OMAHA NE 68102-4722 UNITED STATES"
type input "Johnny Crump"
type input "4029795640"
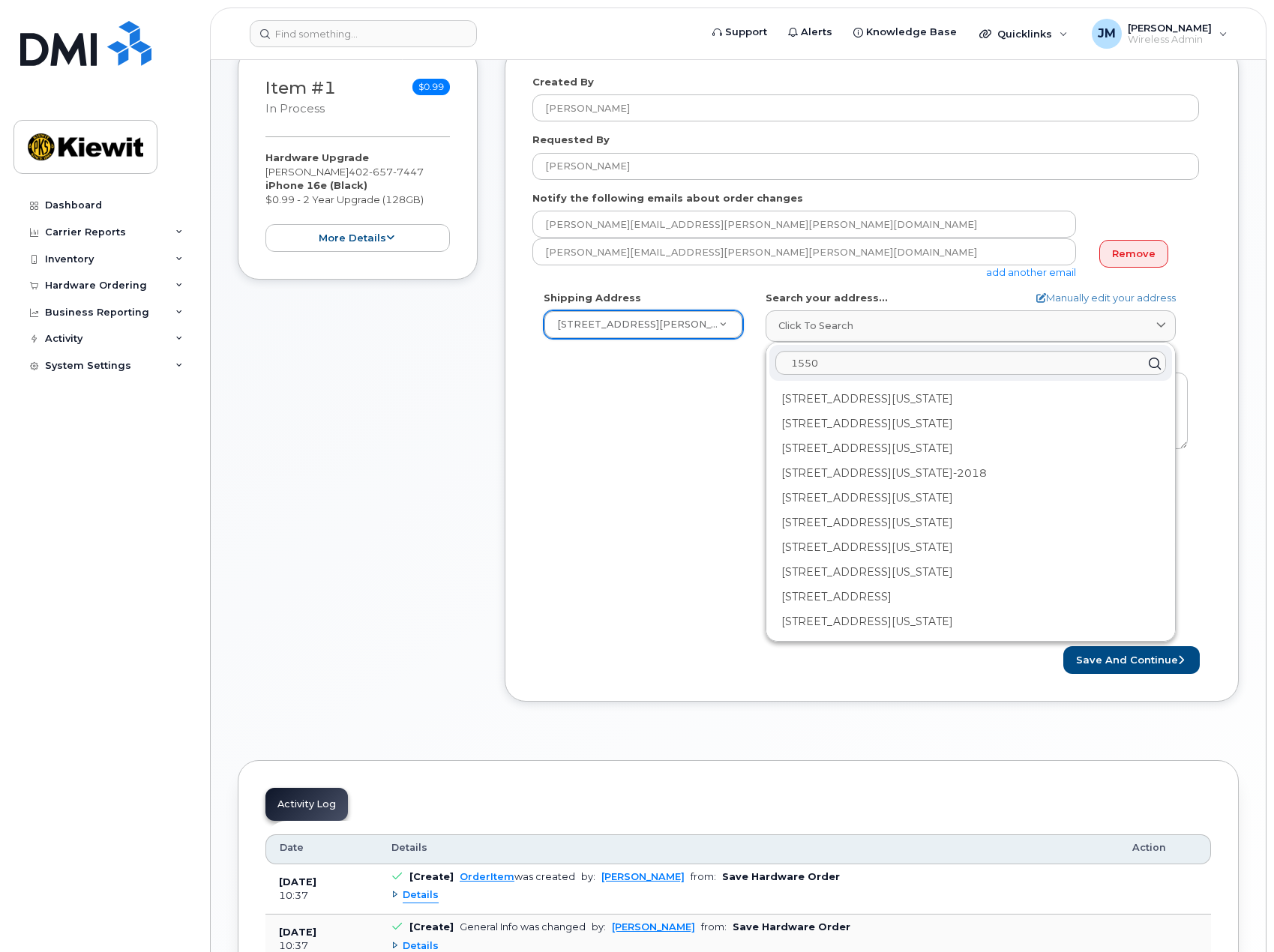
click at [628, 519] on div "Shipping Address 1550 Mike Fahey St New Address 3709 Doolittle Plz 1550 Mike Fa…" at bounding box center [865, 463] width 667 height 344
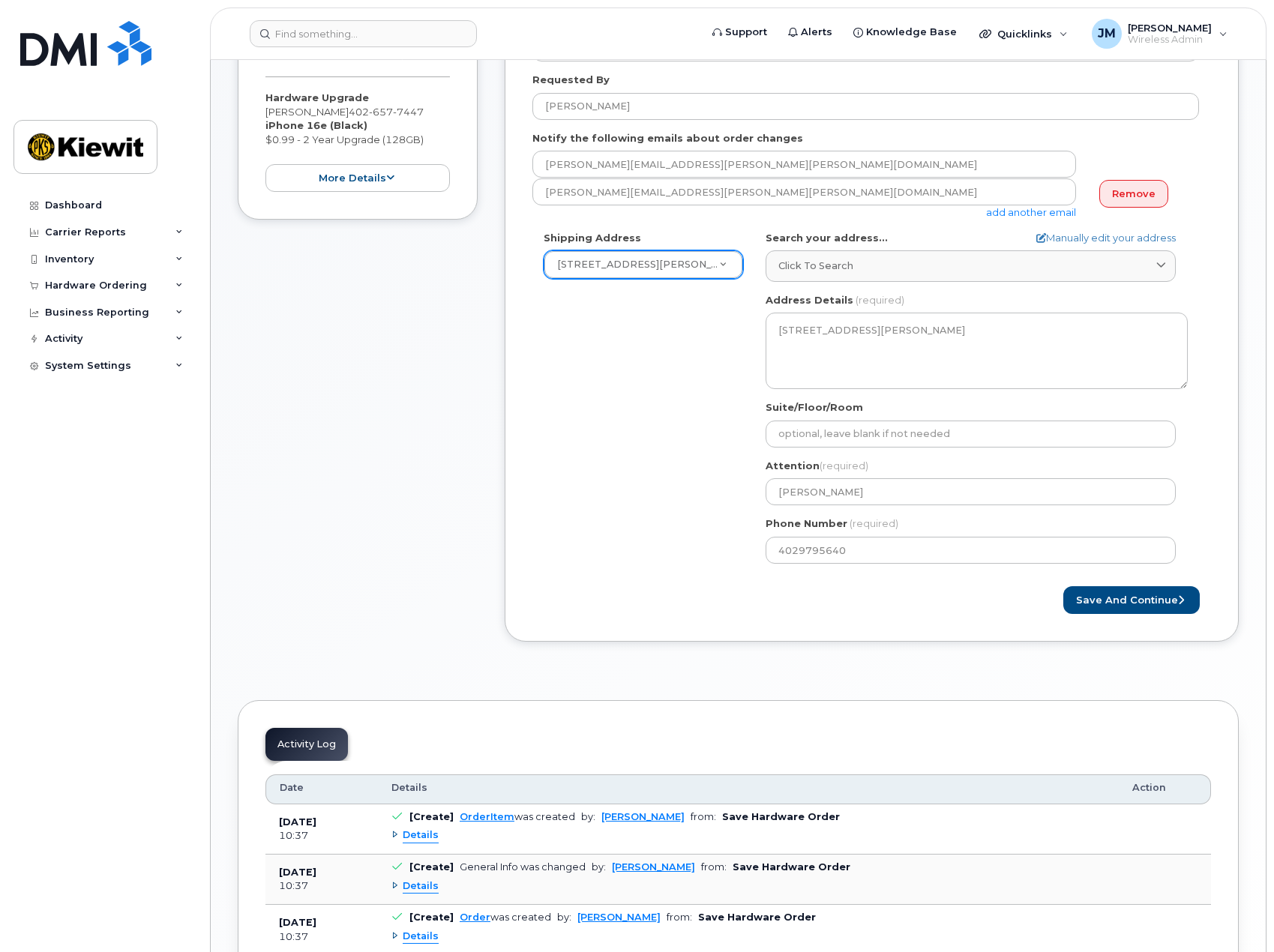
scroll to position [375, 0]
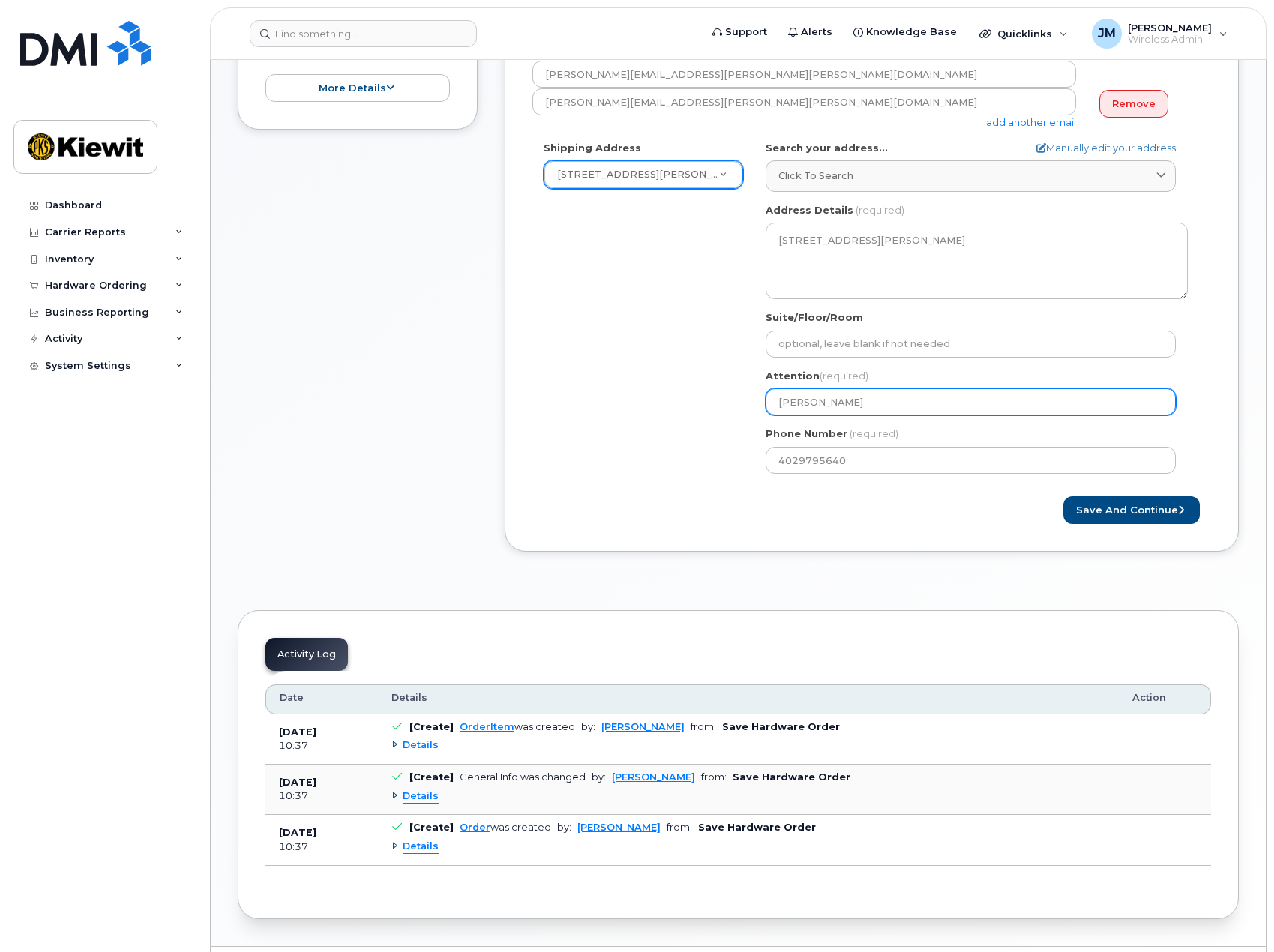
drag, startPoint x: 863, startPoint y: 397, endPoint x: 653, endPoint y: 404, distance: 210.1
click at [653, 404] on div "Shipping Address 1550 Mike Fahey St New Address 3709 Doolittle Plz 1550 Mike Fa…" at bounding box center [865, 313] width 667 height 344
select select
type input "T"
select select
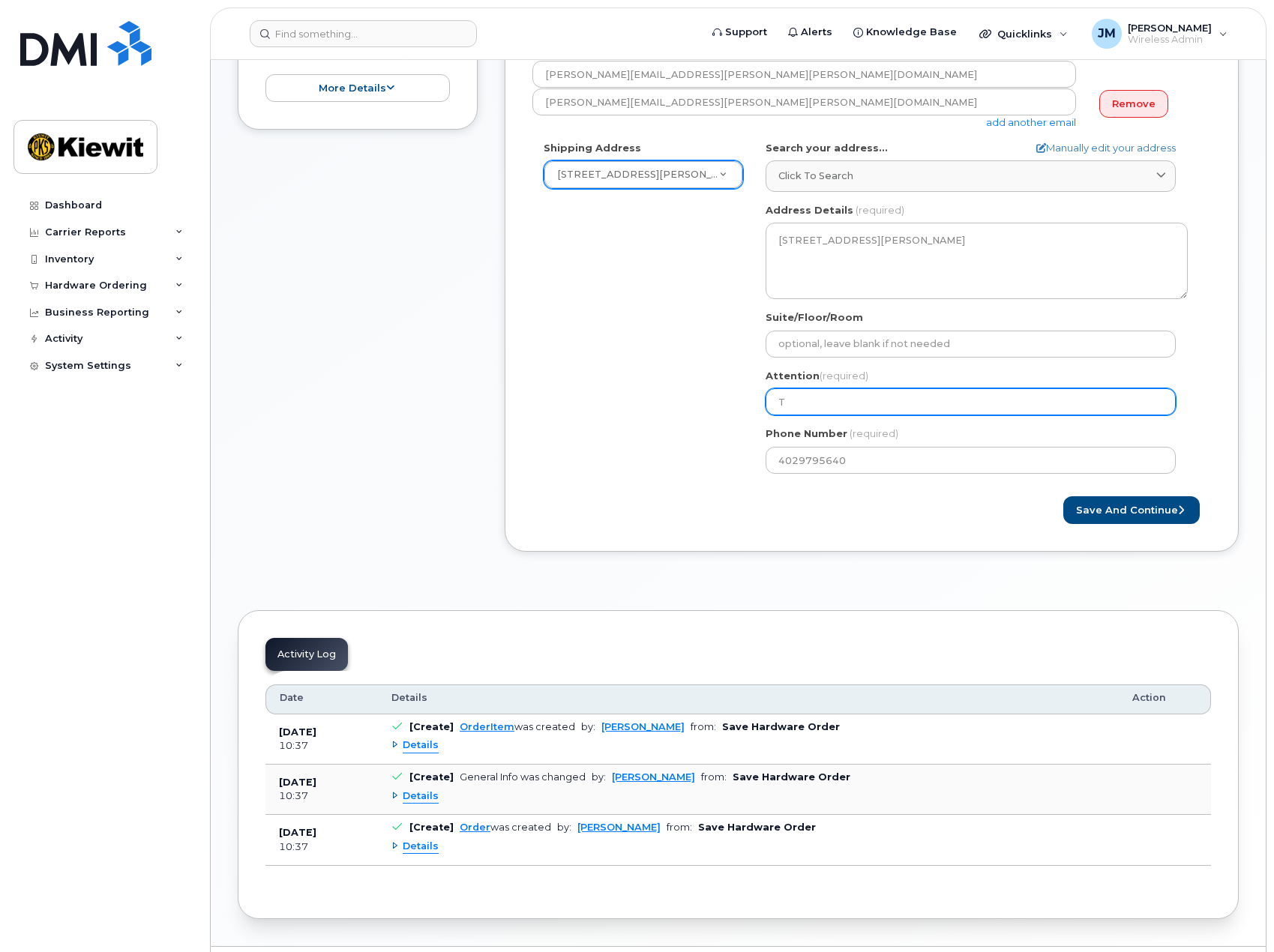
type input "Th"
select select
type input "Tha"
select select
type input "Thad"
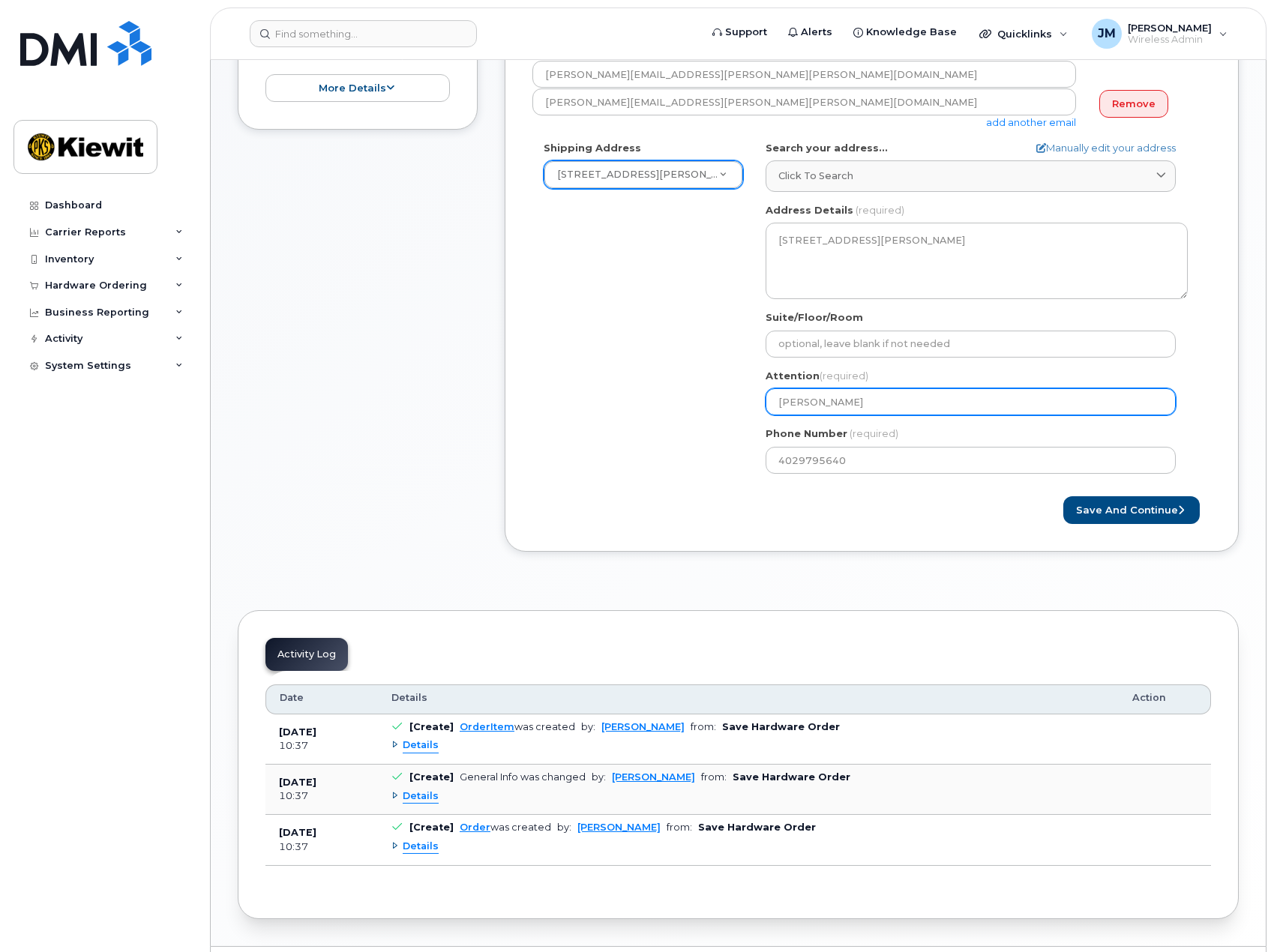
select select
type input "Thad T"
select select
type input "Thad To"
select select
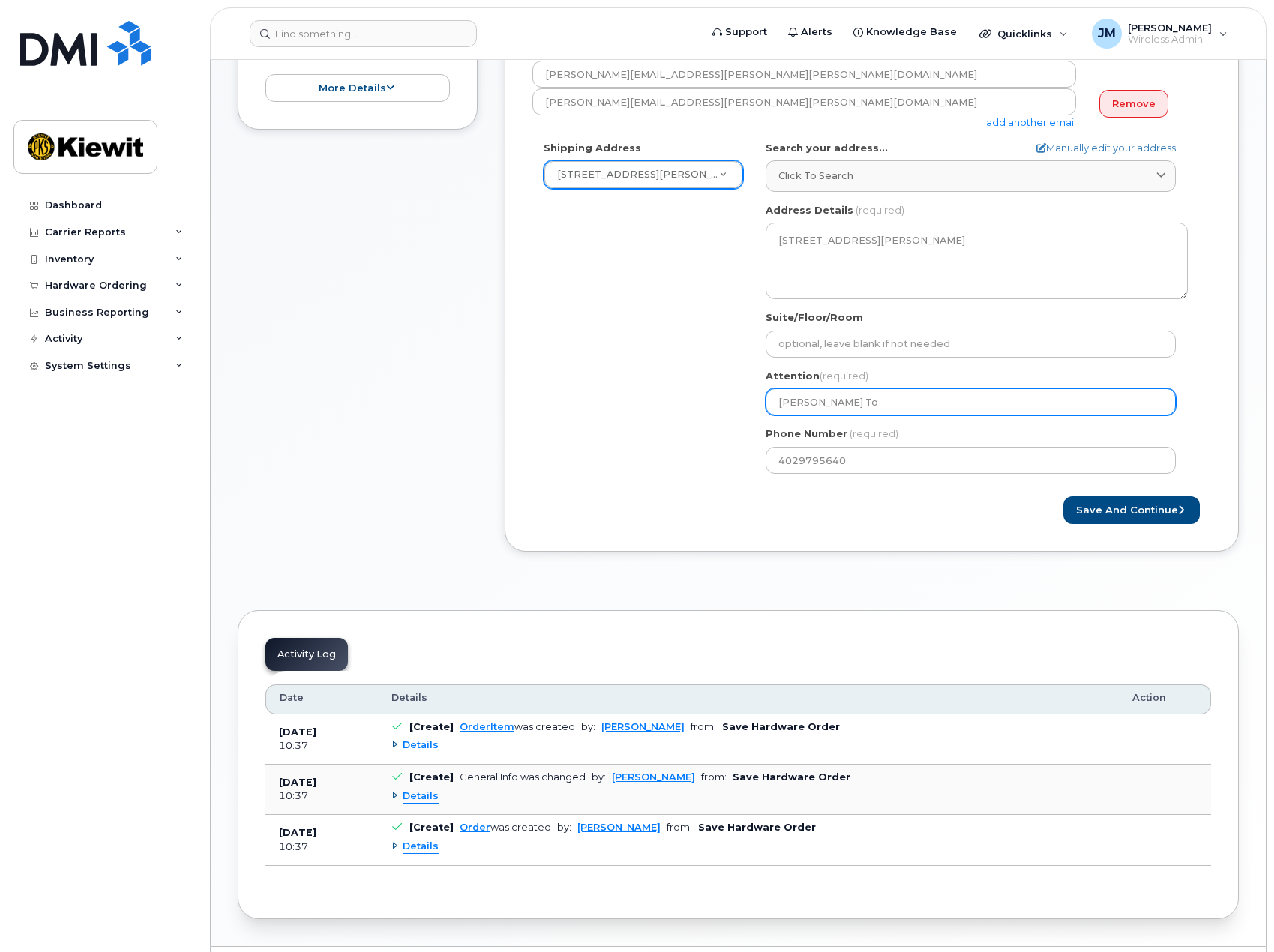
type input "Thad Tob"
select select
type input "Thad Toba"
select select
type input "Thad Tobab"
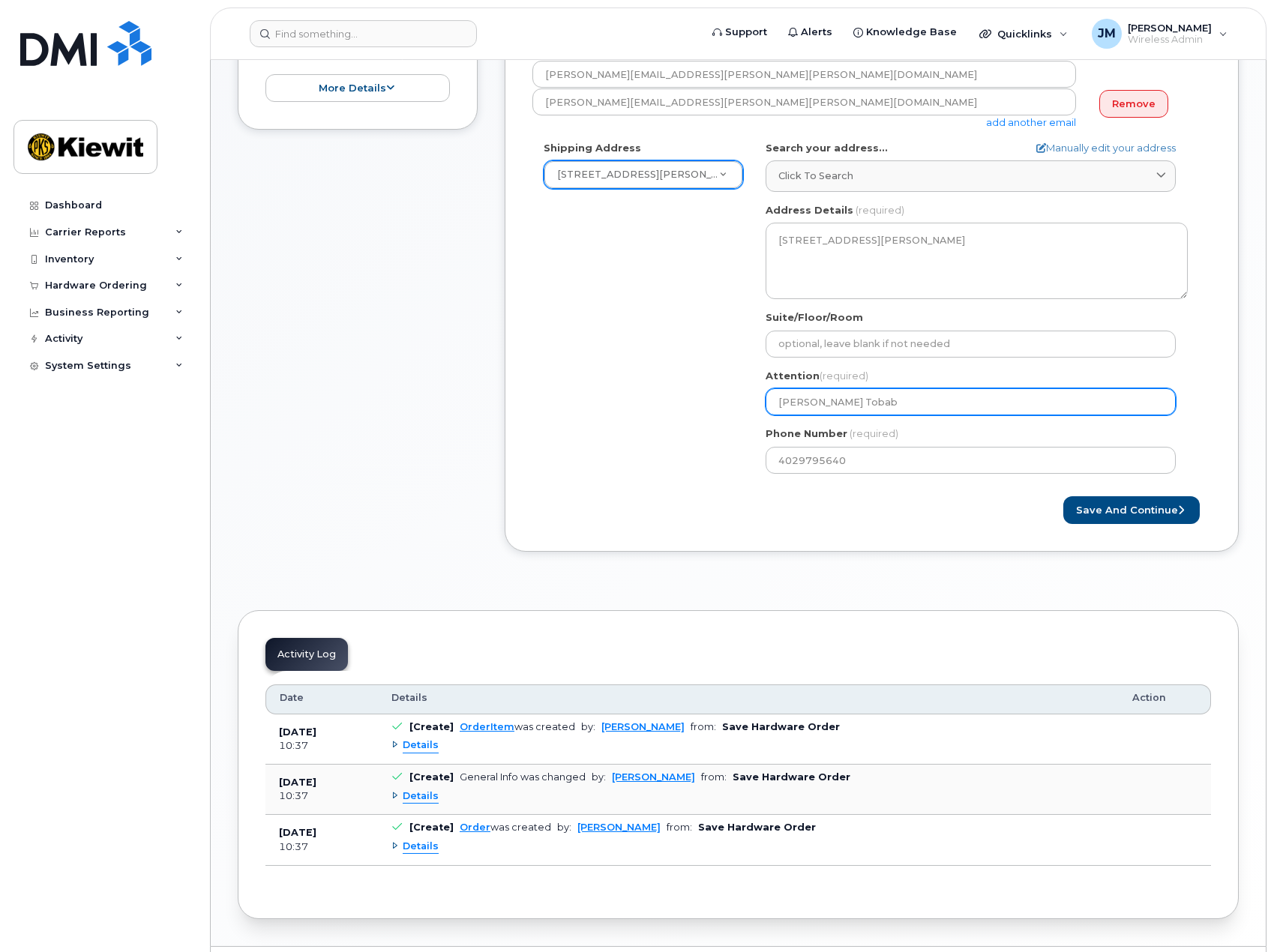
select select
type input "Thad Tobabe"
select select
type input "[PERSON_NAME]"
click at [656, 404] on div "Shipping Address 1550 Mike Fahey St New Address 3709 Doolittle Plz 1550 Mike Fa…" at bounding box center [865, 313] width 667 height 344
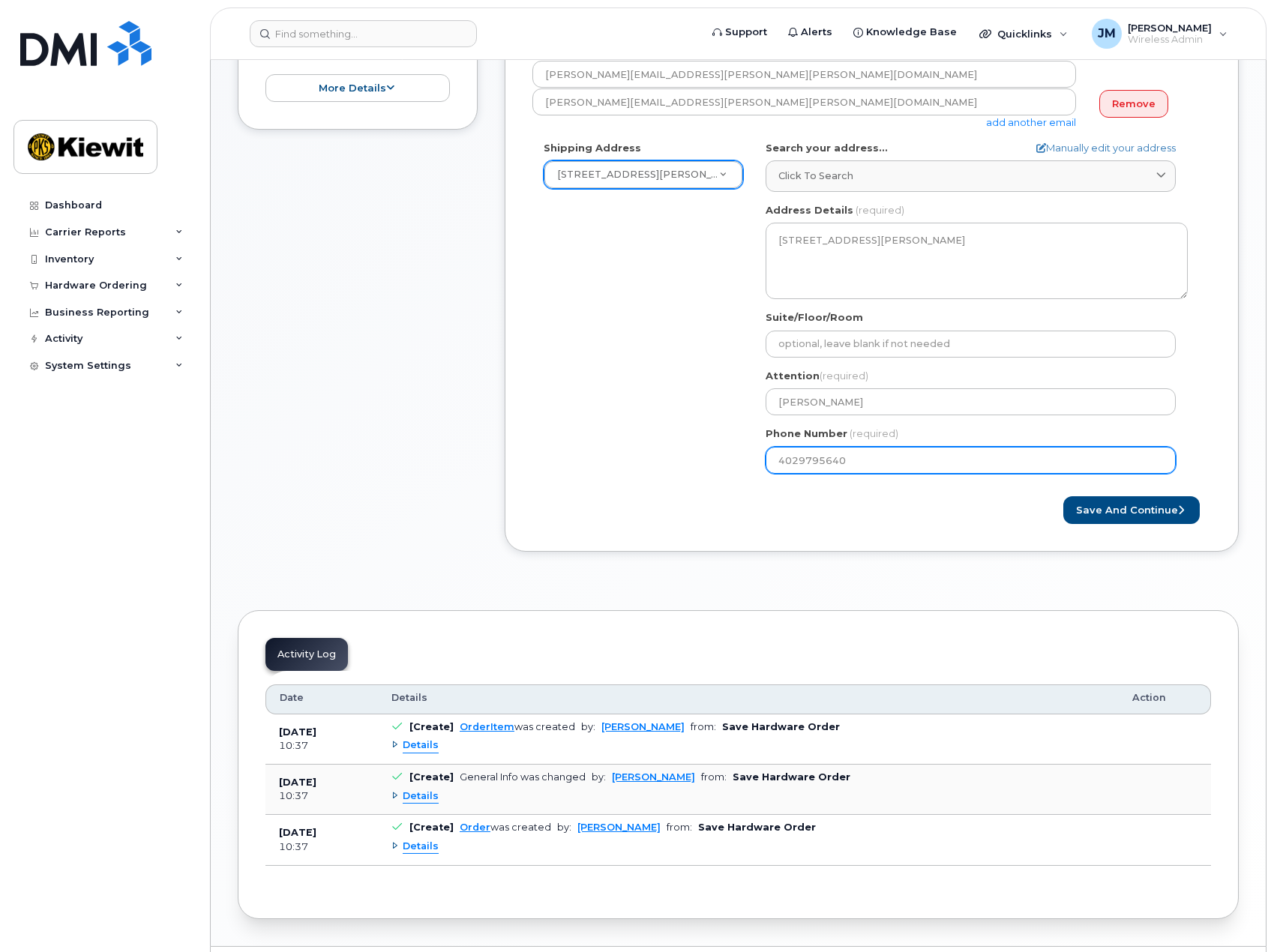
drag, startPoint x: 864, startPoint y: 464, endPoint x: 670, endPoint y: 472, distance: 194.2
click at [670, 474] on div "Shipping Address 1550 Mike Fahey St New Address 3709 Doolittle Plz 1550 Mike Fa…" at bounding box center [865, 313] width 667 height 344
paste input "6577447"
select select
type input "4026577447"
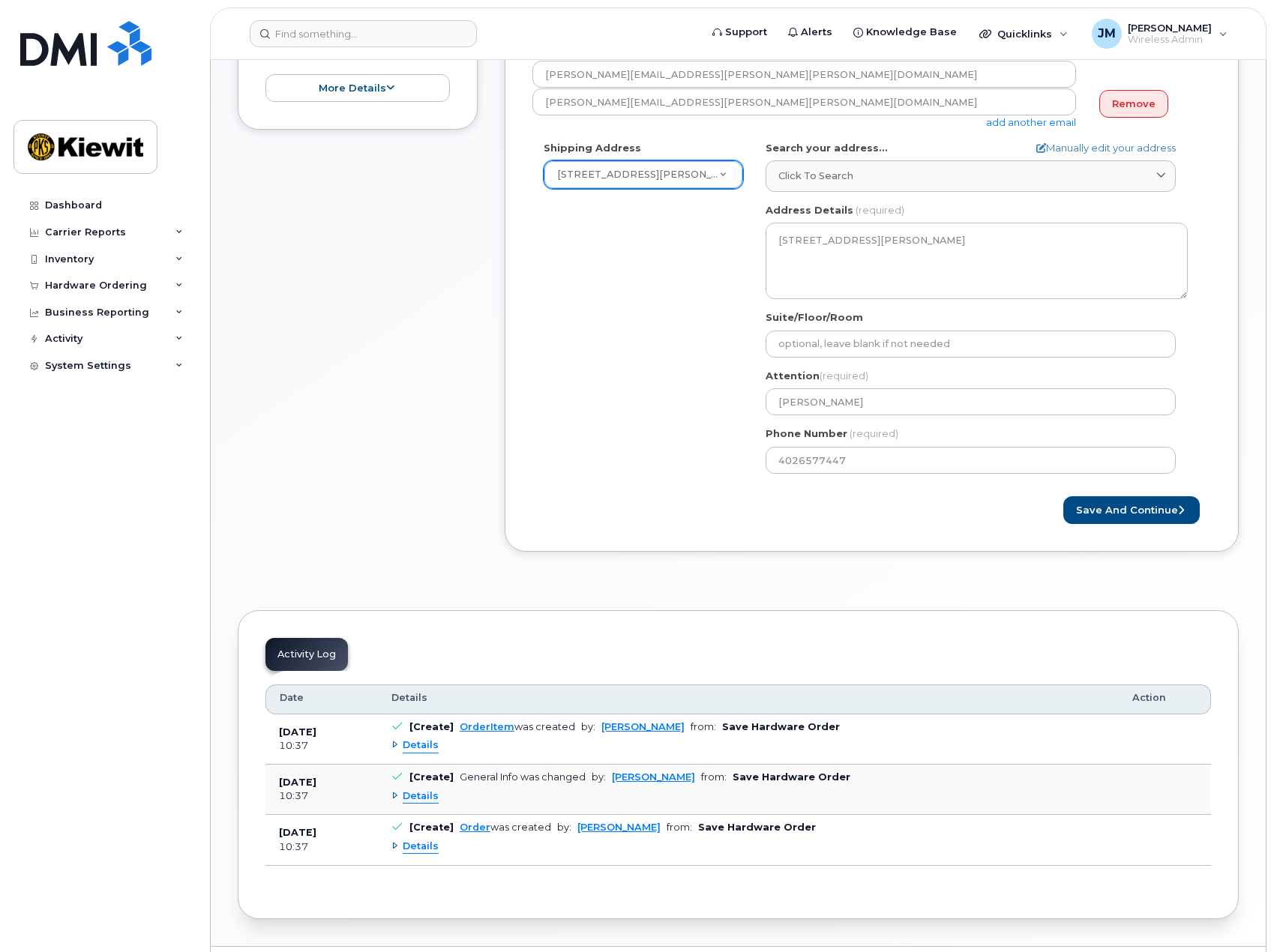
click at [659, 470] on div "Shipping Address 1550 Mike Fahey St New Address 3709 Doolittle Plz 1550 Mike Fa…" at bounding box center [865, 313] width 667 height 344
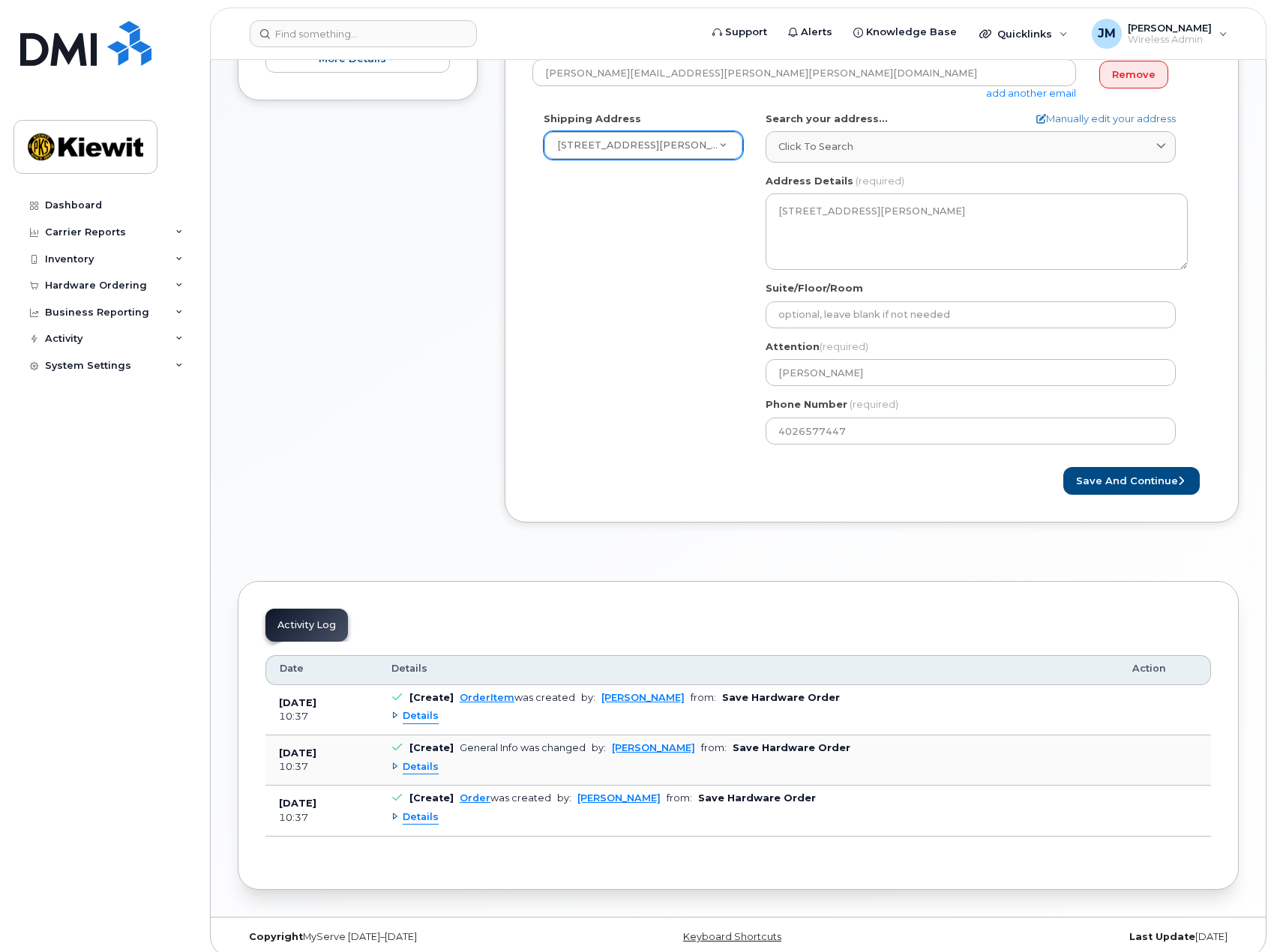
scroll to position [417, 0]
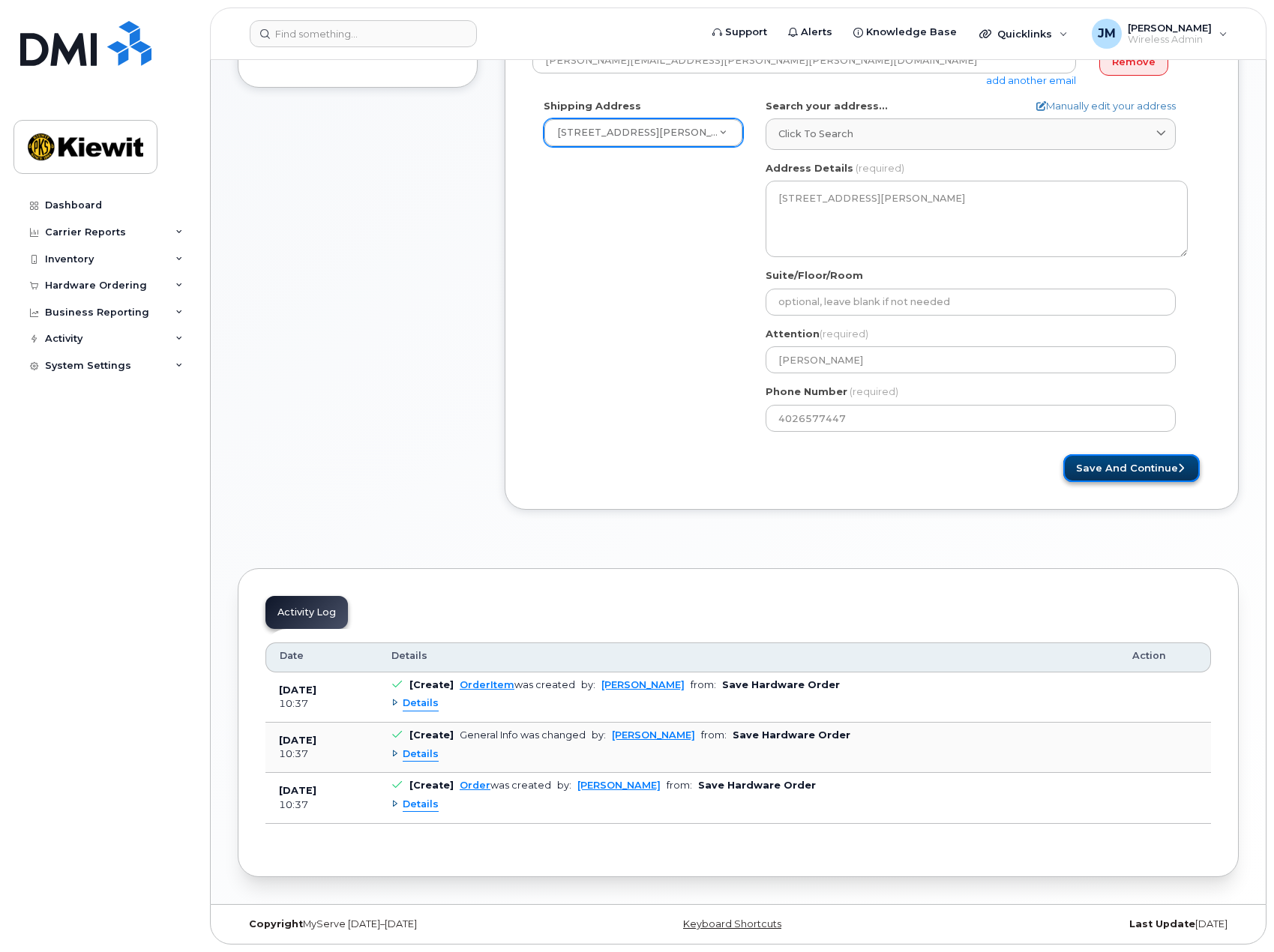
click at [1118, 466] on button "Save and Continue" at bounding box center [1132, 469] width 137 height 28
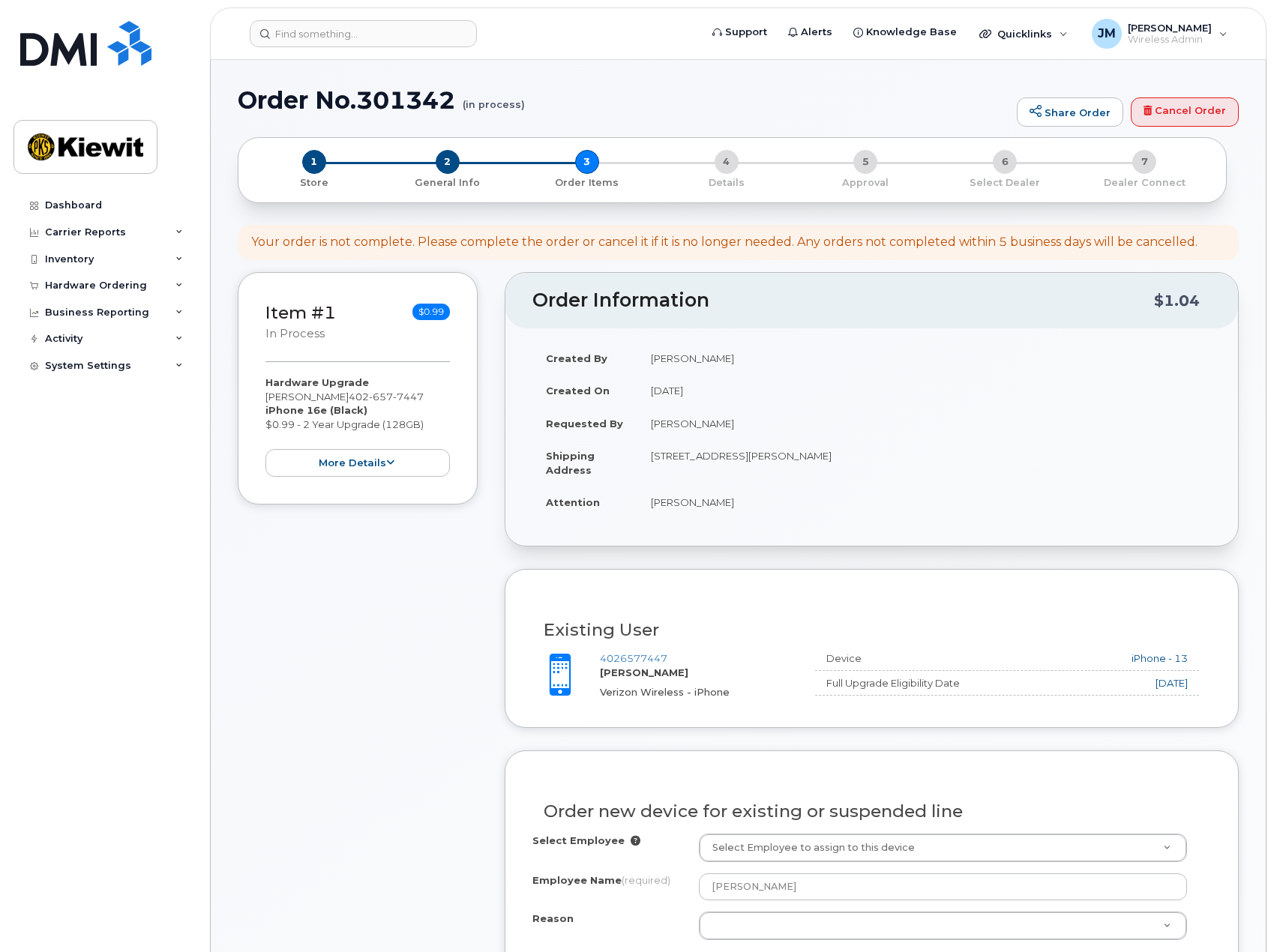
scroll to position [450, 0]
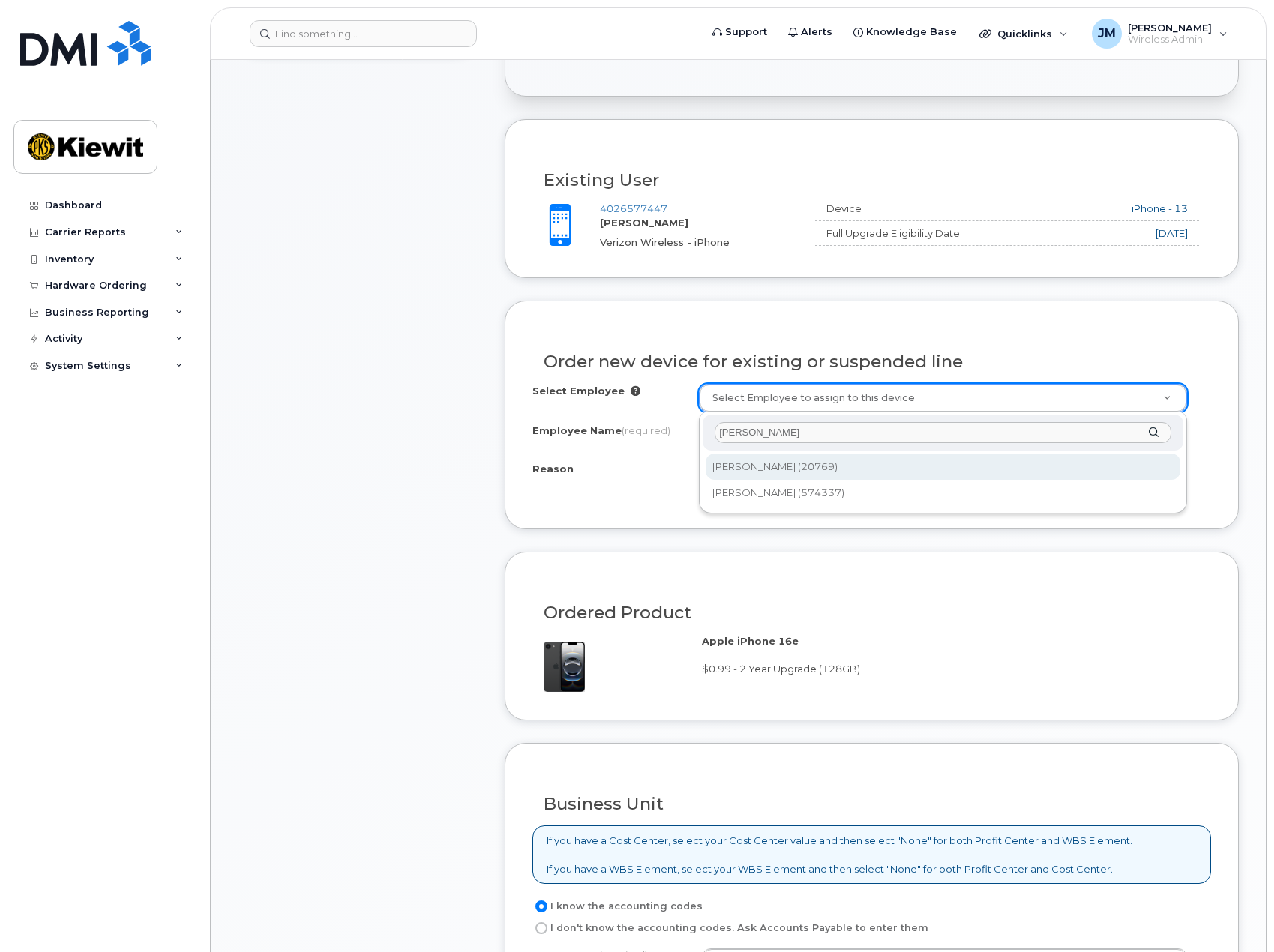
type input "[PERSON_NAME]"
type input "2145018"
type input "[PERSON_NAME]"
select select
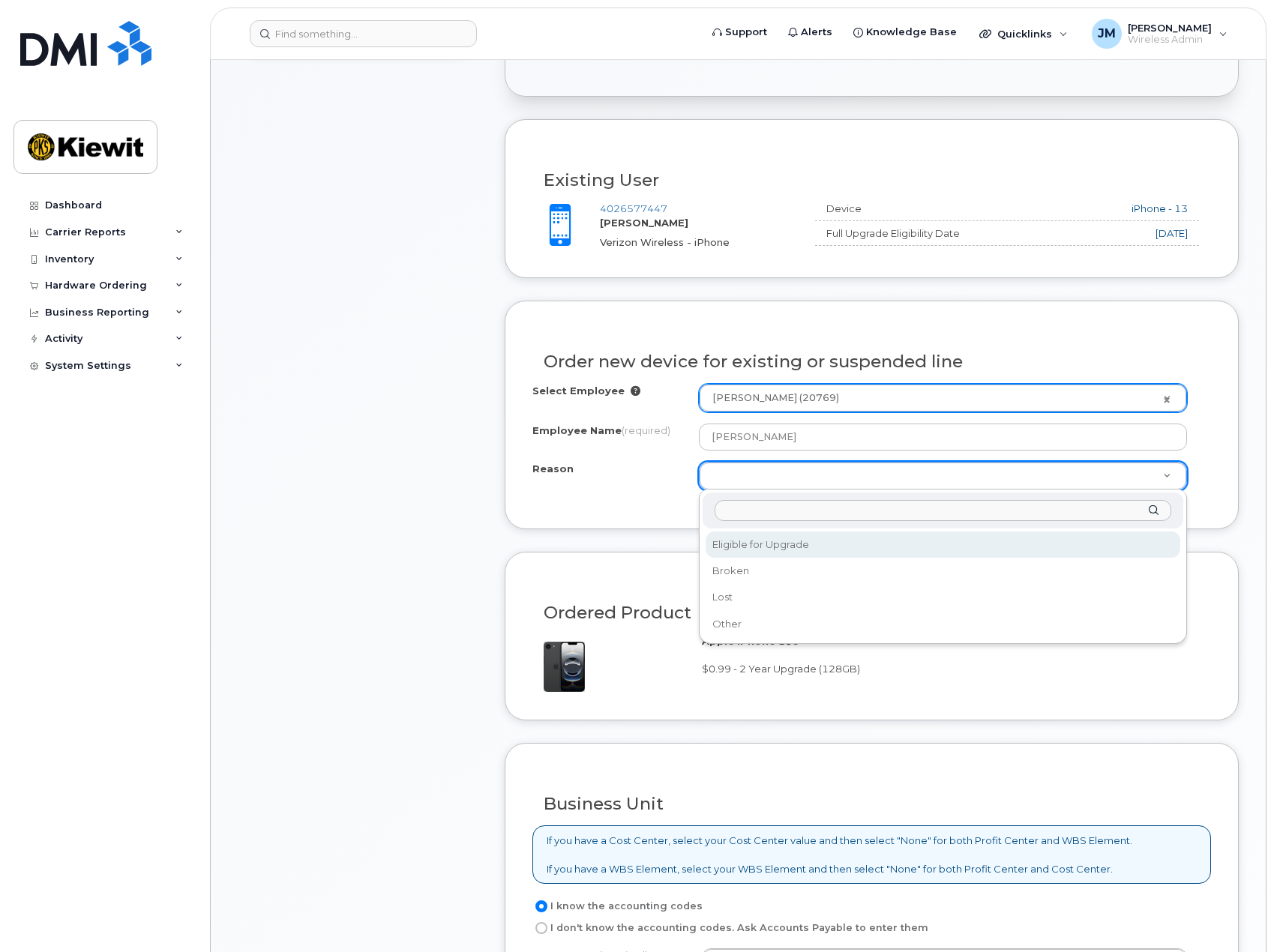
select select "eligible_for_upgrade"
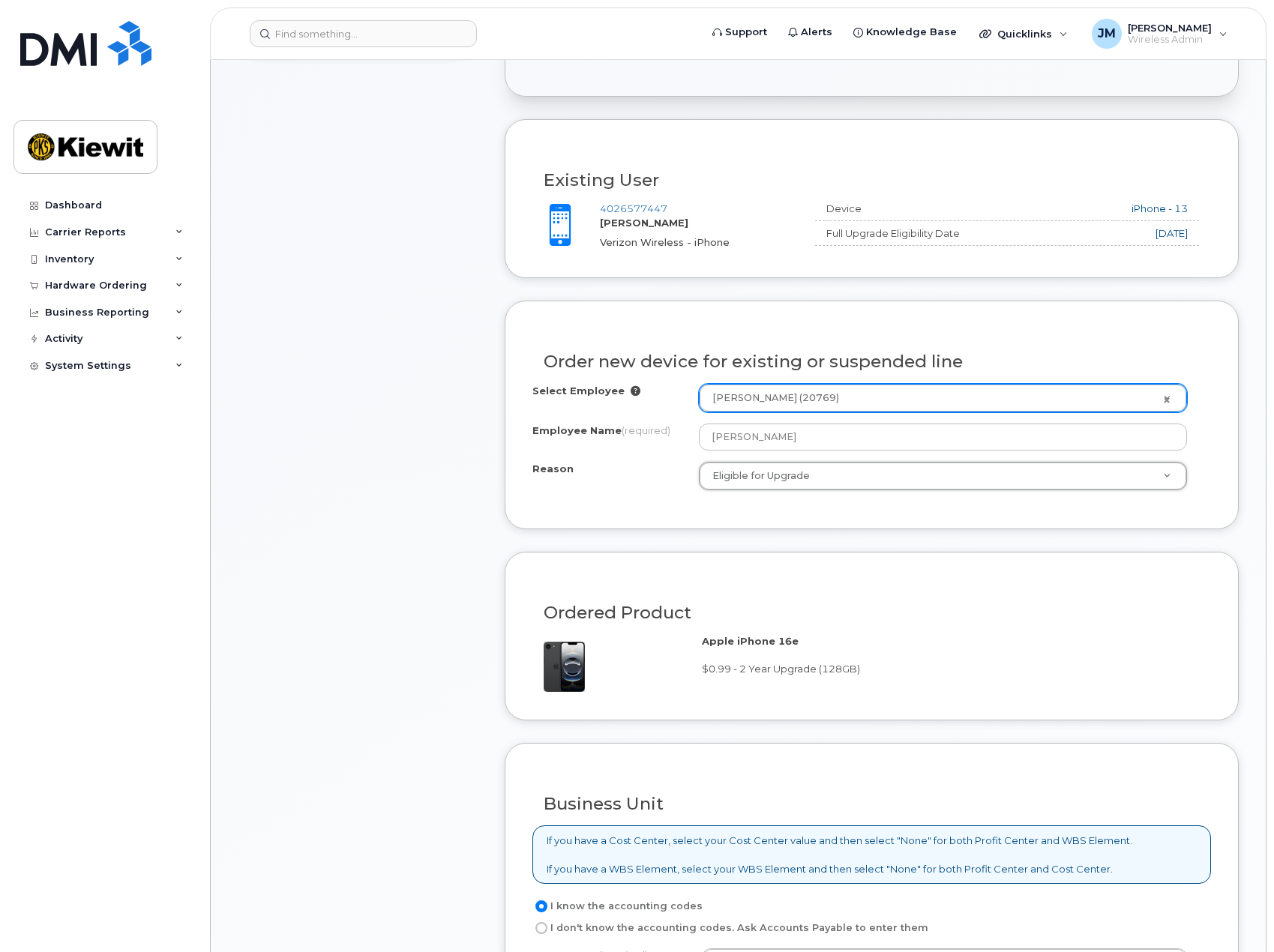
click at [475, 588] on div "Item #1 in process $0.99 Hardware Upgrade [PERSON_NAME] [PHONE_NUMBER] iPhone 1…" at bounding box center [357, 495] width 240 height 1346
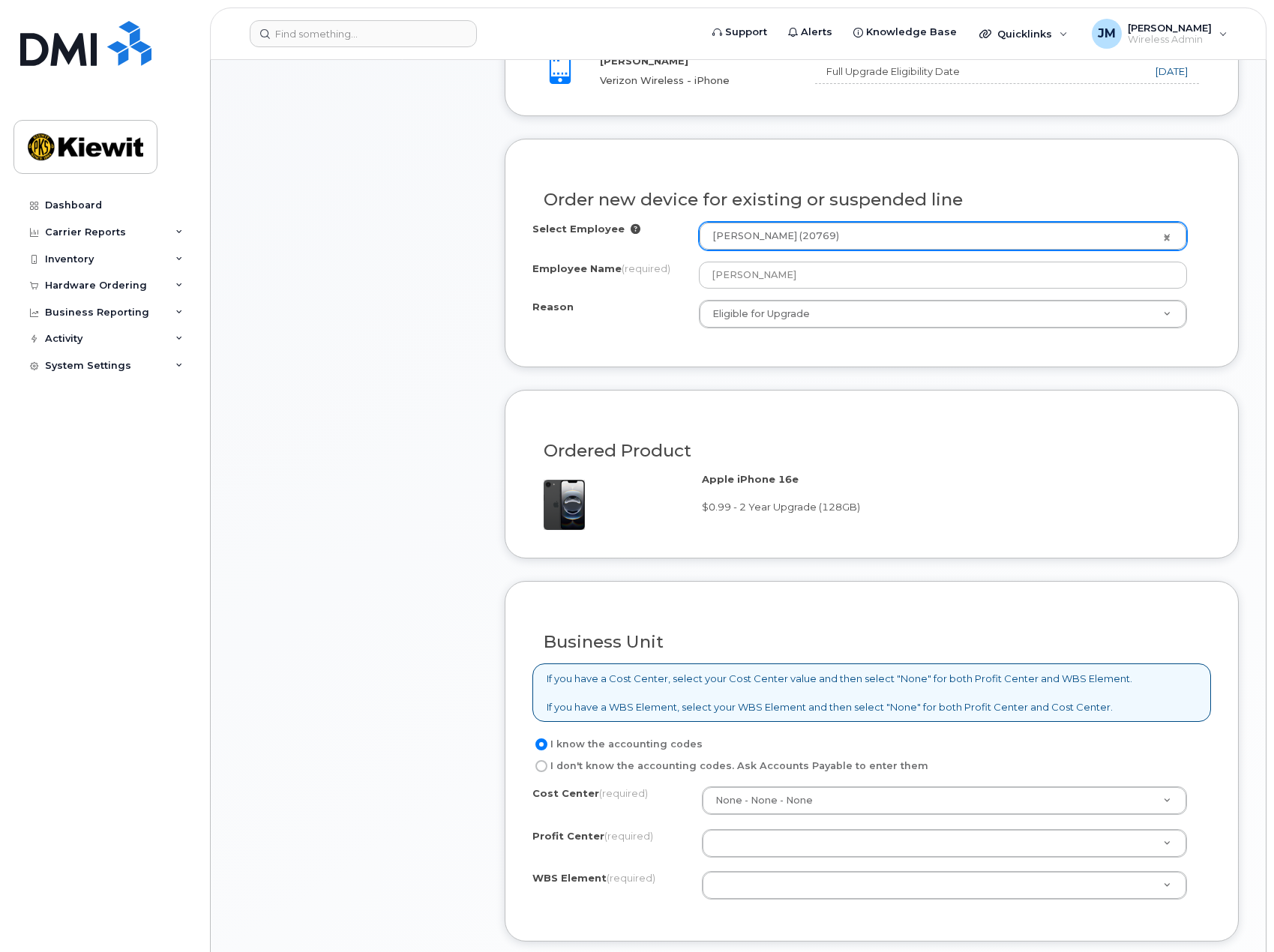
scroll to position [825, 0]
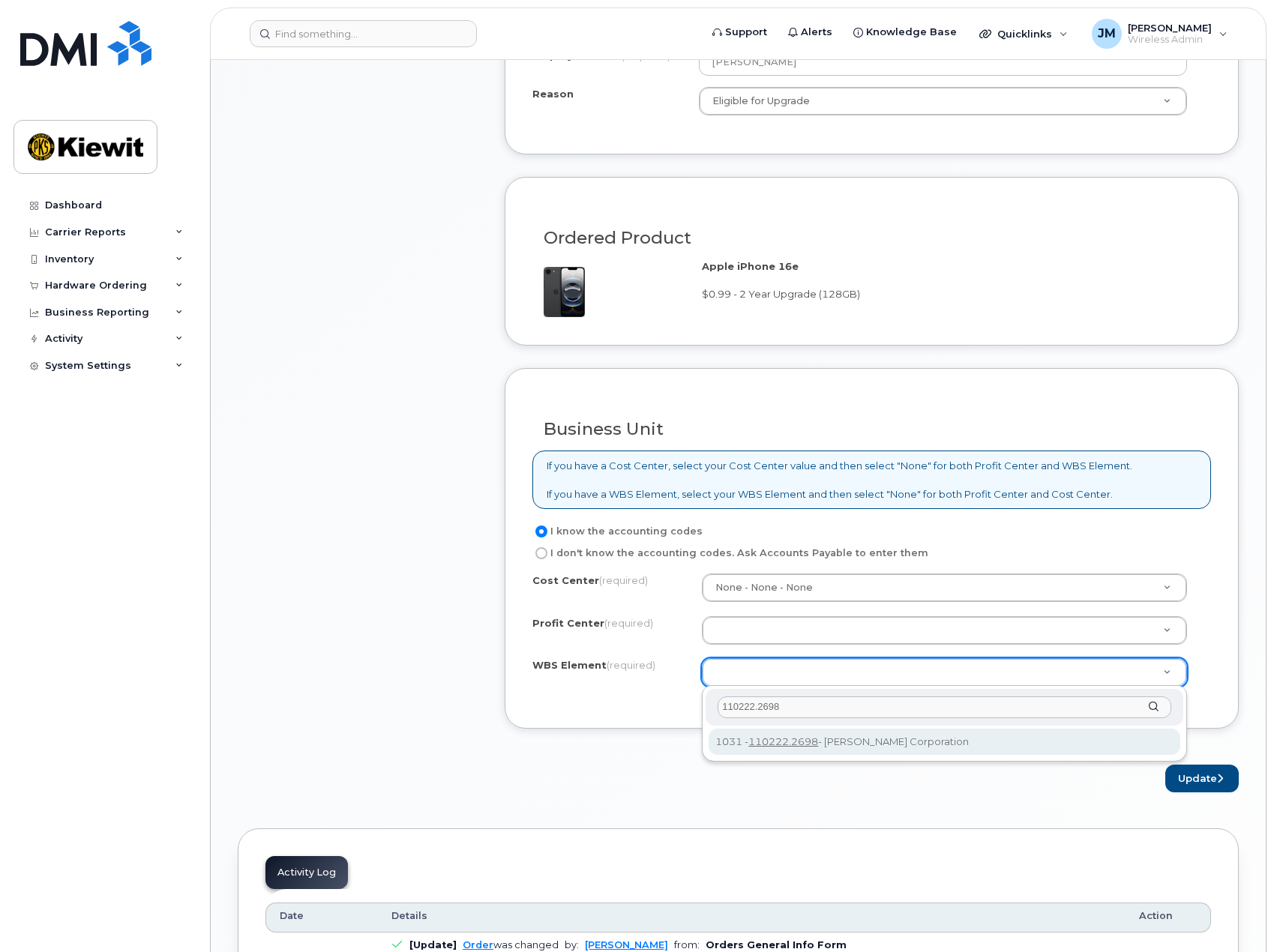
type input "110222.2698"
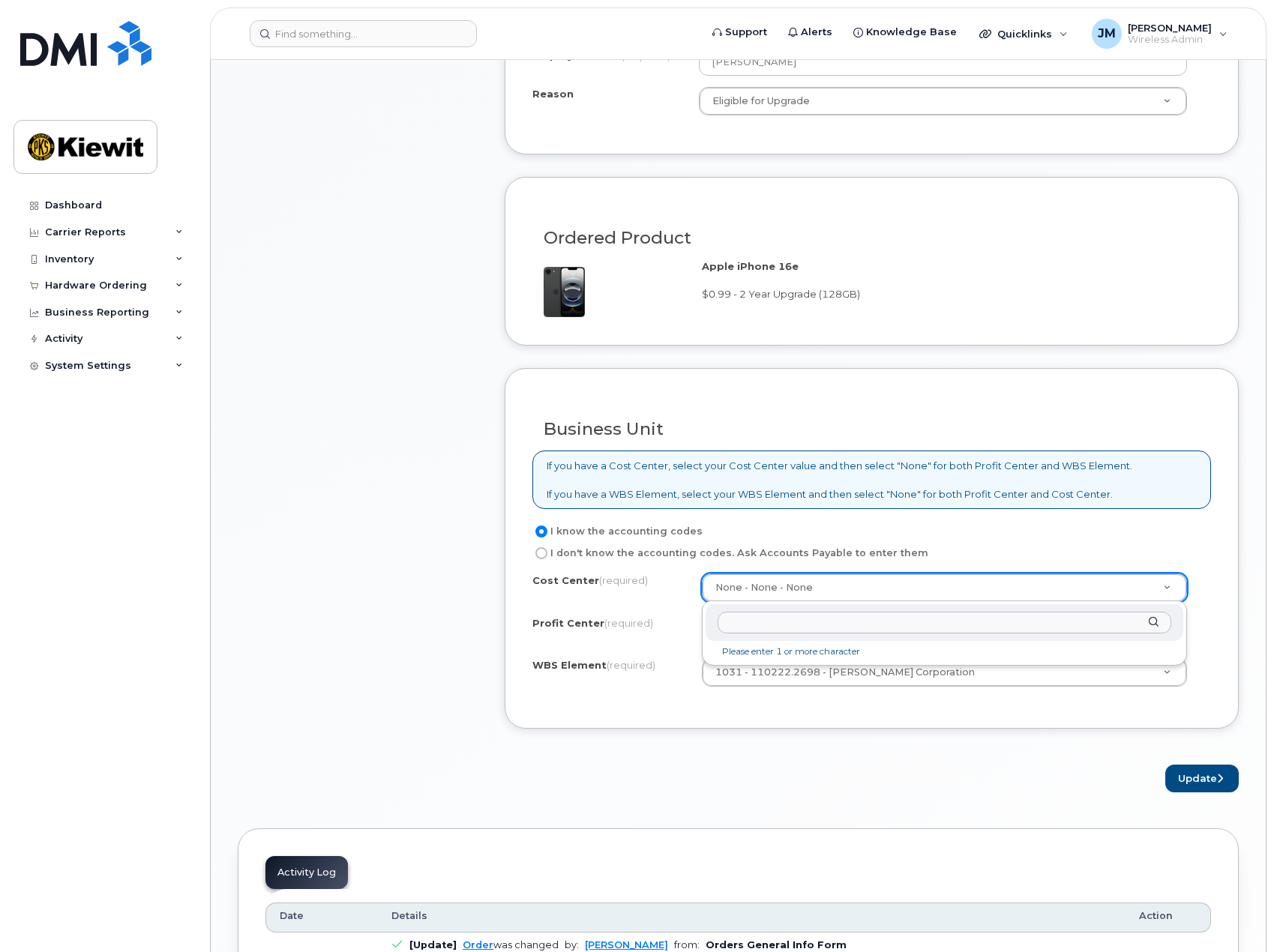
drag, startPoint x: 802, startPoint y: 589, endPoint x: 794, endPoint y: 592, distance: 8.5
type input "none"
type input "None"
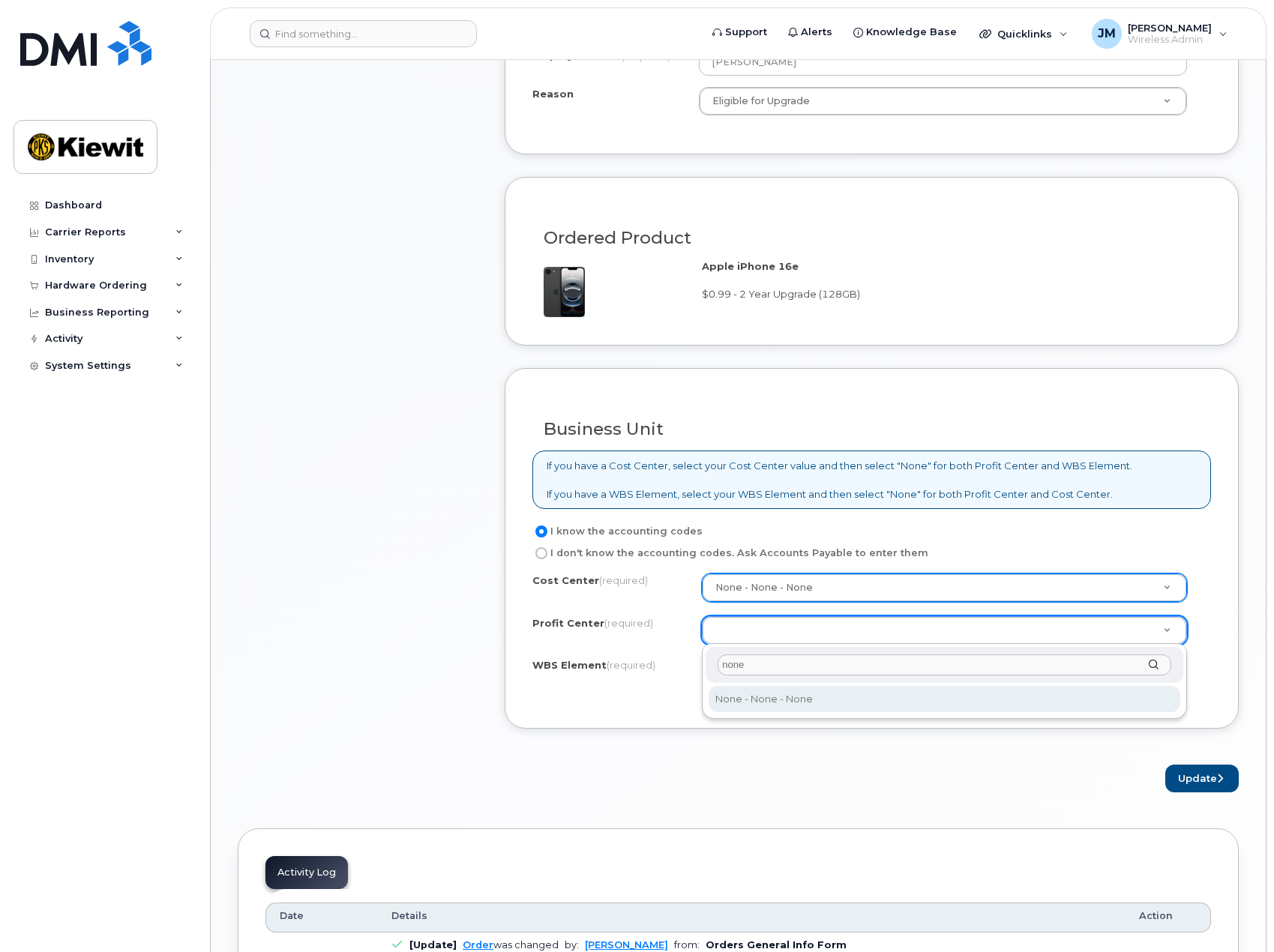
type input "none"
select select "None"
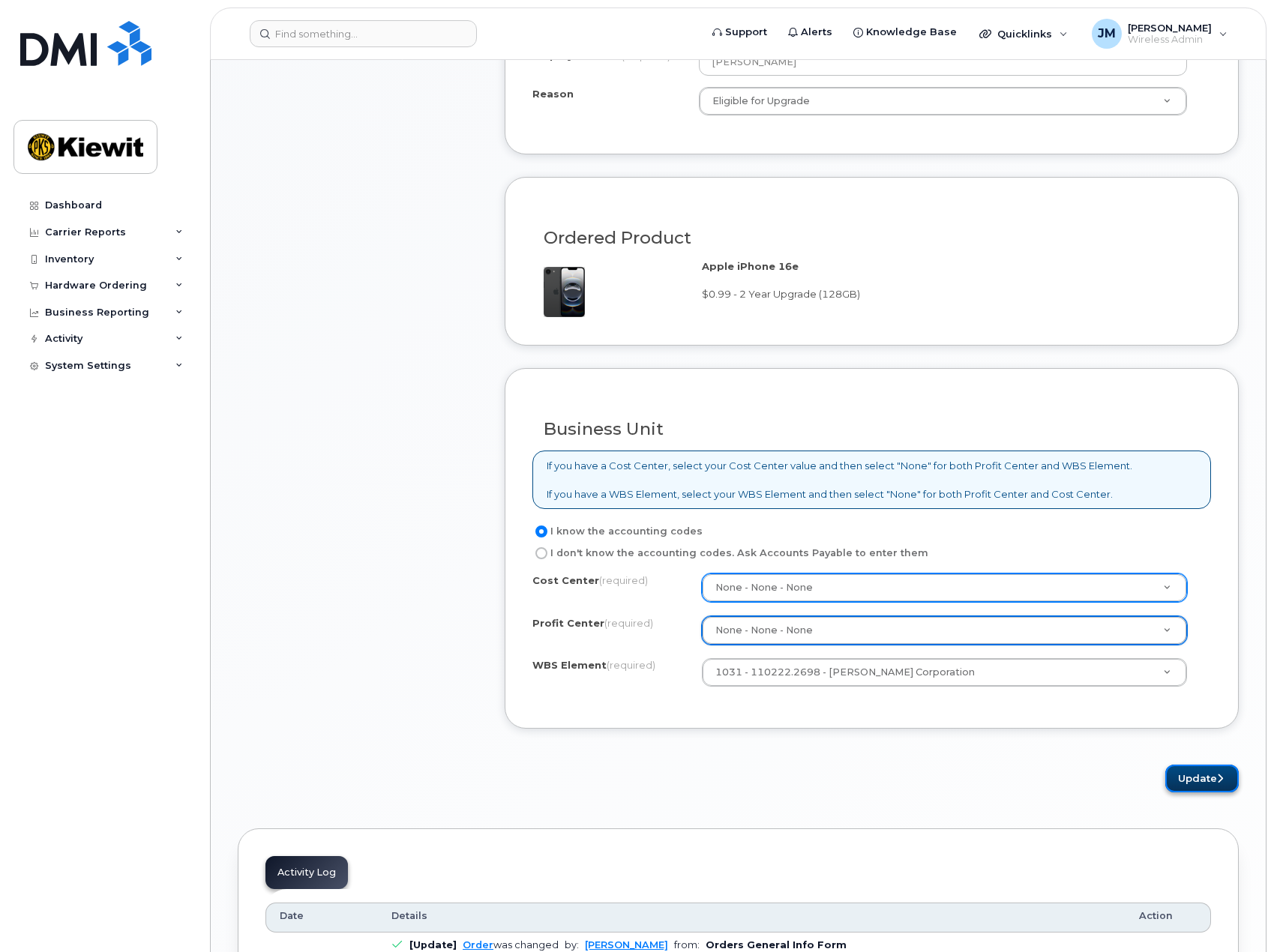
click at [1194, 777] on button "Update" at bounding box center [1202, 779] width 74 height 28
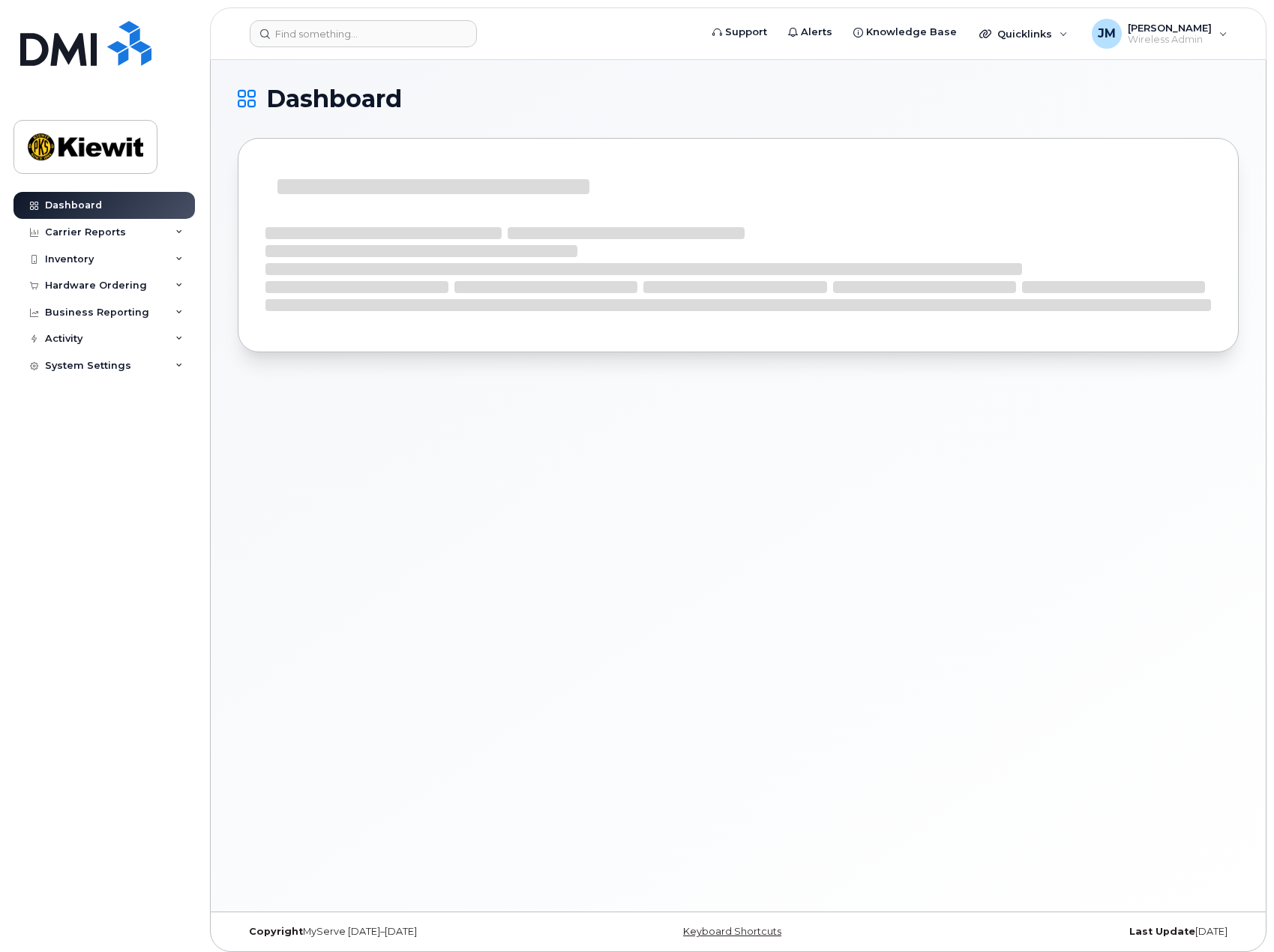
click at [410, 50] on header "Support Alerts Knowledge Base Quicklinks Suspend / Cancel Device Change SIM Car…" at bounding box center [738, 34] width 1057 height 52
click at [414, 36] on input at bounding box center [363, 34] width 227 height 27
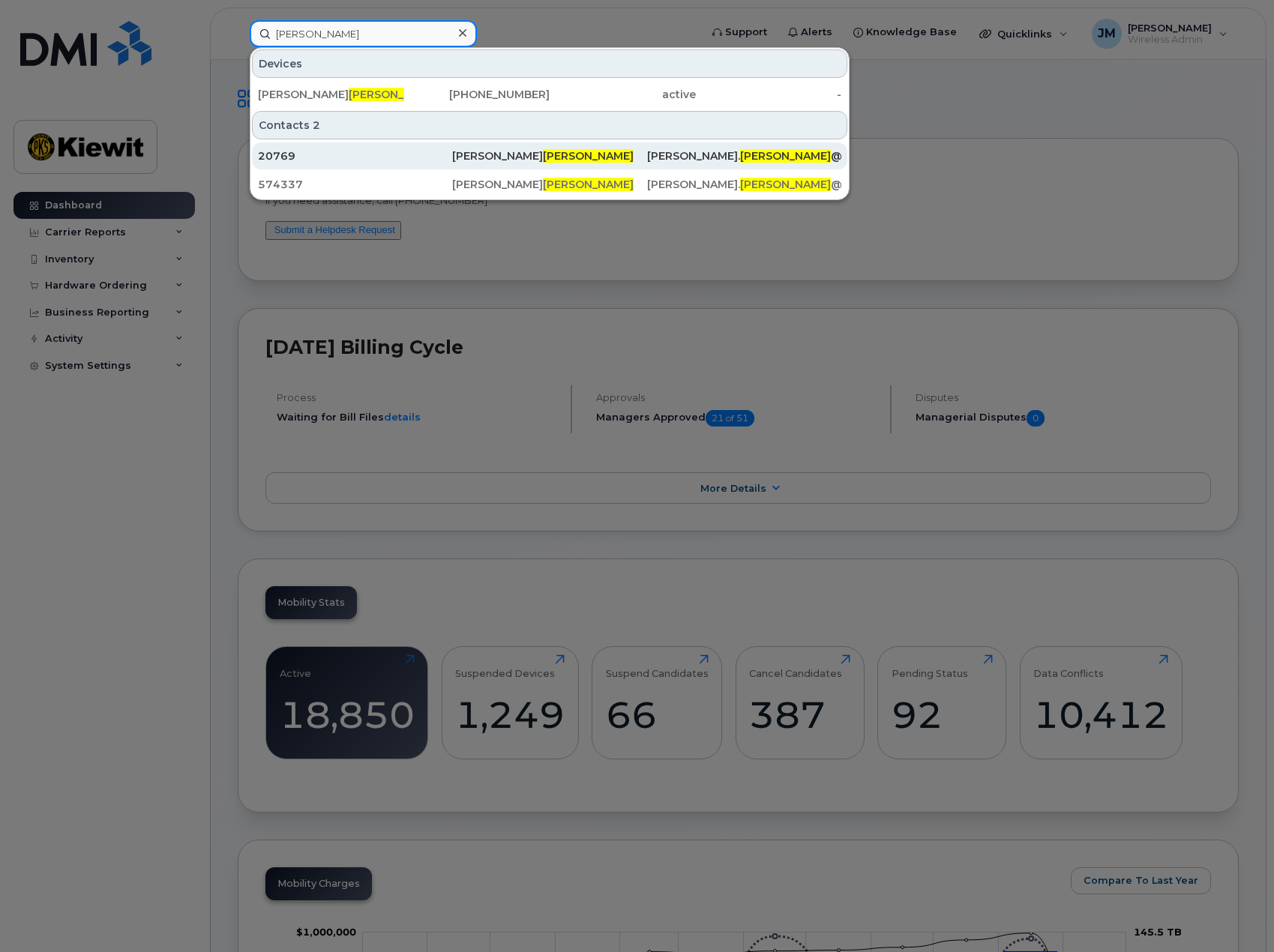
type input "[PERSON_NAME]"
click at [288, 159] on div "20769" at bounding box center [355, 156] width 195 height 15
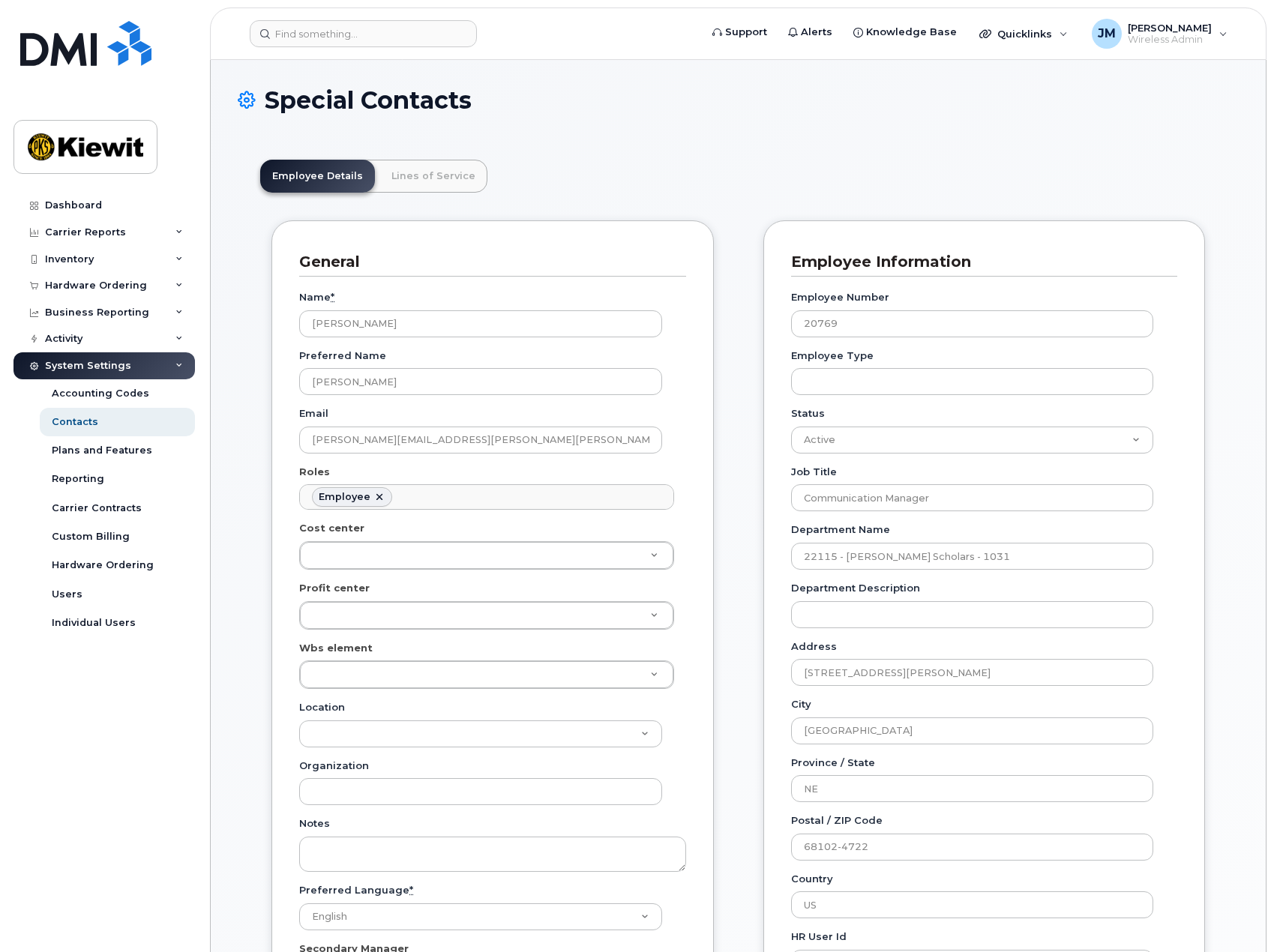
scroll to position [44, 0]
click at [345, 39] on input at bounding box center [363, 34] width 227 height 27
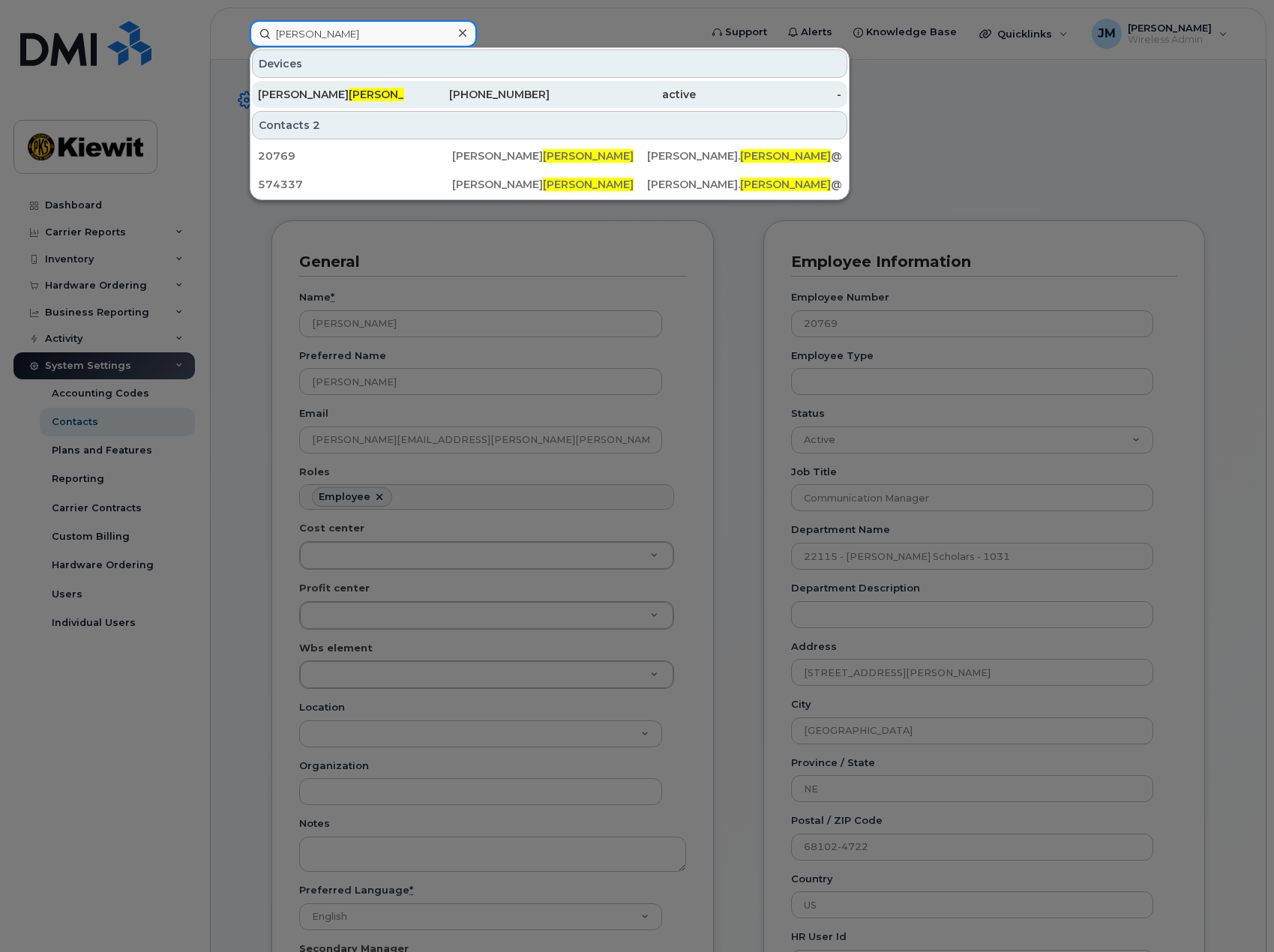
type input "tobaben"
click at [349, 89] on span "Tobaben" at bounding box center [394, 94] width 91 height 13
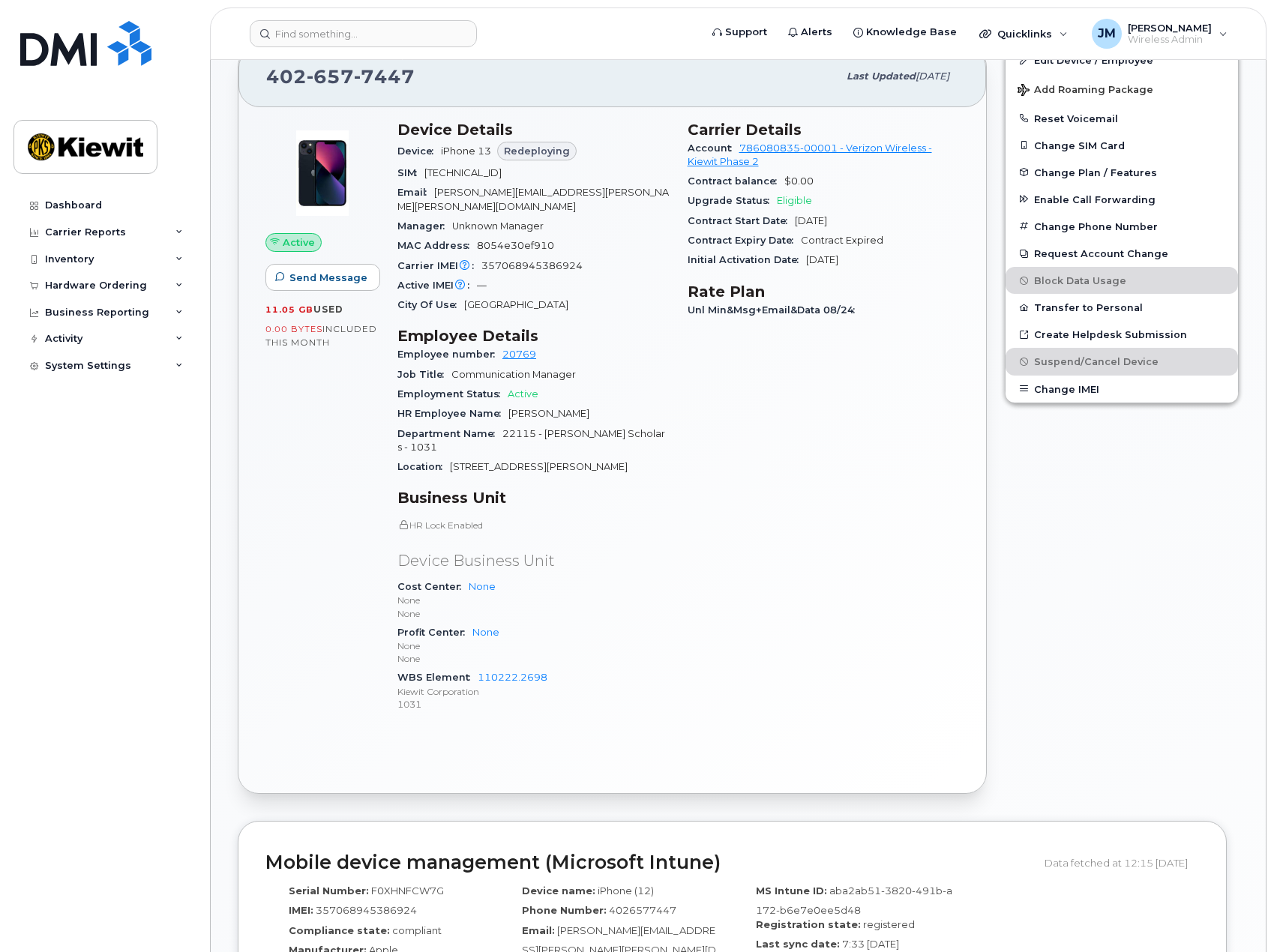
scroll to position [599, 0]
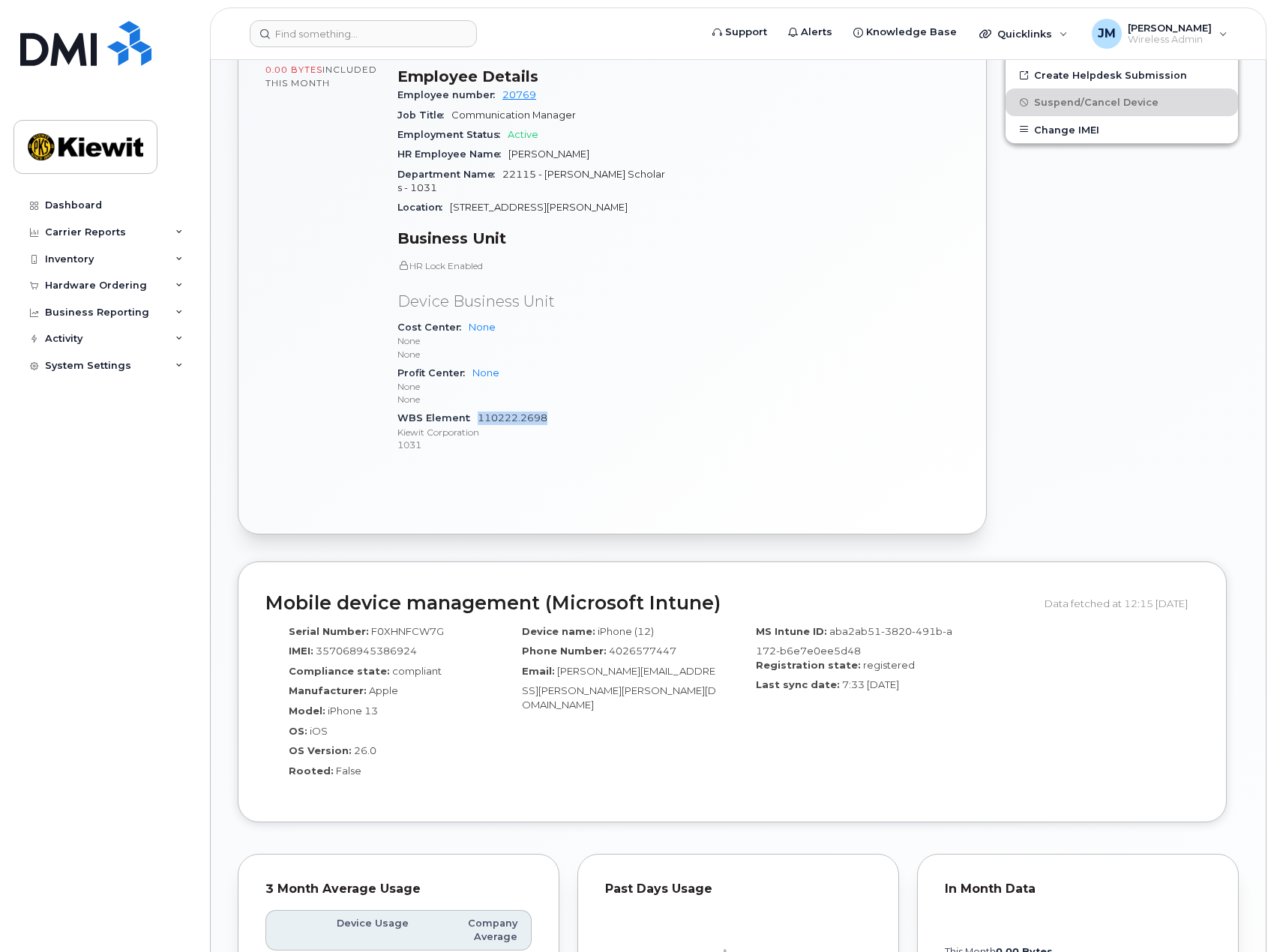
drag, startPoint x: 550, startPoint y: 395, endPoint x: 478, endPoint y: 391, distance: 72.1
click at [478, 409] on div "WBS Element 110222.2698 Kiewit Corporation 1031" at bounding box center [533, 431] width 272 height 46
copy link "110222.2698"
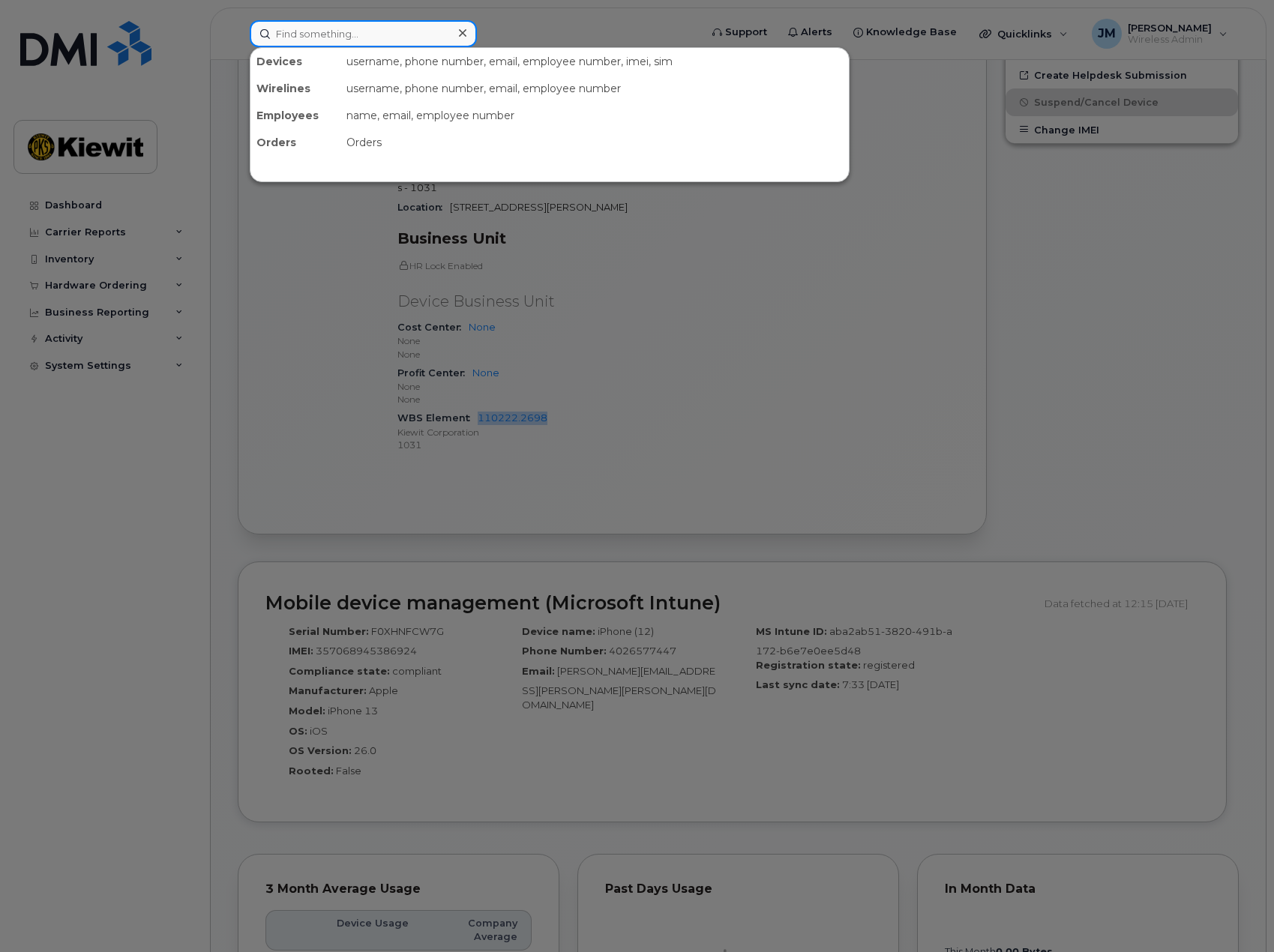
click at [369, 35] on input at bounding box center [363, 34] width 227 height 27
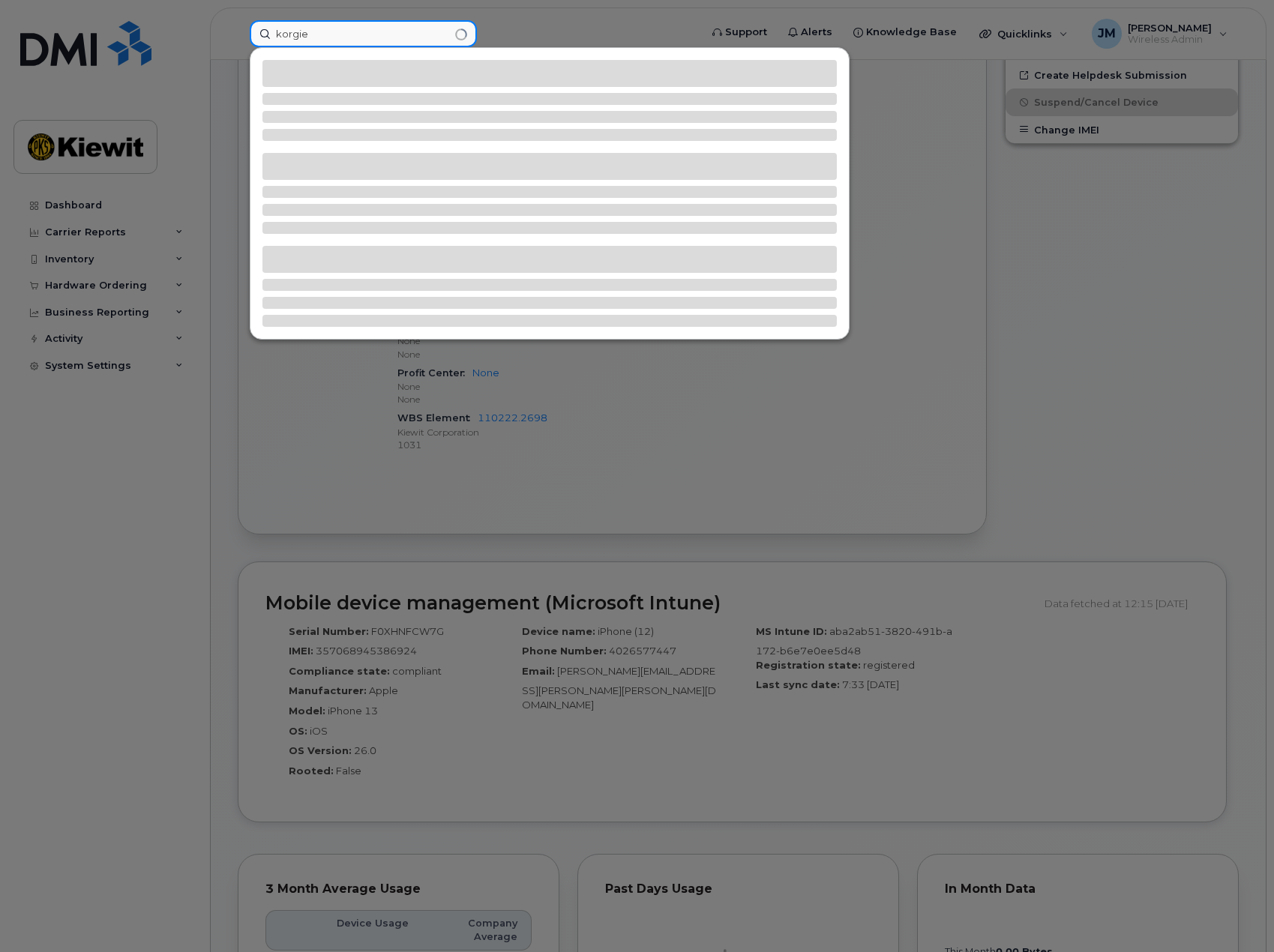
type input "korgie"
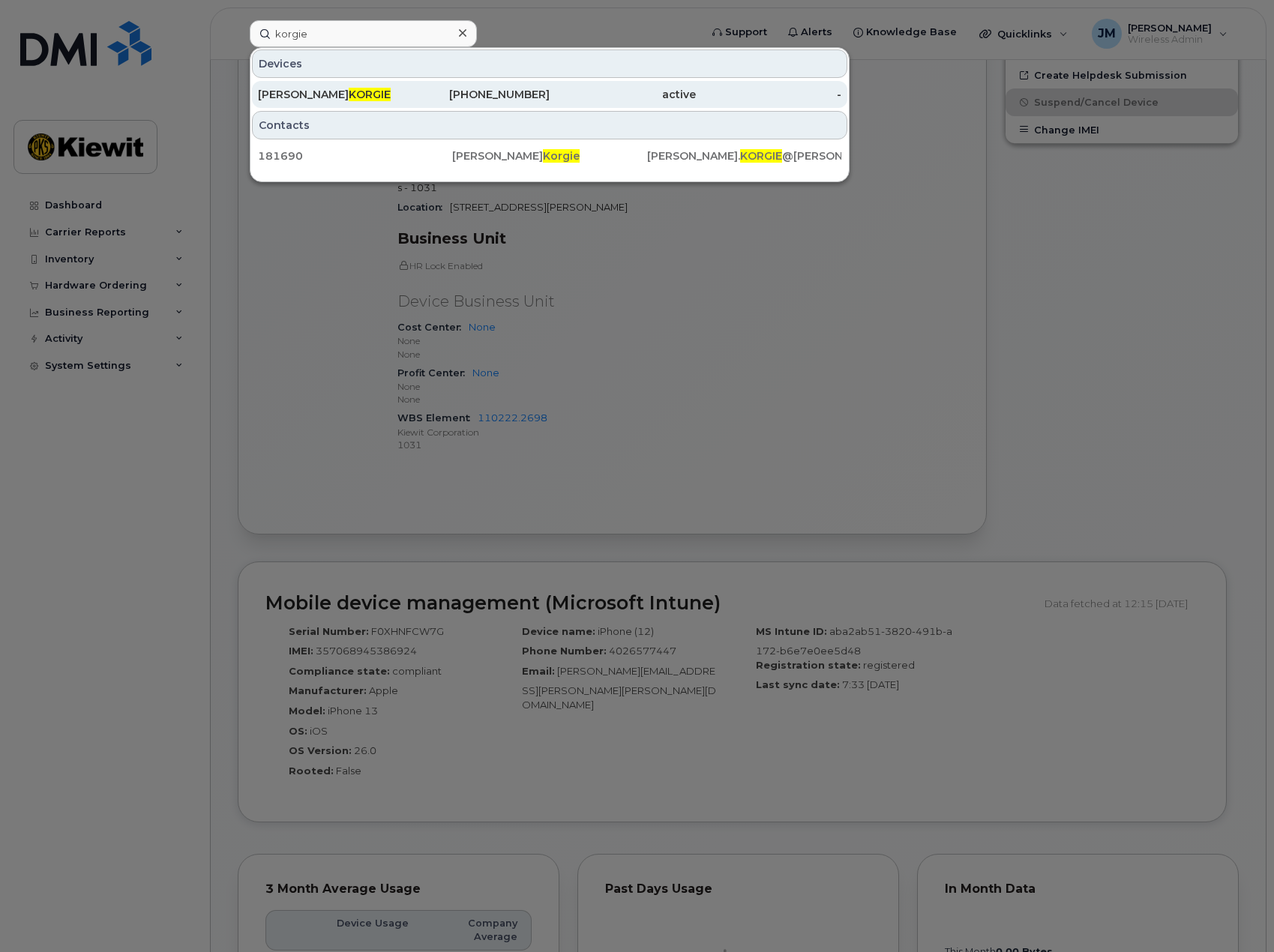
click at [345, 101] on div "TAMMY KORGIE" at bounding box center [331, 94] width 146 height 15
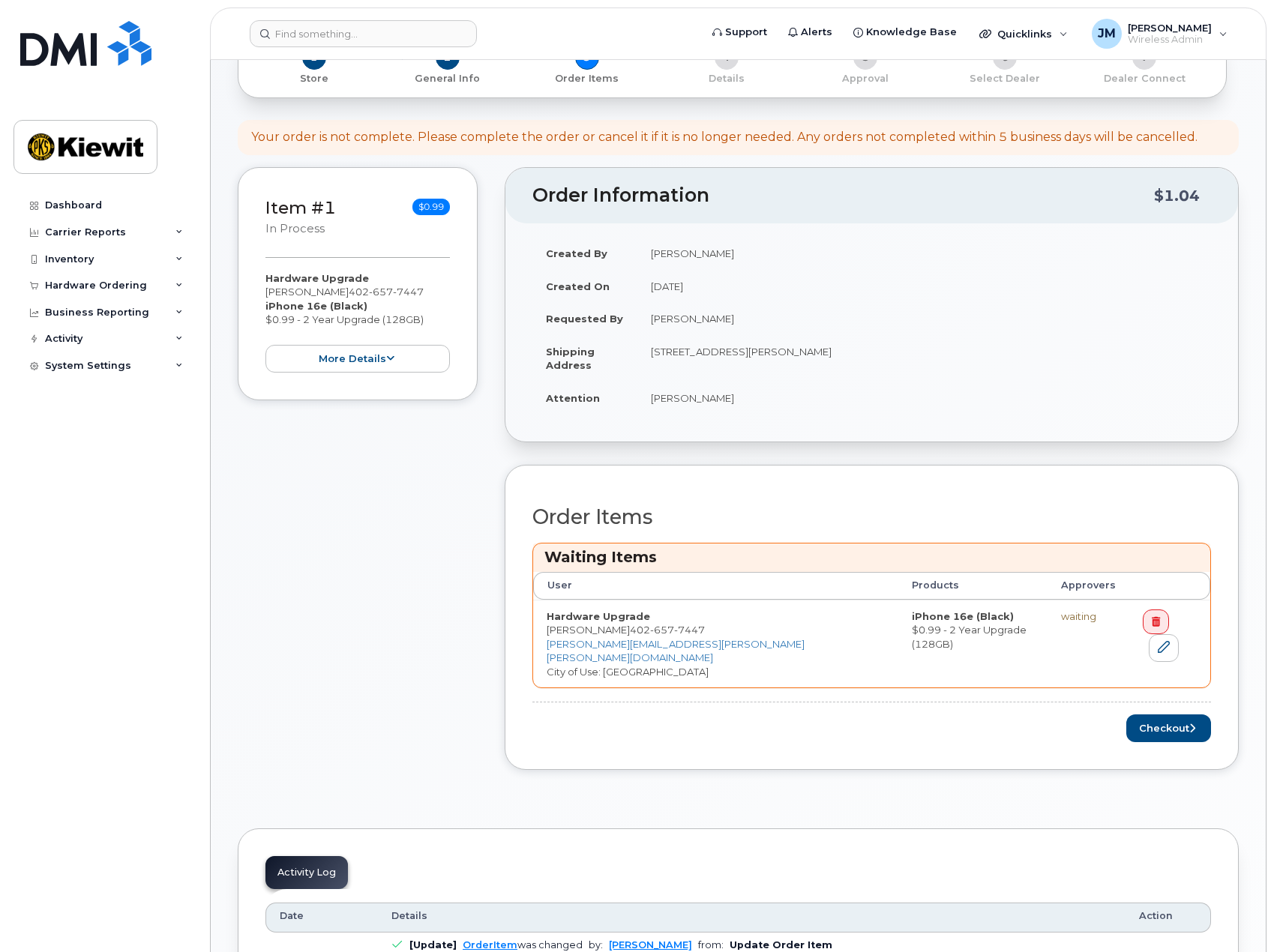
scroll to position [375, 0]
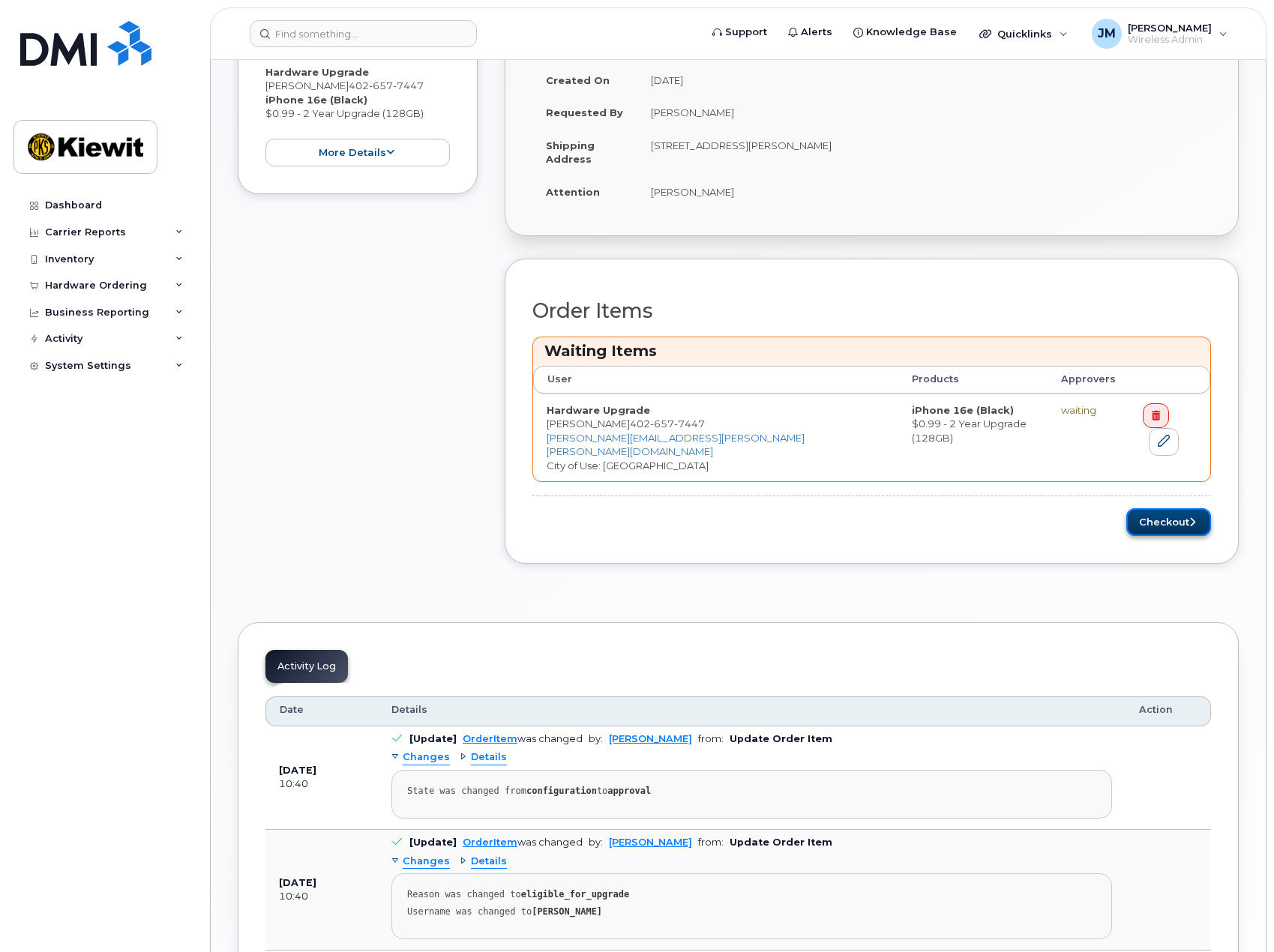
click at [1166, 514] on button "Checkout" at bounding box center [1168, 523] width 85 height 28
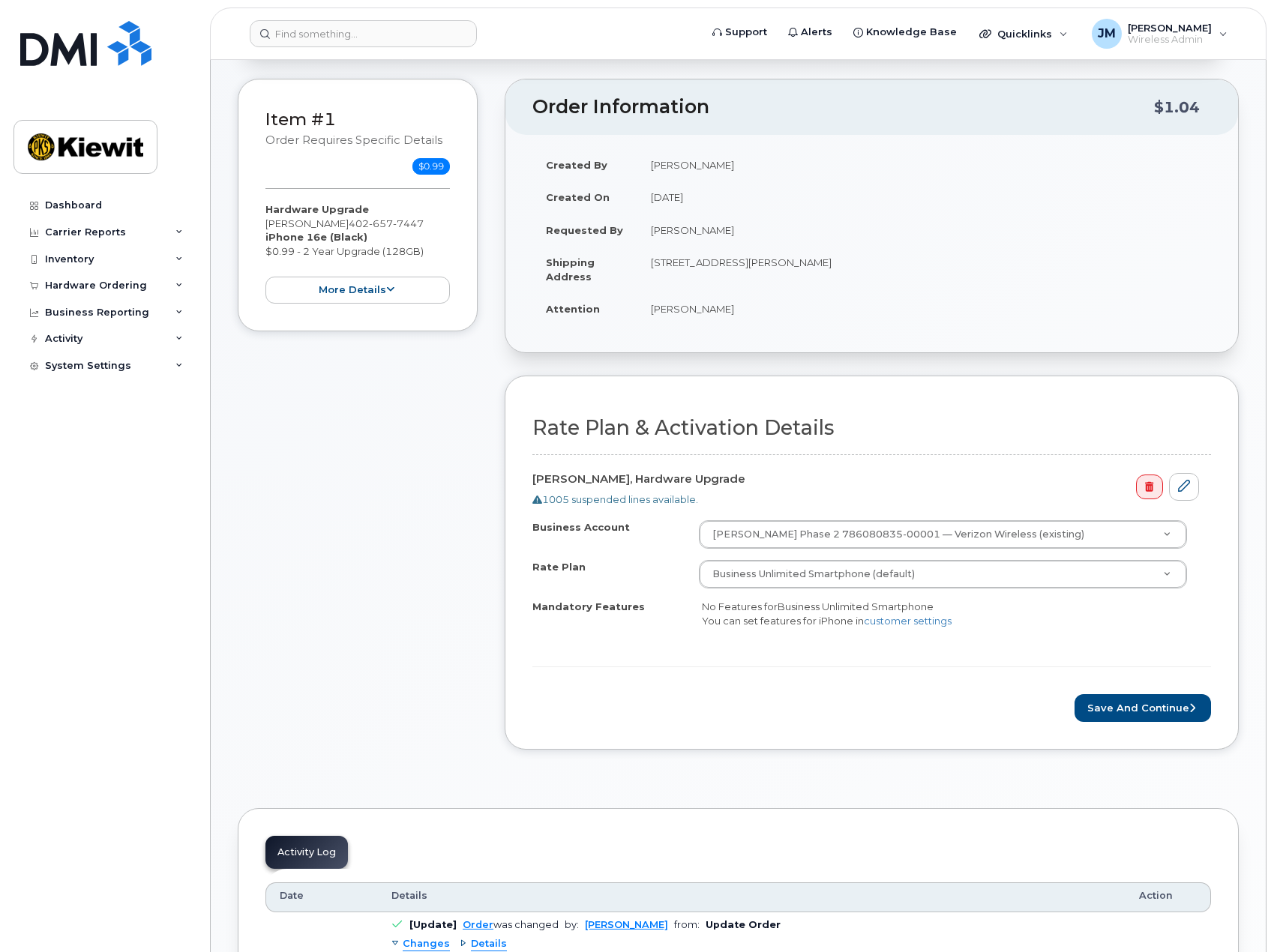
scroll to position [150, 0]
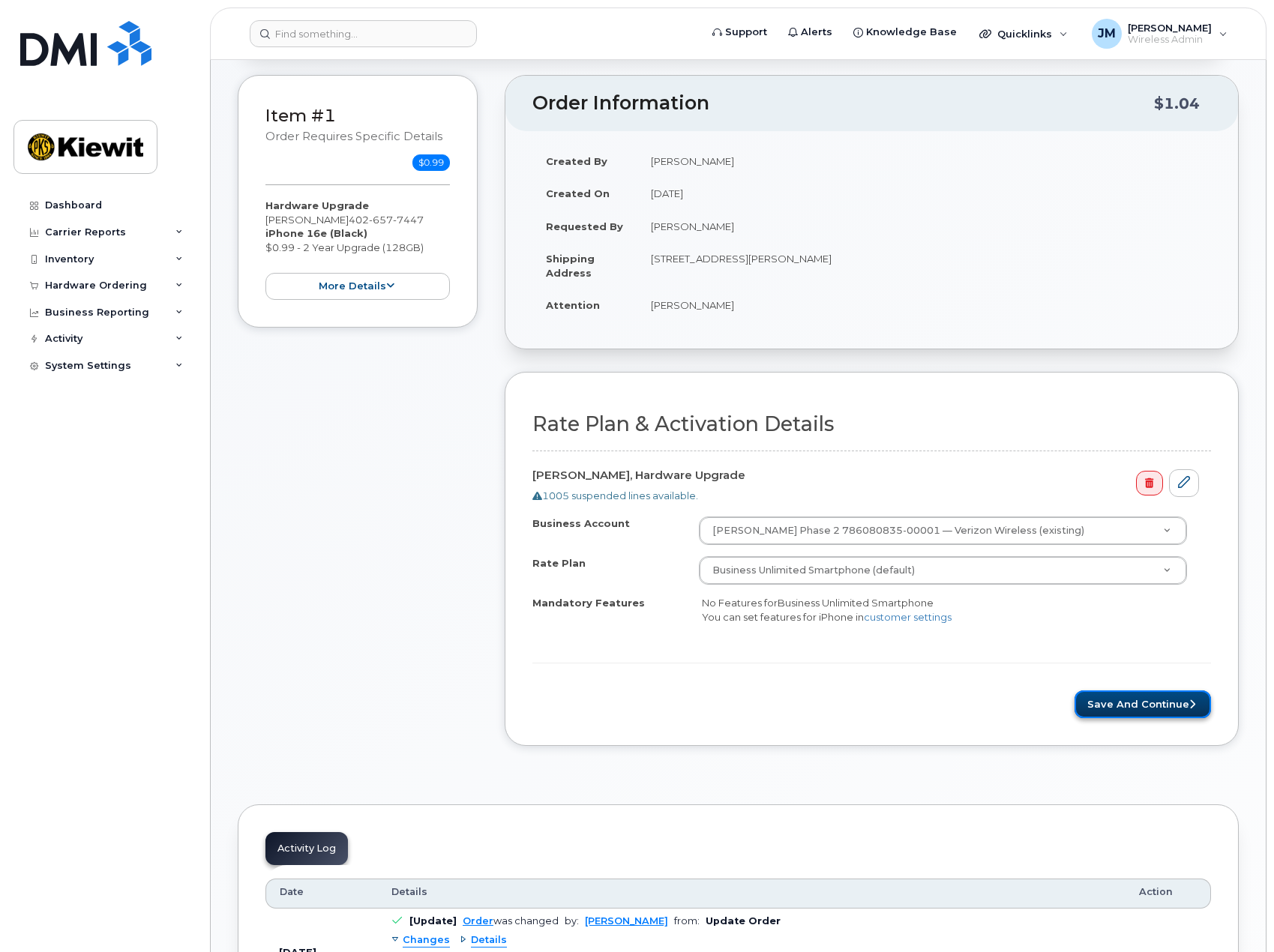
click at [1128, 709] on button "Save and Continue" at bounding box center [1143, 704] width 137 height 28
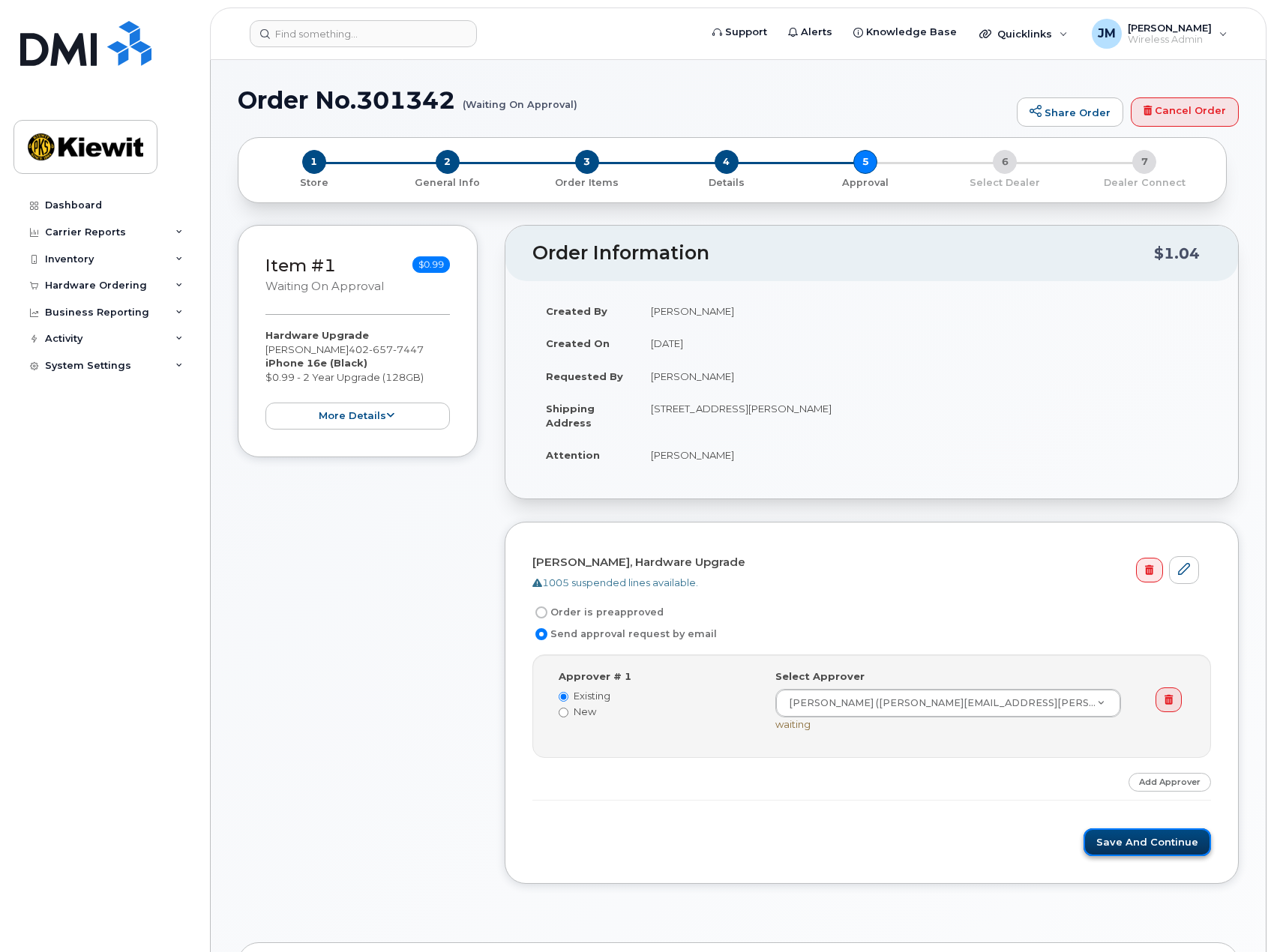
click at [1153, 844] on button "Save and Continue" at bounding box center [1147, 843] width 127 height 28
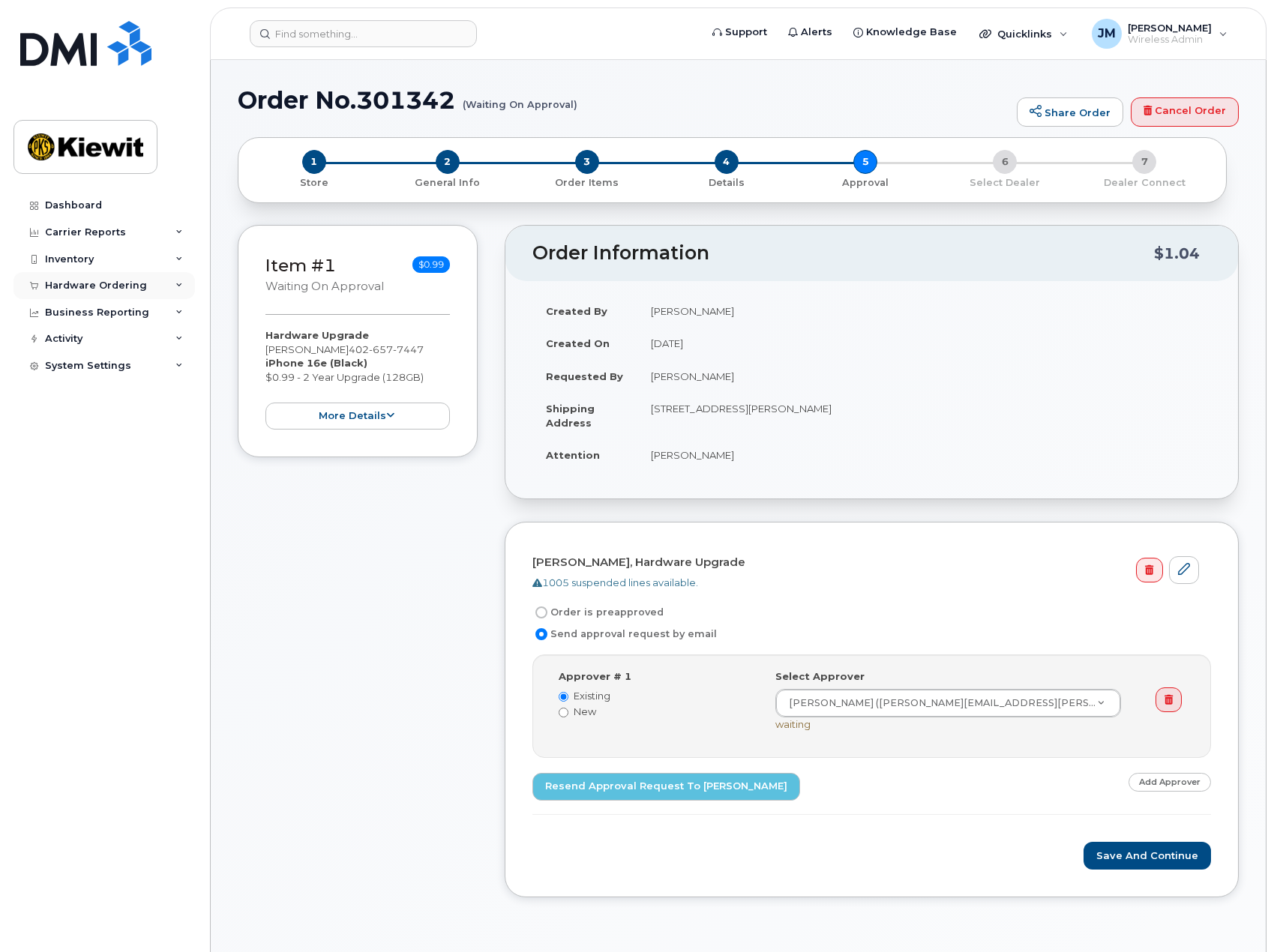
click at [97, 288] on div "Hardware Ordering" at bounding box center [95, 285] width 102 height 12
click at [78, 342] on div "Orders" at bounding box center [69, 341] width 36 height 13
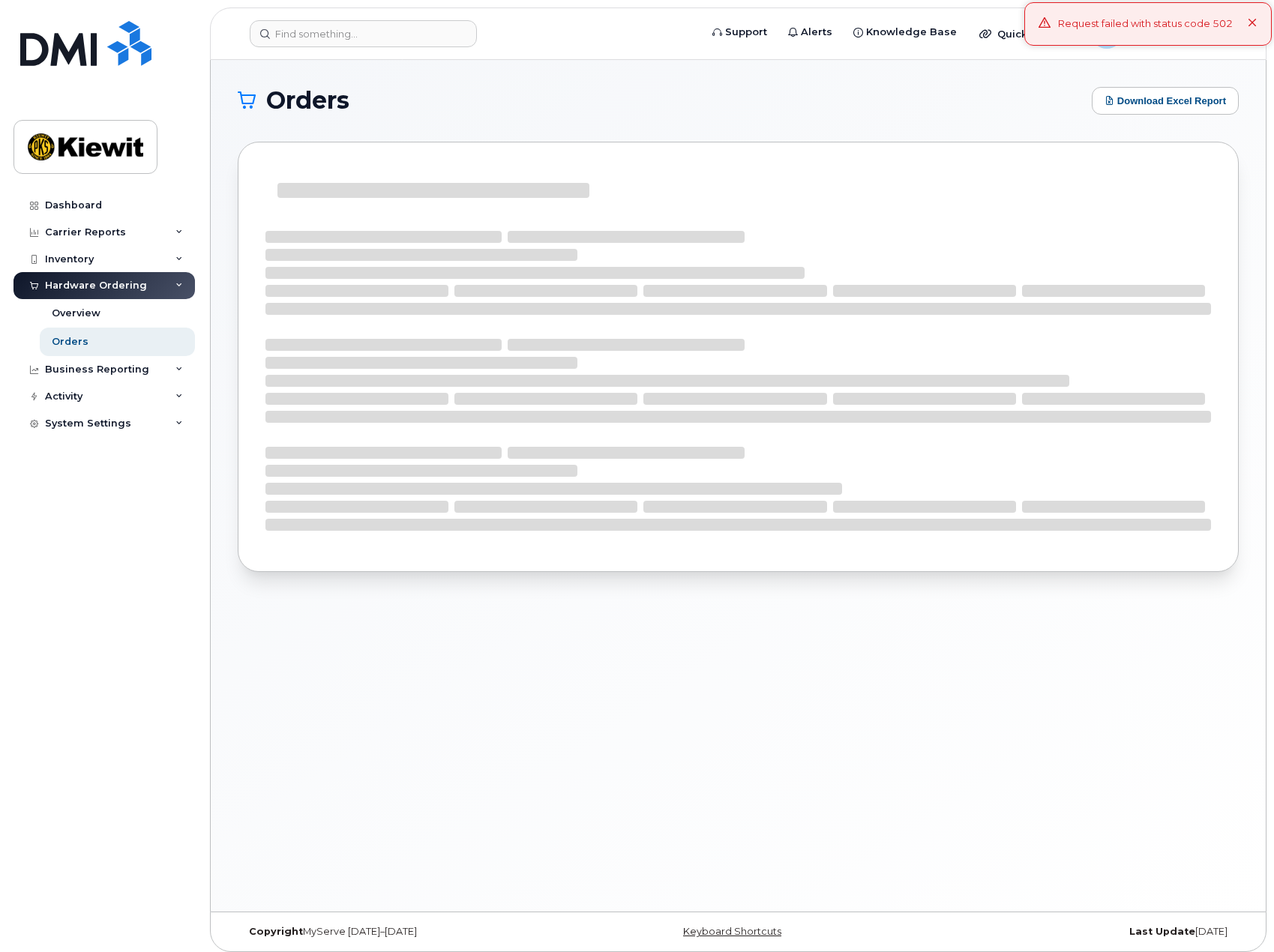
click at [1258, 23] on div "Request failed with status code 502" at bounding box center [1148, 23] width 248 height 43
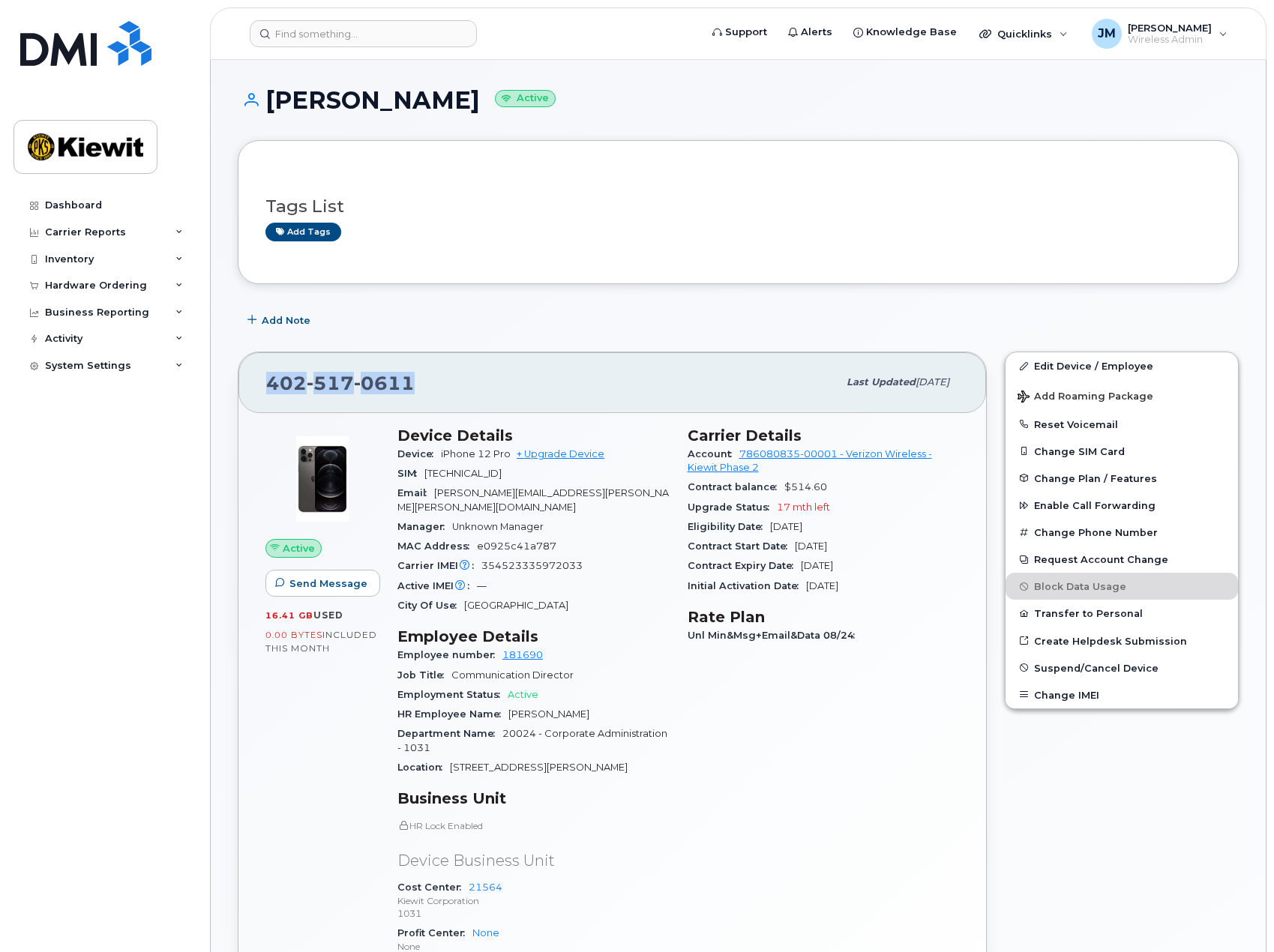
drag, startPoint x: 439, startPoint y: 381, endPoint x: 270, endPoint y: 381, distance: 169.0
click at [270, 381] on div "[PHONE_NUMBER]" at bounding box center [552, 382] width 572 height 32
copy span "[PHONE_NUMBER]"
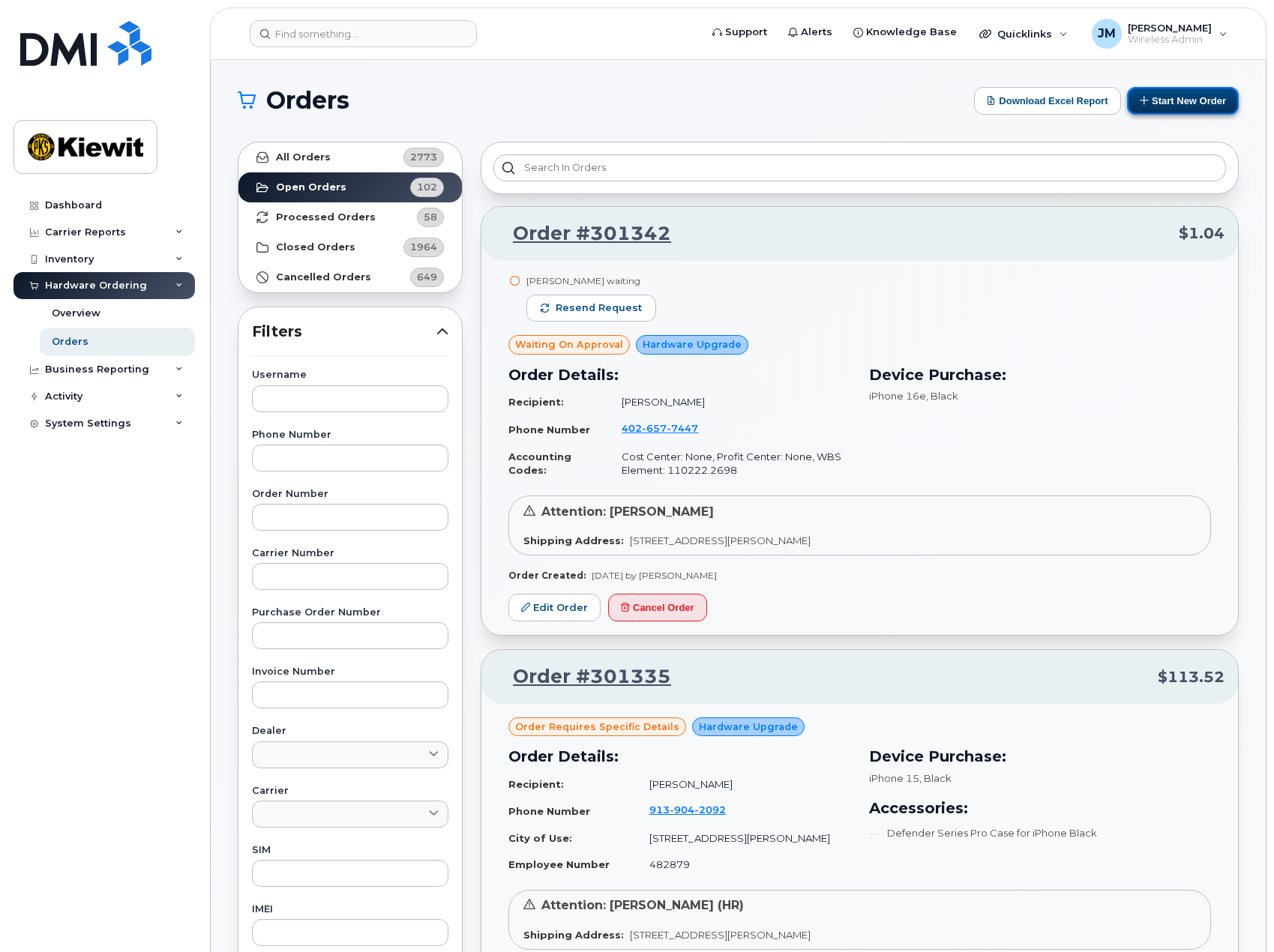
click at [1183, 100] on button "Start New Order" at bounding box center [1182, 101] width 111 height 28
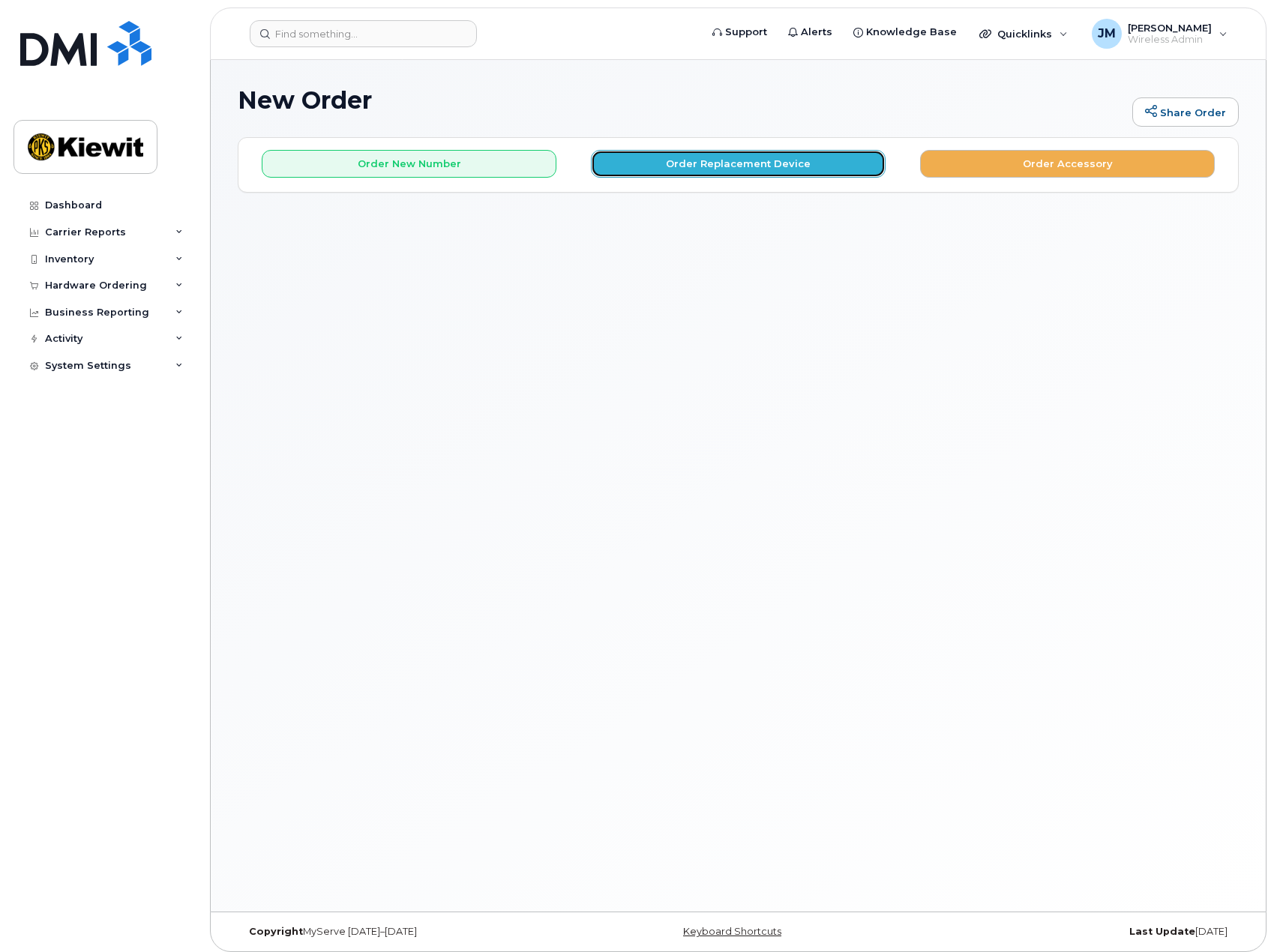
click at [649, 161] on button "Order Replacement Device" at bounding box center [738, 164] width 295 height 28
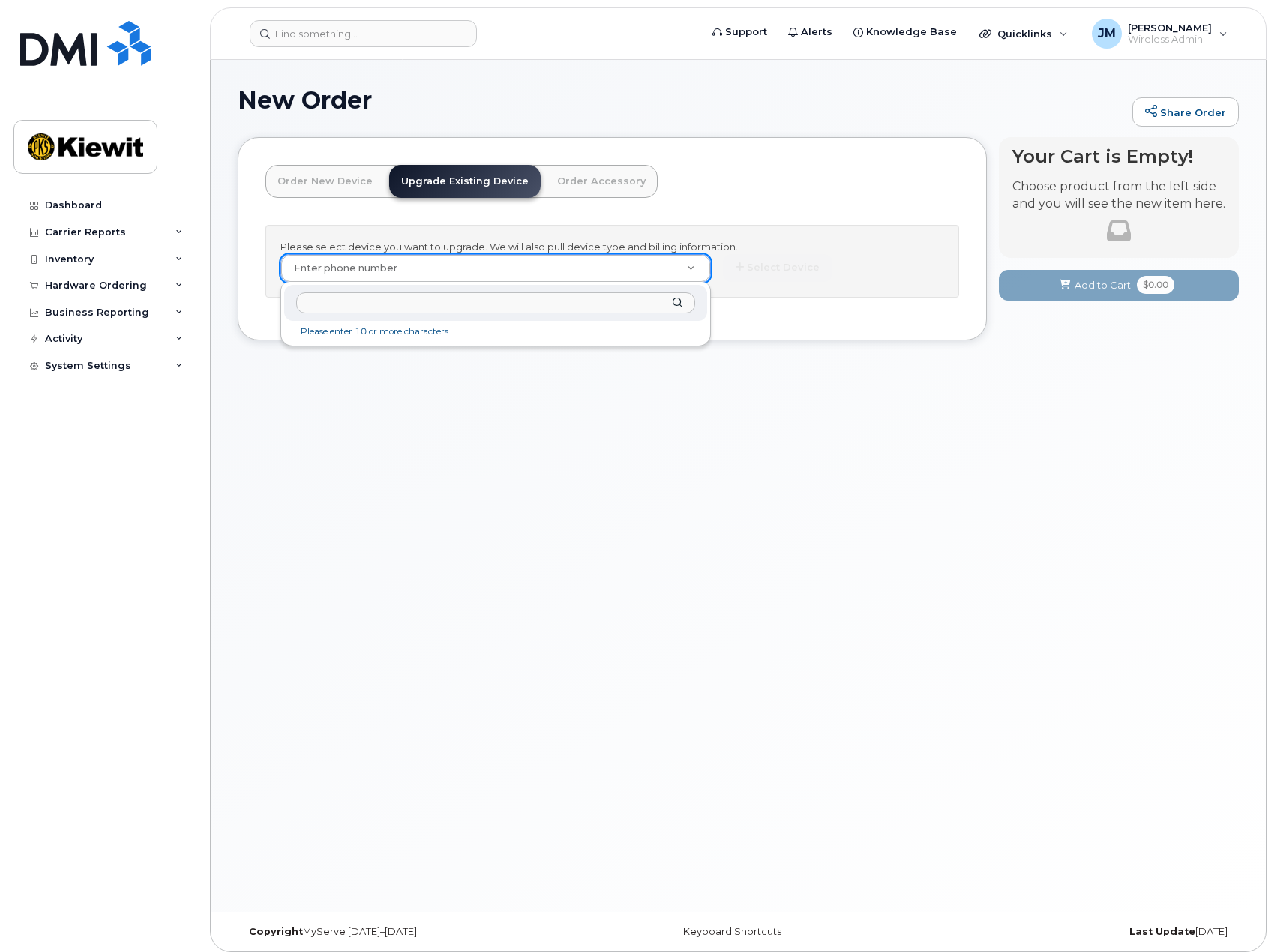
paste input "4025170611"
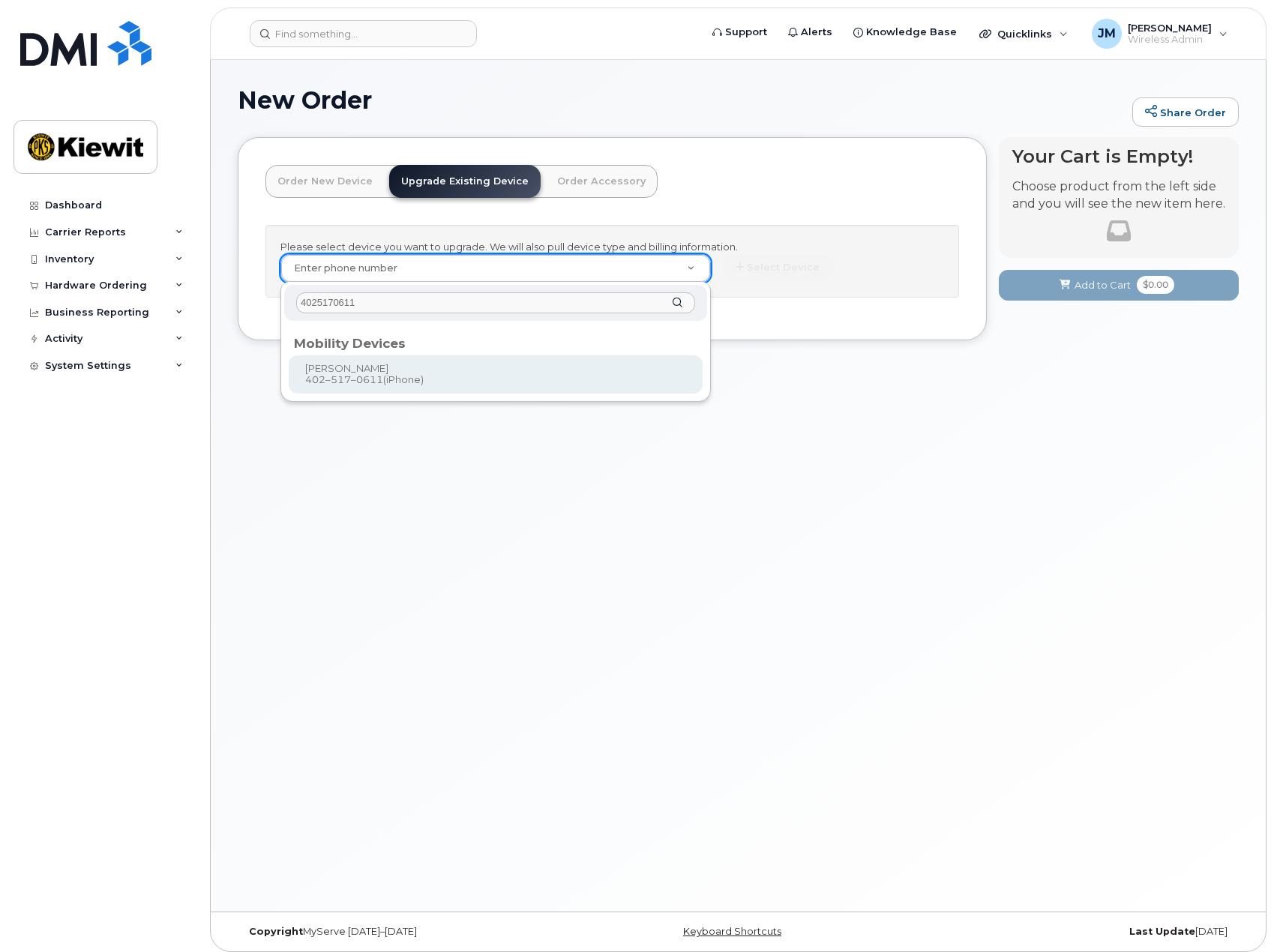
type input "4025170611"
type input "1167582"
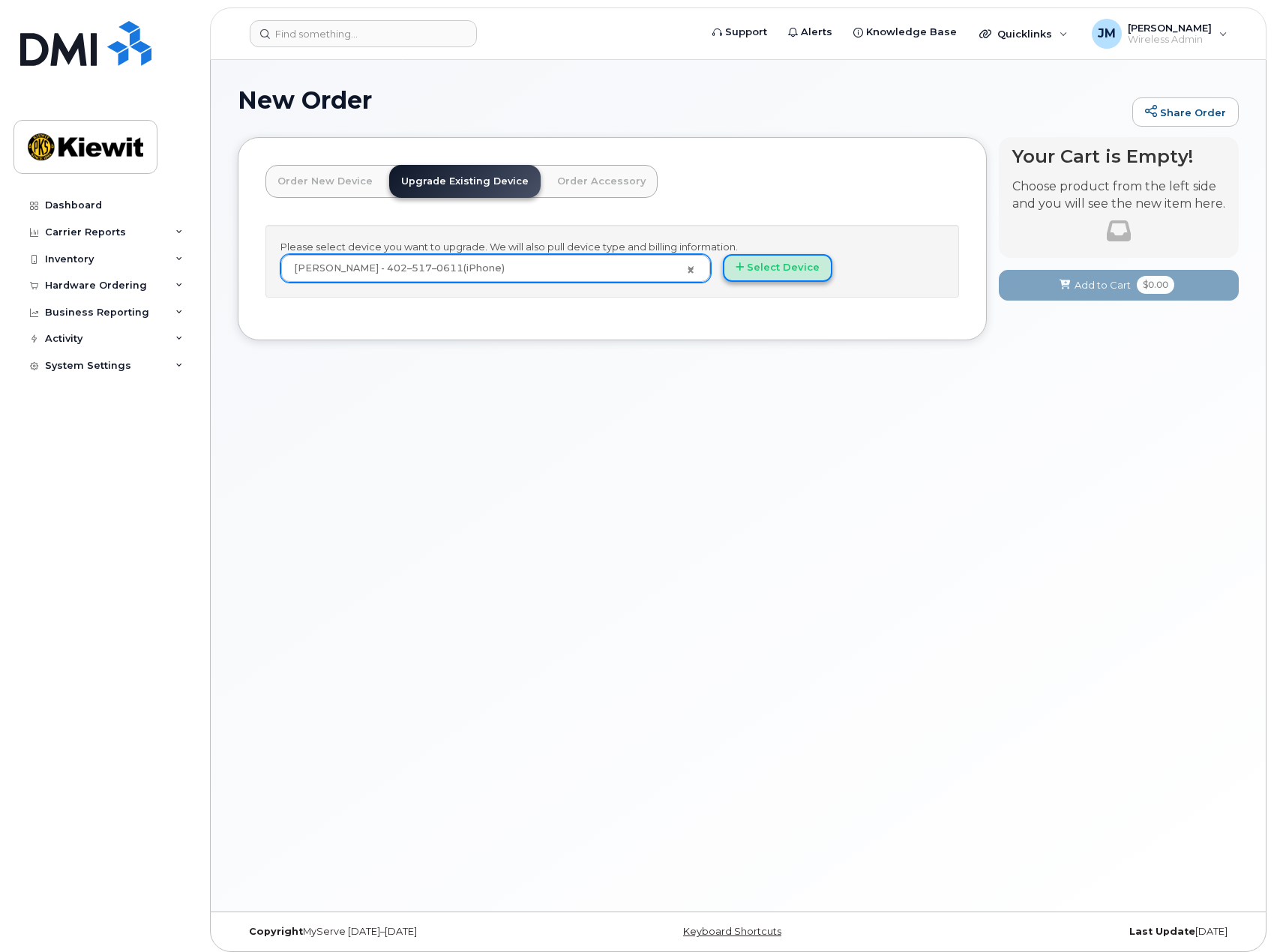
click at [789, 269] on button "Select Device" at bounding box center [777, 268] width 109 height 28
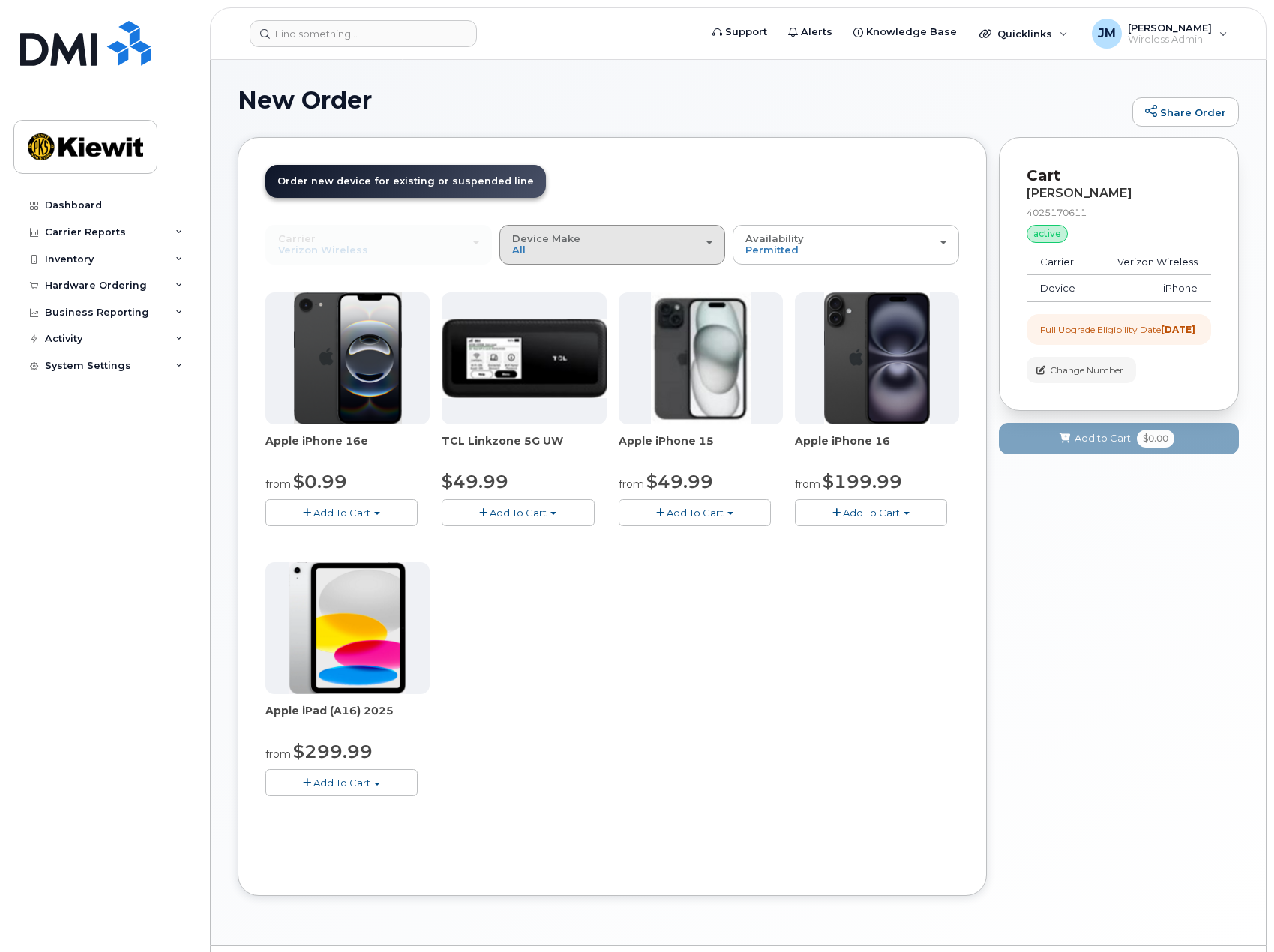
click at [589, 243] on div "Device Make All iPhone Modem Tablet" at bounding box center [613, 244] width 201 height 23
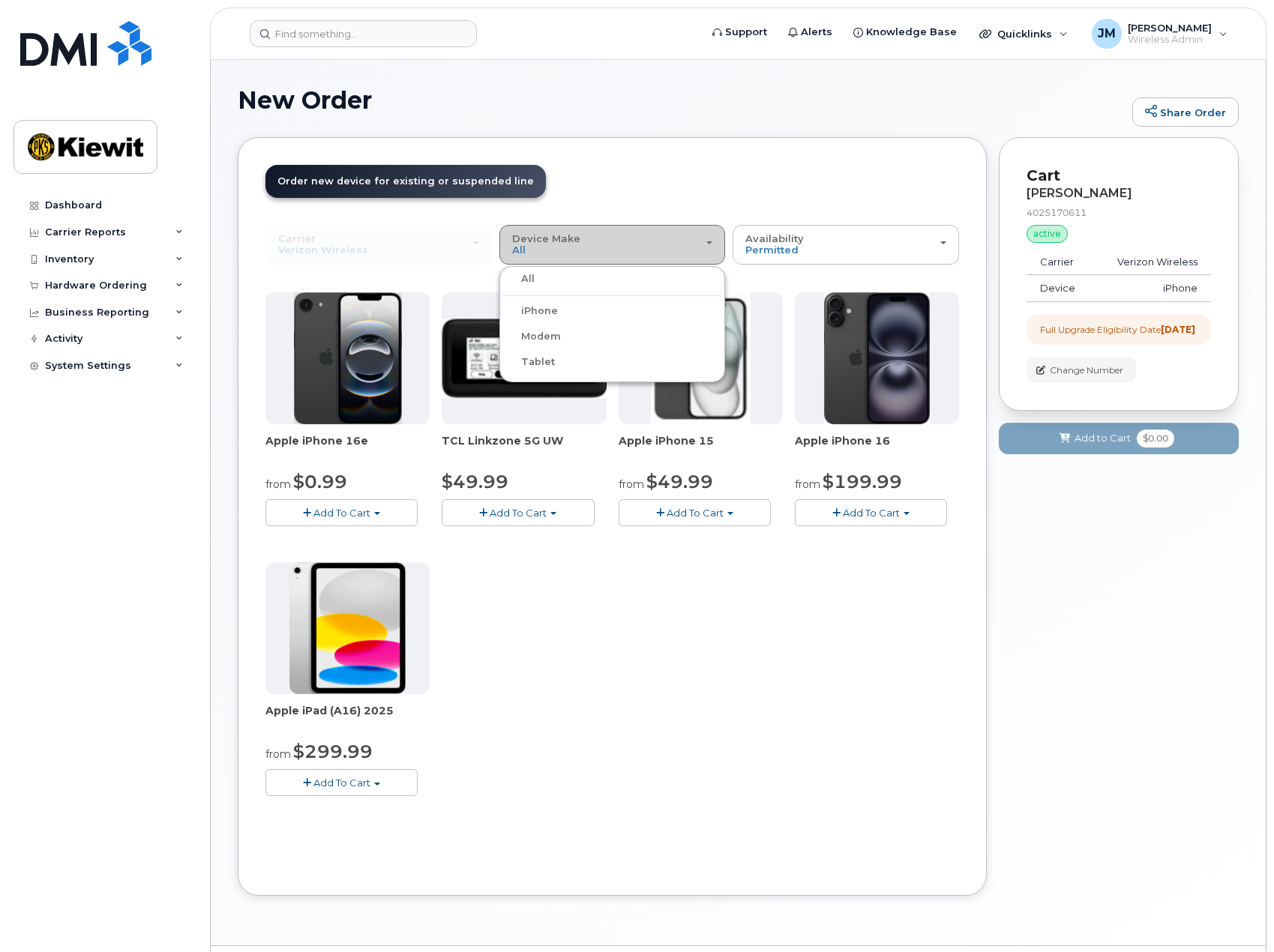
click at [589, 243] on div "Device Make All iPhone Modem Tablet" at bounding box center [613, 244] width 201 height 23
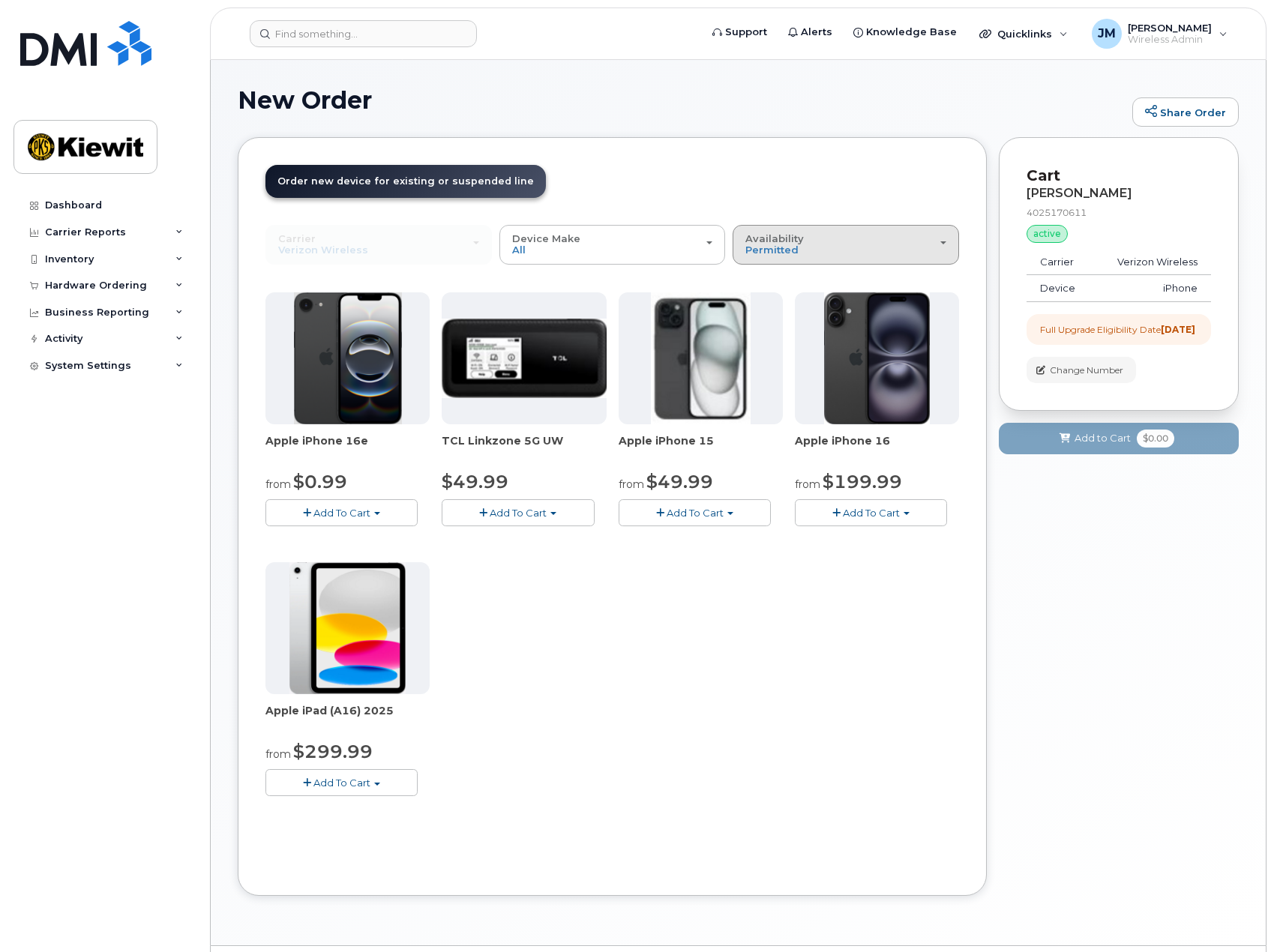
click at [787, 240] on span "Availability" at bounding box center [775, 238] width 59 height 12
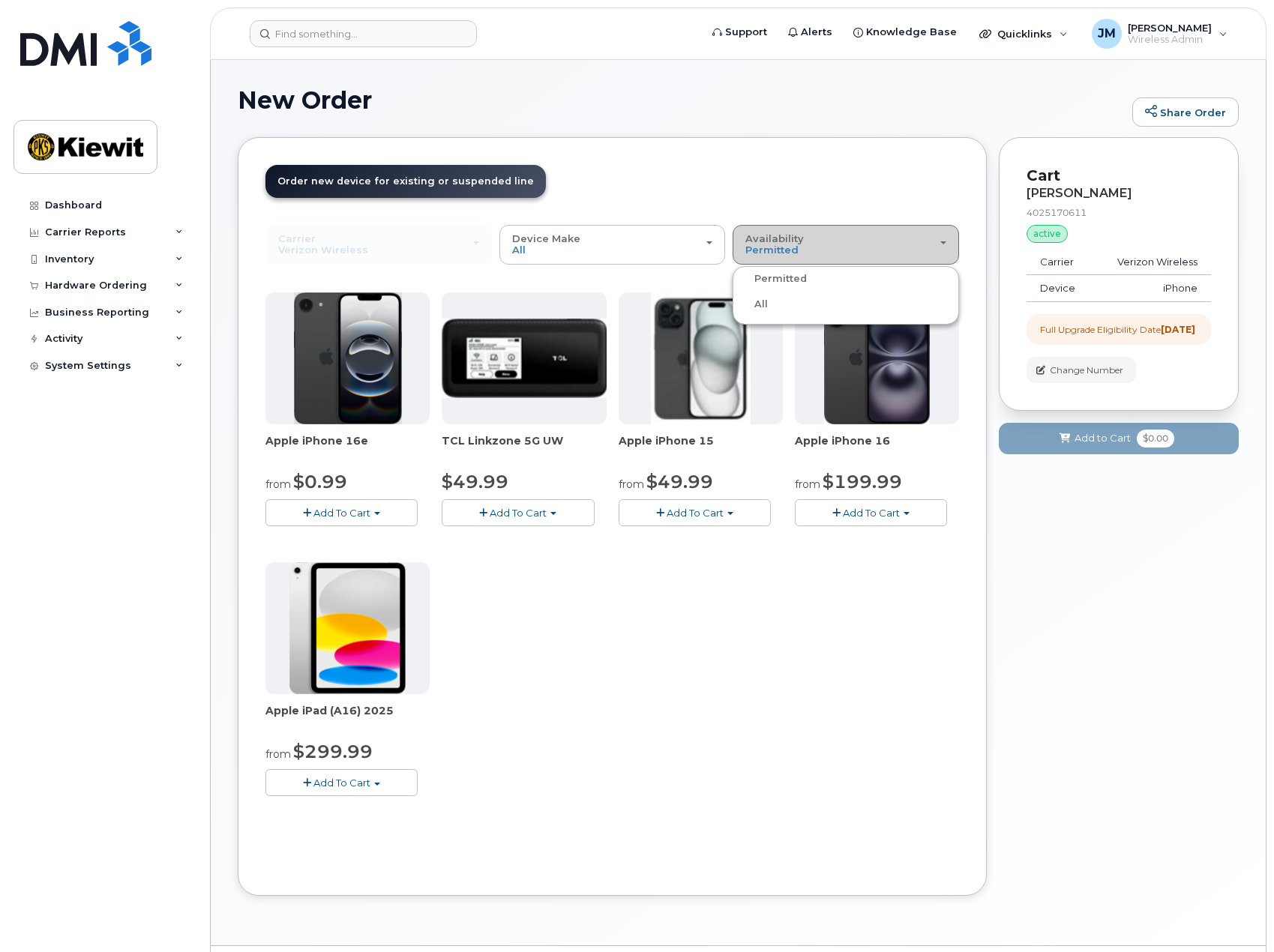
click at [787, 240] on span "Availability" at bounding box center [775, 238] width 59 height 12
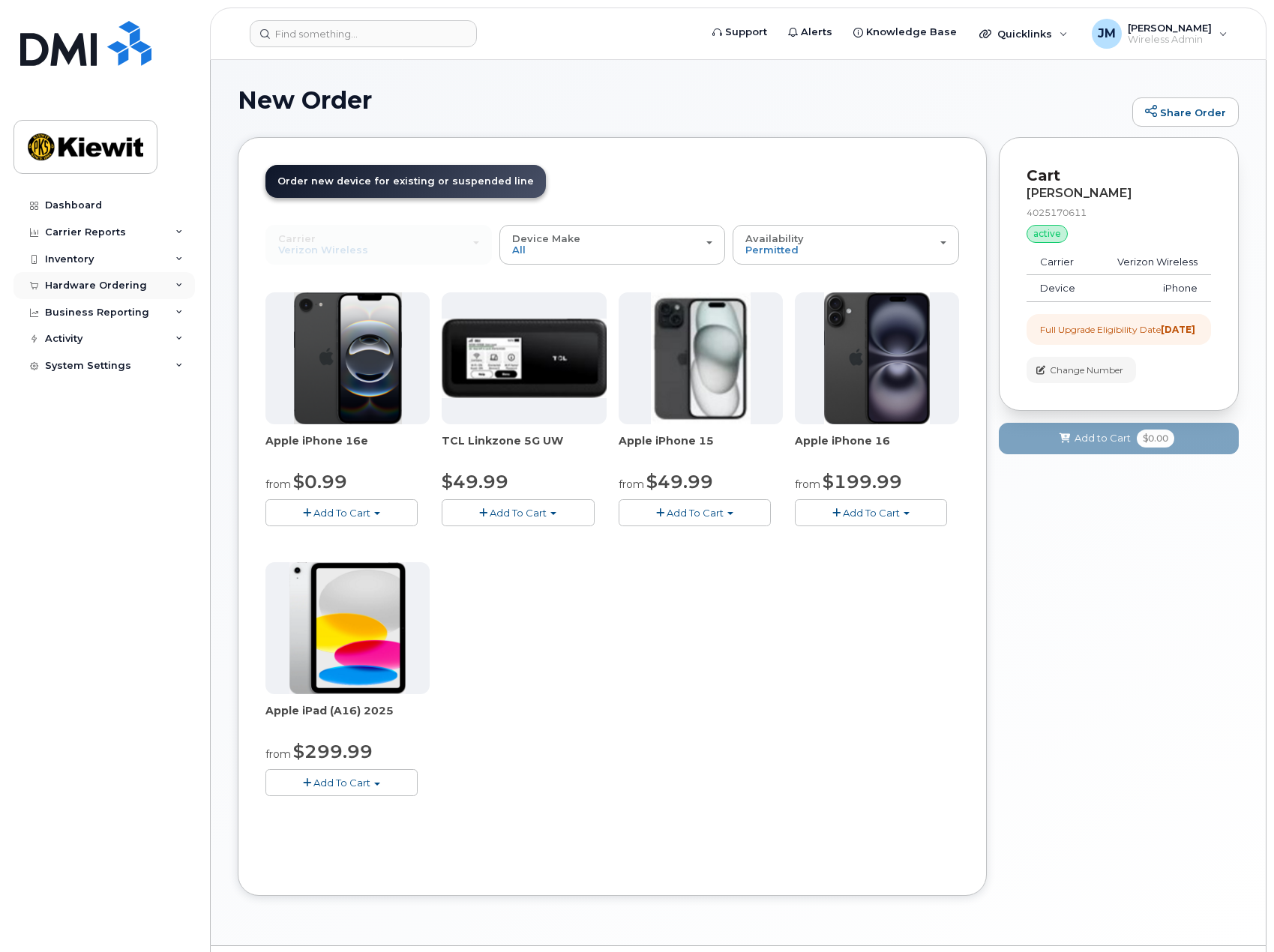
click at [145, 286] on div "Hardware Ordering" at bounding box center [104, 285] width 181 height 27
click at [652, 744] on div "Apple iPhone 16e from $0.99 Add To Cart $0.99 - 2 Year Upgrade (128GB) $599.99 …" at bounding box center [613, 556] width 694 height 527
click at [811, 252] on div "Availability Permitted All" at bounding box center [846, 244] width 201 height 23
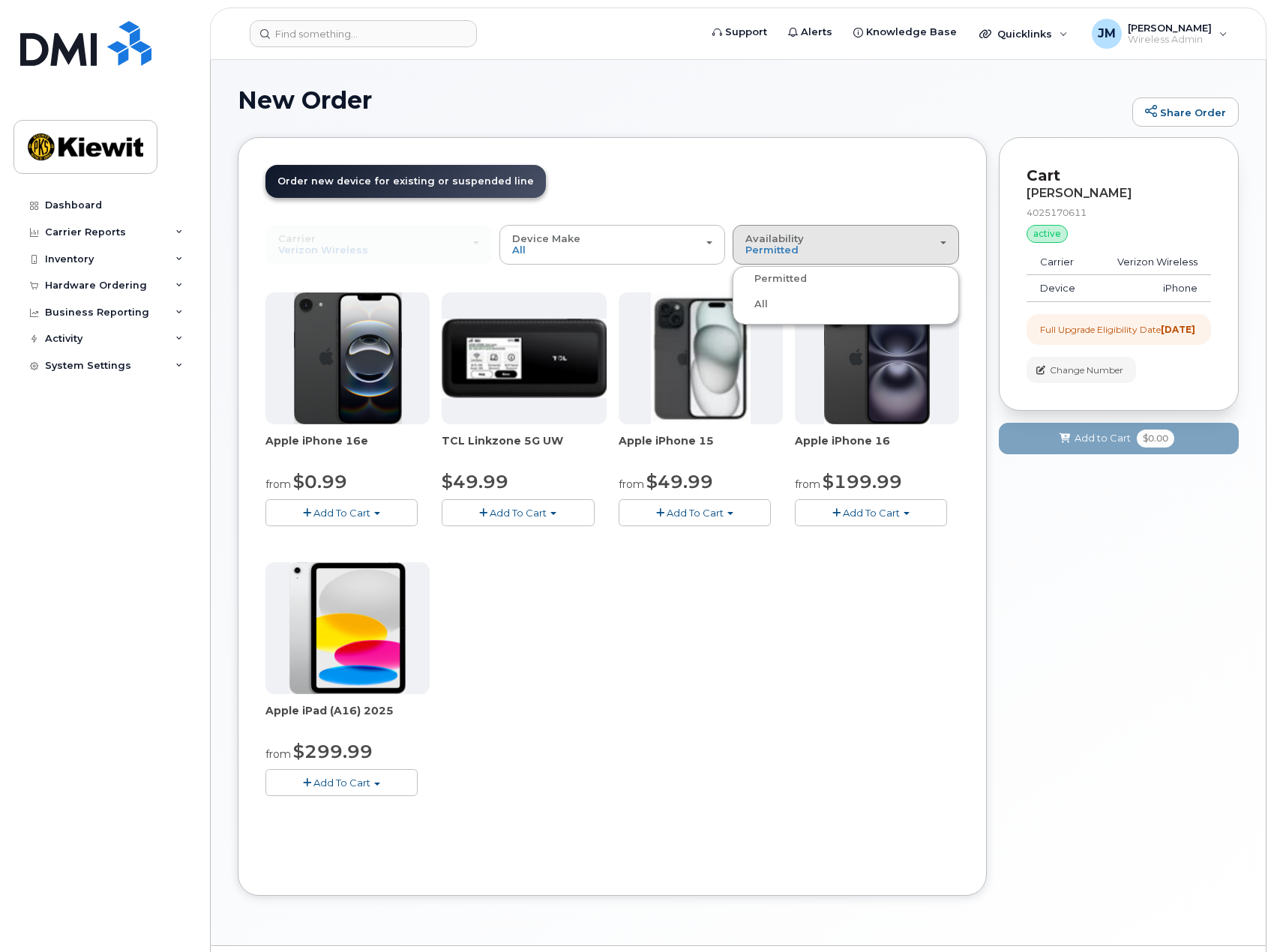
click at [792, 307] on div "All" at bounding box center [846, 304] width 219 height 18
click at [789, 259] on button "Availability Permitted All" at bounding box center [846, 245] width 226 height 39
click at [763, 307] on label "All" at bounding box center [752, 304] width 32 height 18
click at [0, 0] on input "All" at bounding box center [0, 0] width 0 height 0
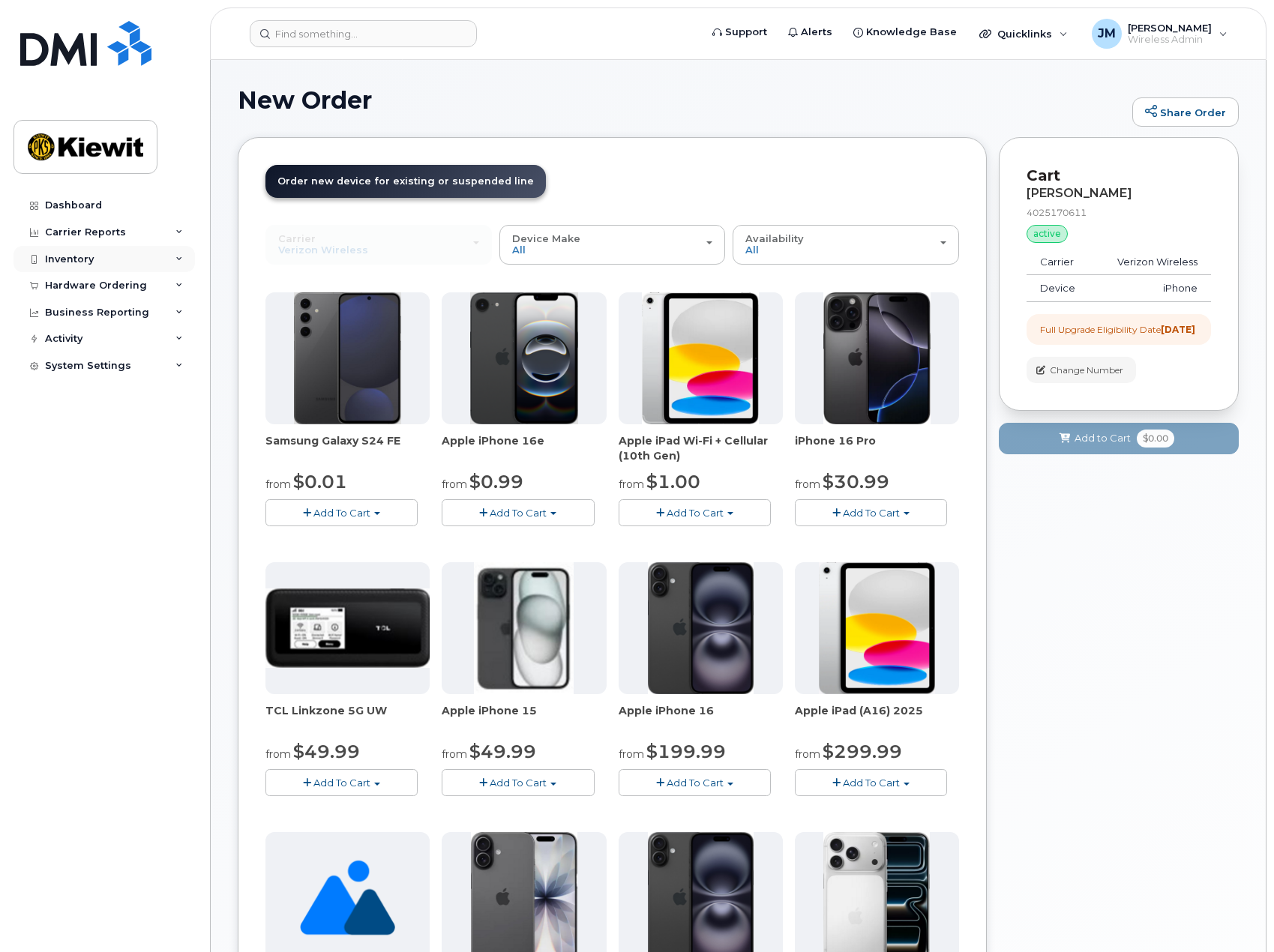
click at [90, 259] on div "Inventory" at bounding box center [69, 259] width 49 height 12
click at [99, 352] on link "Spare Hardware" at bounding box center [117, 344] width 155 height 28
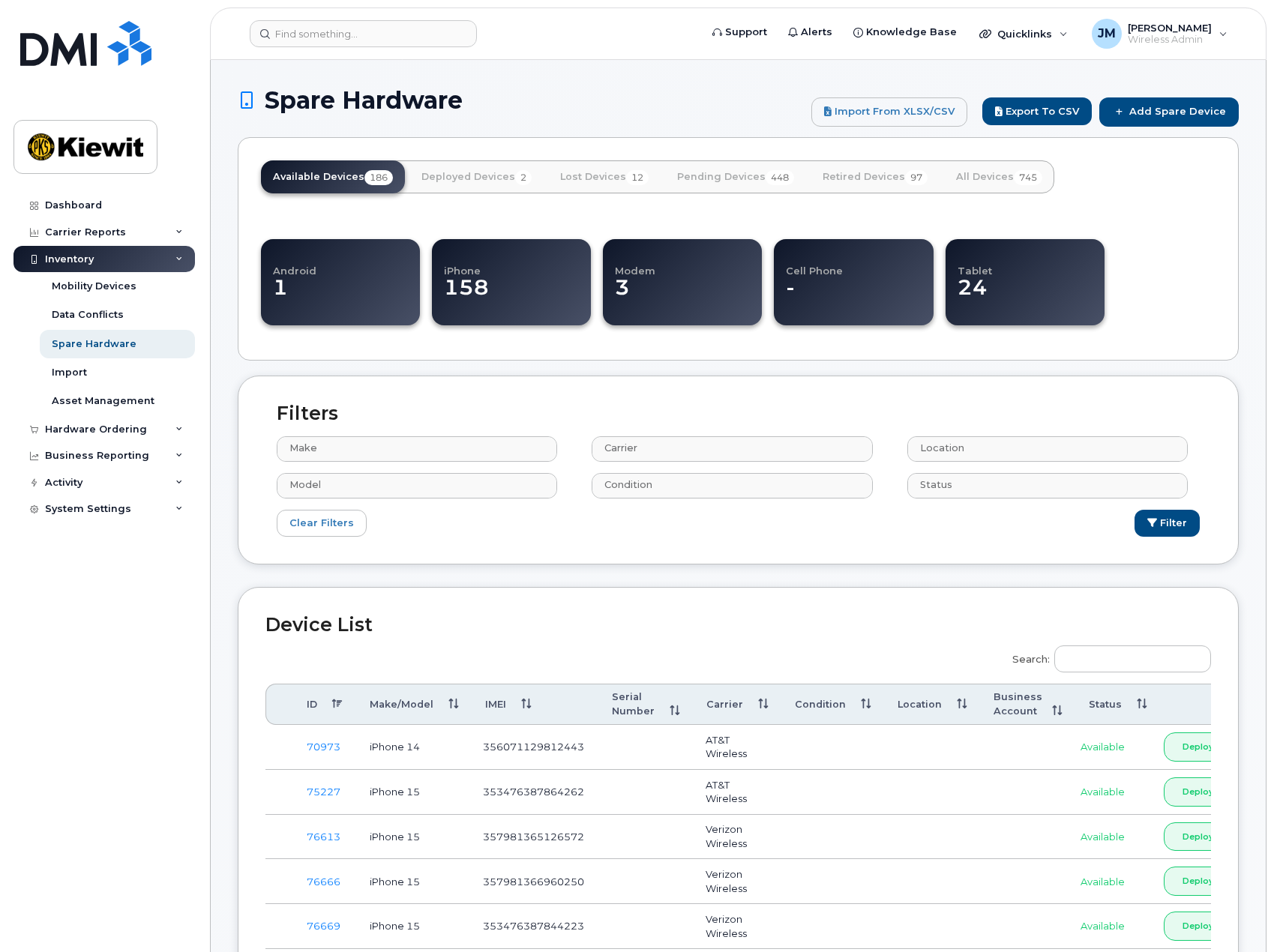
select select
